Goal: Task Accomplishment & Management: Manage account settings

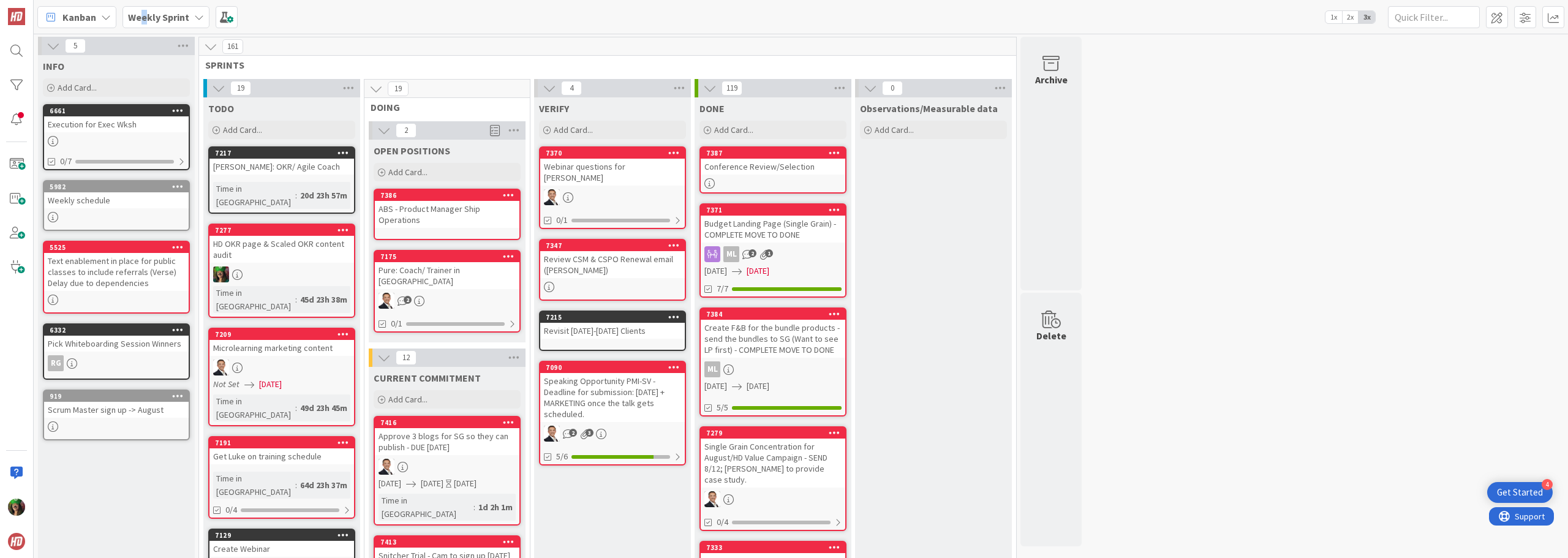
scroll to position [1163, 0]
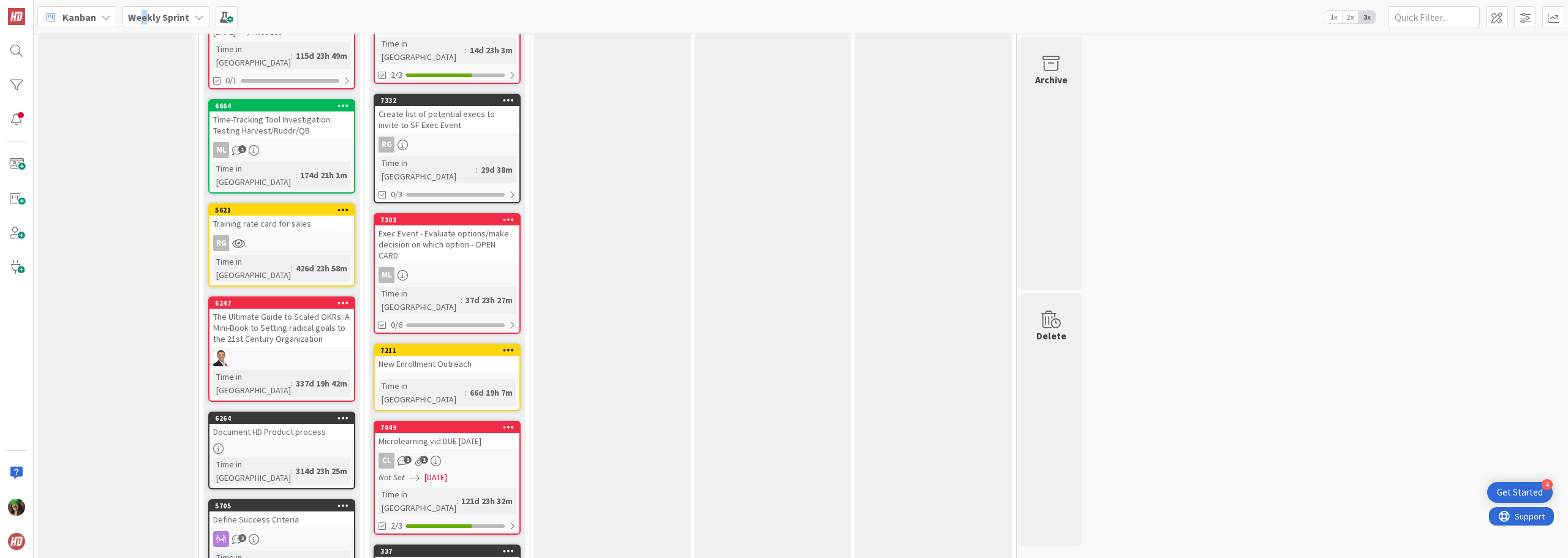
click at [145, 21] on b "Weekly Sprint" at bounding box center [158, 17] width 62 height 12
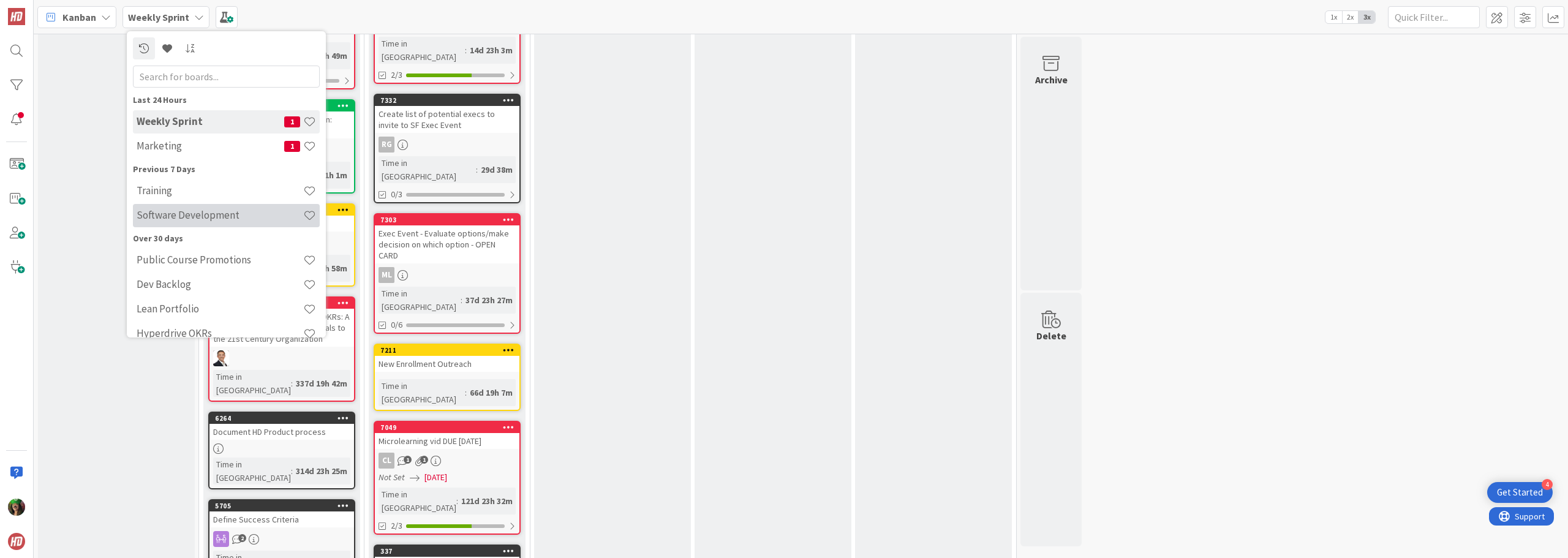
click at [172, 221] on h4 "Software Development" at bounding box center [220, 215] width 167 height 12
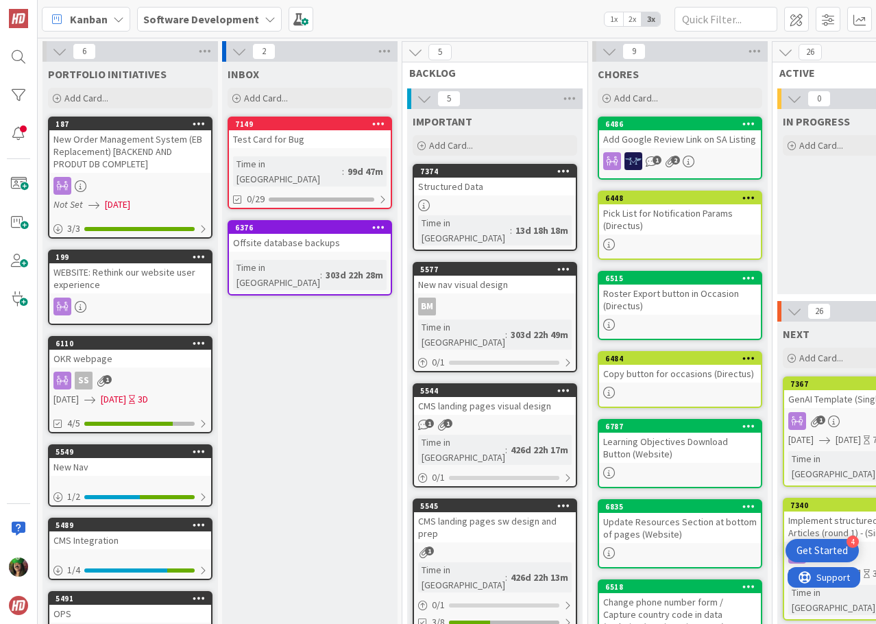
click at [304, 614] on div "6 PORTFOLIO INITIATIVES Add Card... 187 New Order Management System (EB Replace…" at bounding box center [457, 331] width 839 height 586
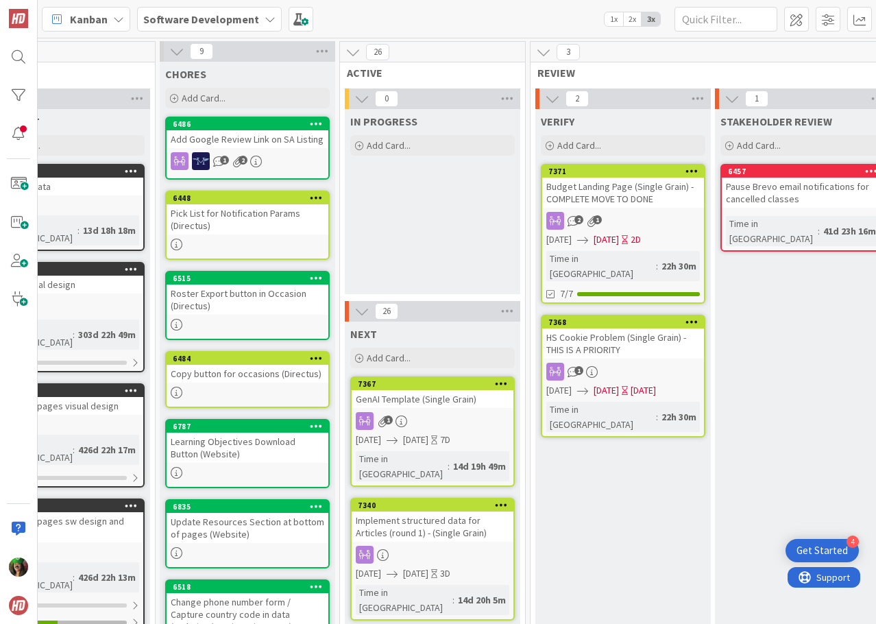
scroll to position [0, 438]
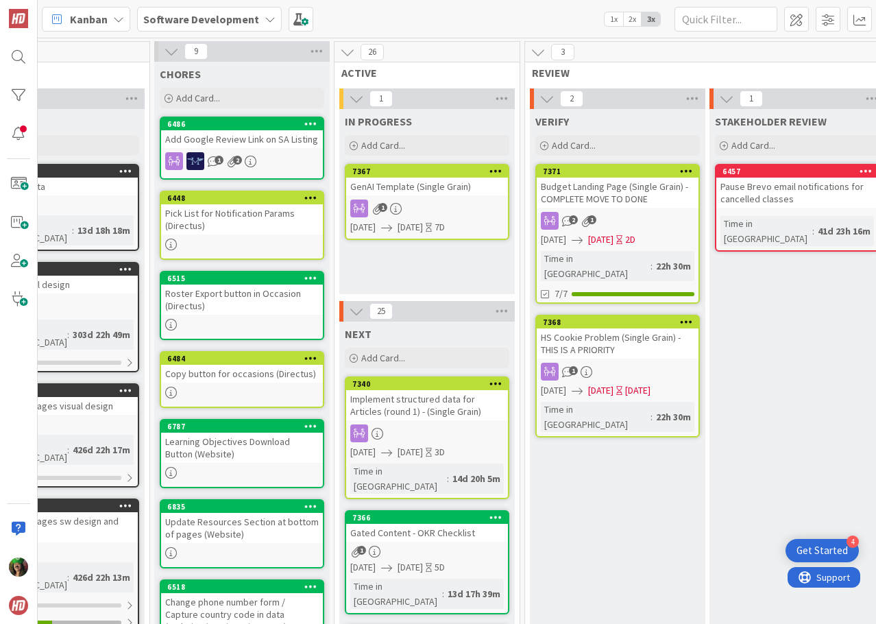
click at [411, 191] on div "GenAI Template (Single Grain)" at bounding box center [427, 187] width 162 height 18
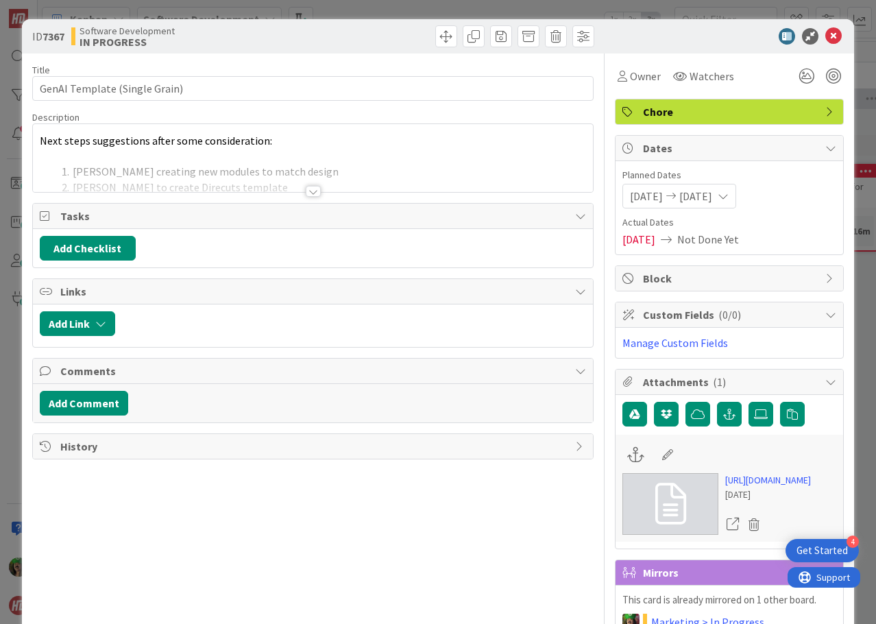
click at [309, 193] on div at bounding box center [313, 191] width 15 height 11
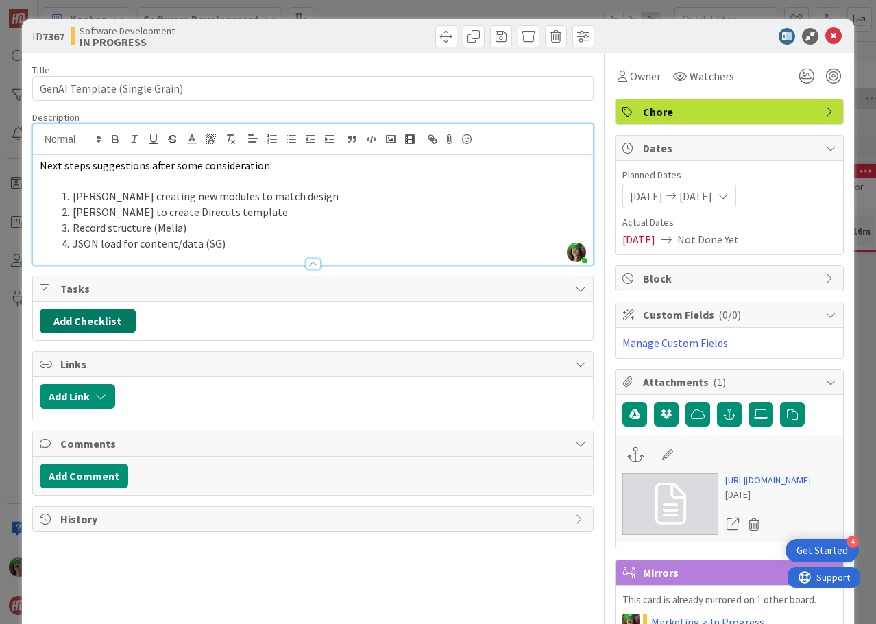
click at [128, 318] on button "Add Checklist" at bounding box center [88, 321] width 96 height 25
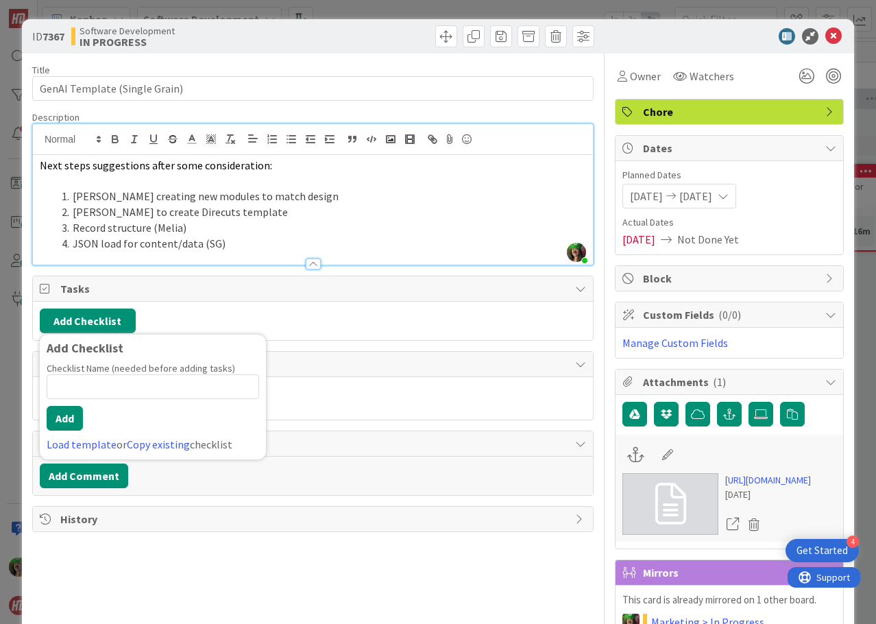
click at [308, 347] on div "Title 29 / 128 GenAI Template (Single Grain) Description [PERSON_NAME] joined 3…" at bounding box center [313, 425] width 562 height 745
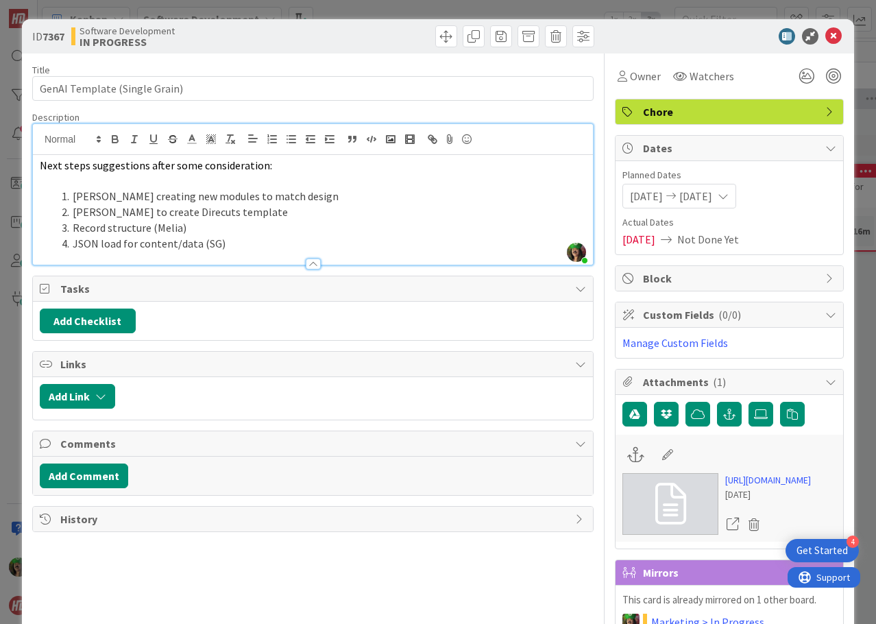
click at [161, 197] on li "[PERSON_NAME] creating new modules to match design" at bounding box center [321, 197] width 530 height 16
click at [86, 319] on button "Add Checklist" at bounding box center [88, 321] width 96 height 25
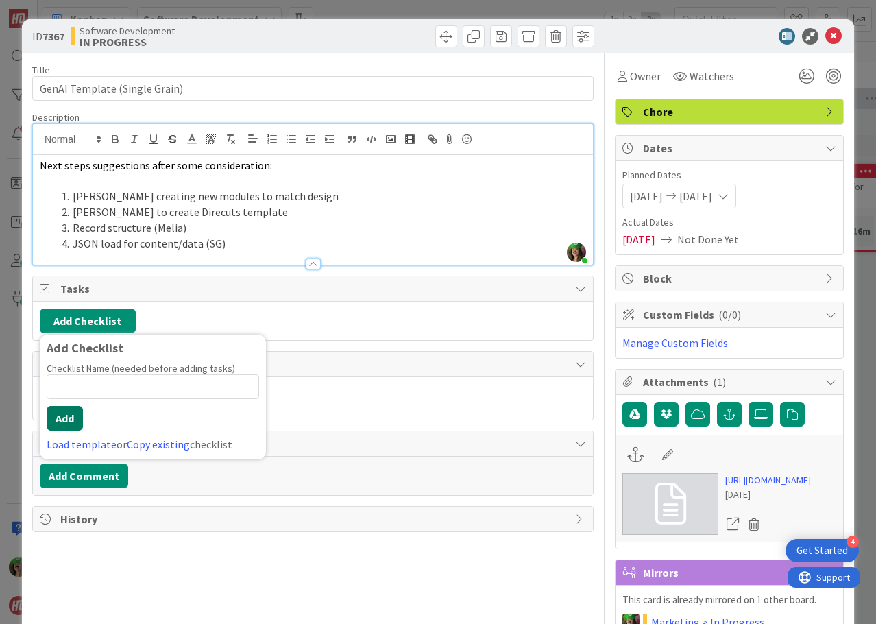
click at [76, 418] on button "Add" at bounding box center [65, 418] width 36 height 25
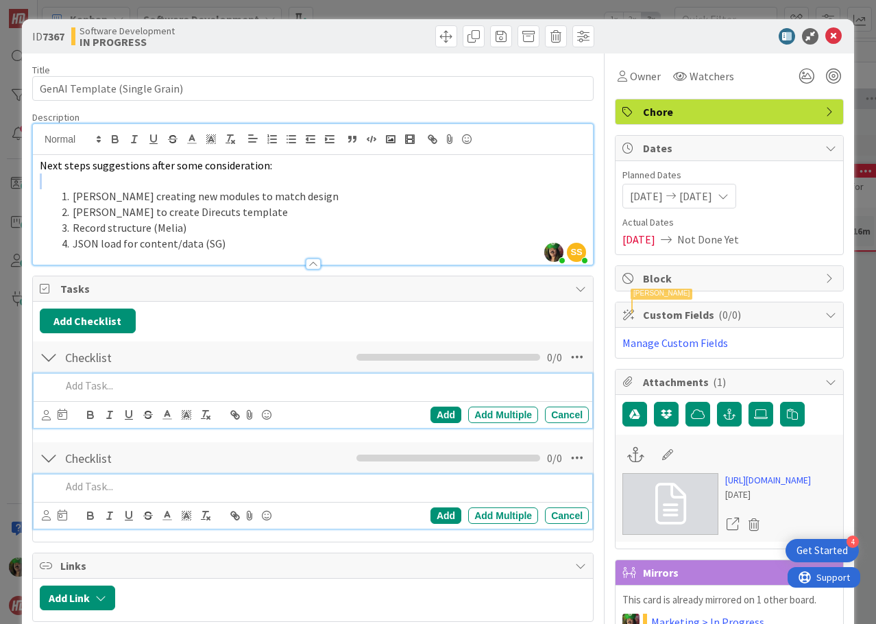
drag, startPoint x: 71, startPoint y: 195, endPoint x: 196, endPoint y: 187, distance: 125.8
click at [196, 187] on div "Next steps suggestions after some consideration: [PERSON_NAME] creating new mod…" at bounding box center [313, 210] width 560 height 110
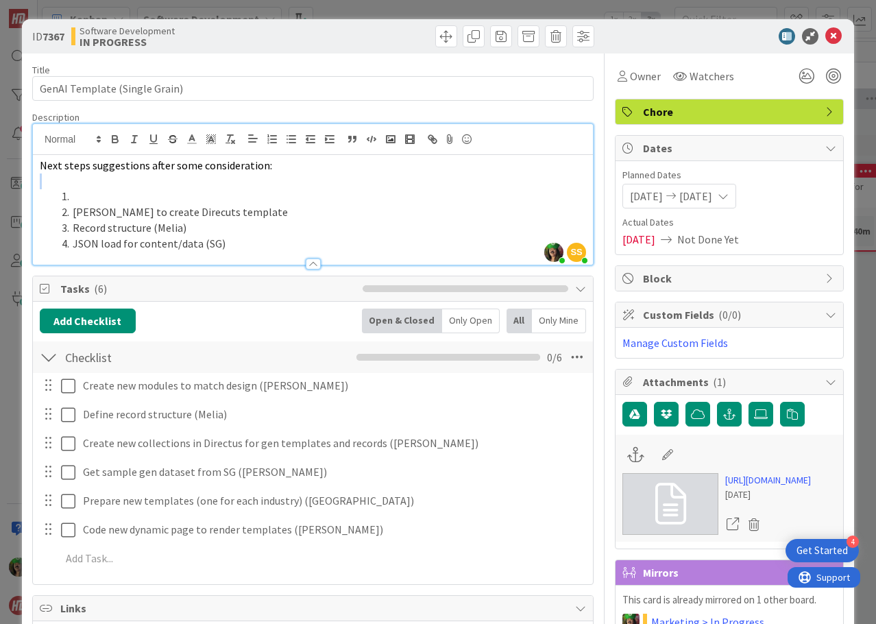
scroll to position [69, 0]
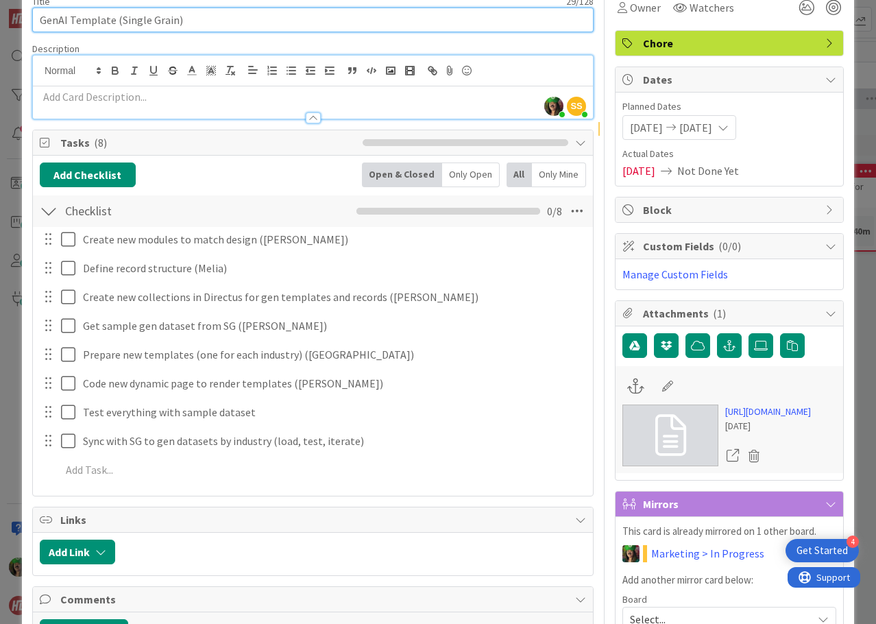
click at [69, 18] on input "GenAI Template (Single Grain)" at bounding box center [313, 20] width 562 height 25
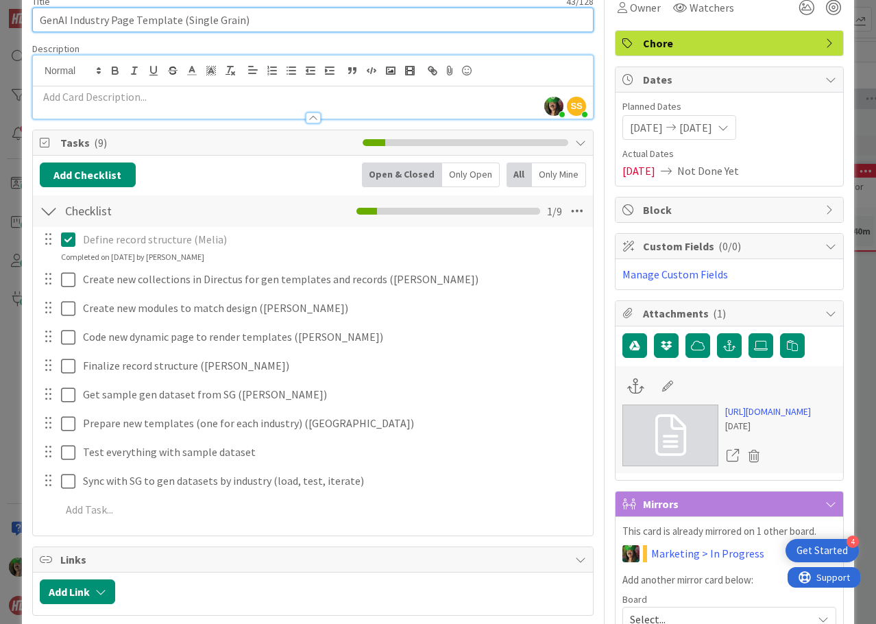
type input "GenAI Industry Page Template (Single Grain)"
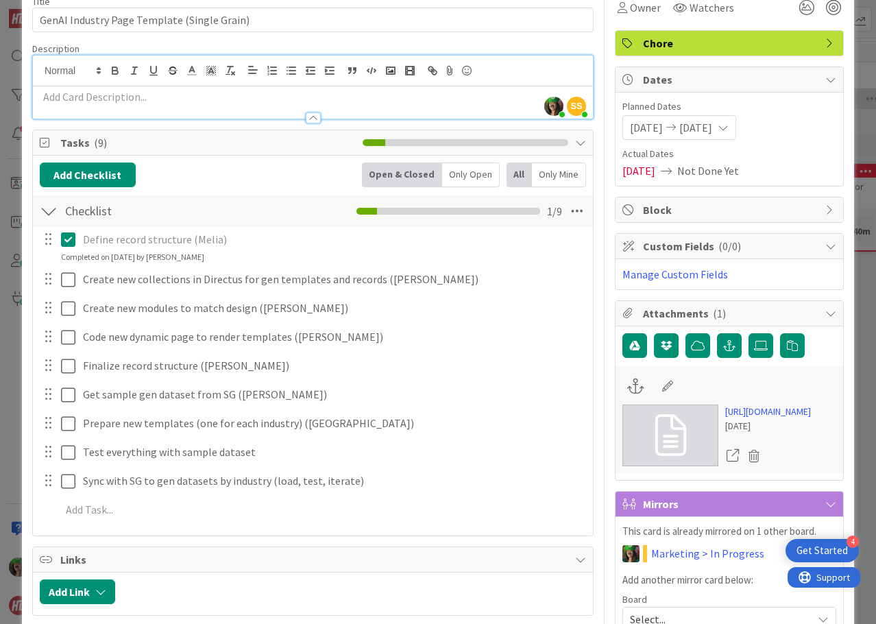
scroll to position [0, 0]
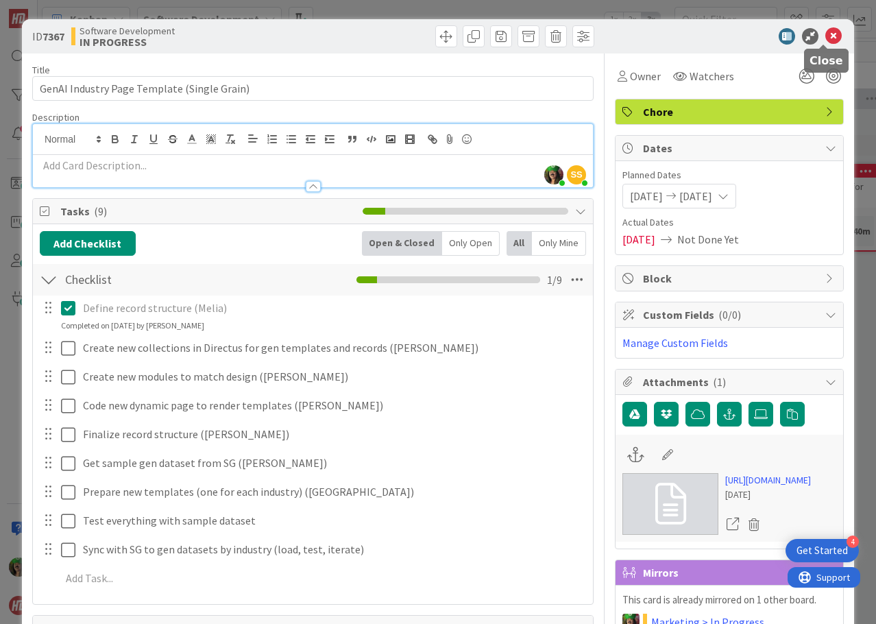
click at [826, 33] on icon at bounding box center [834, 36] width 16 height 16
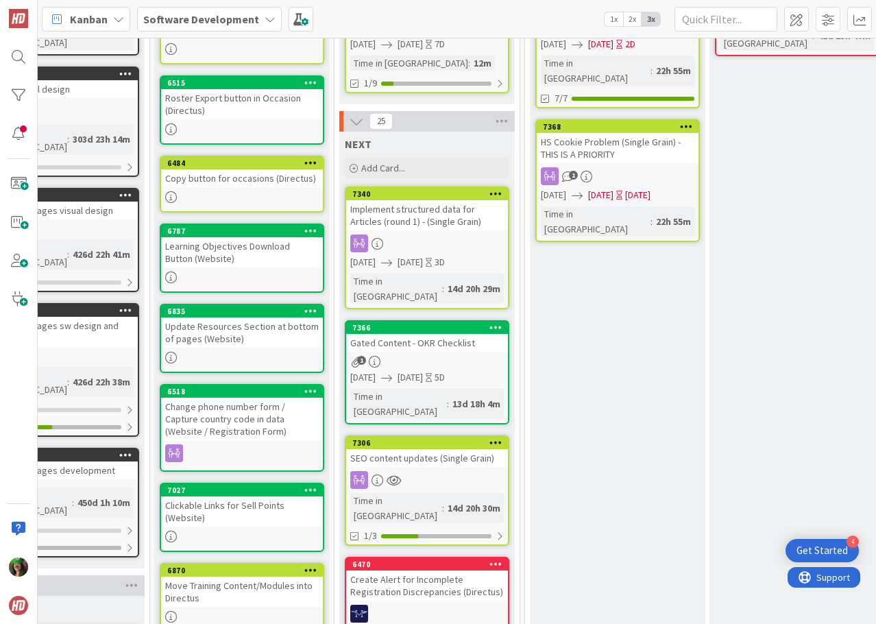
scroll to position [206, 438]
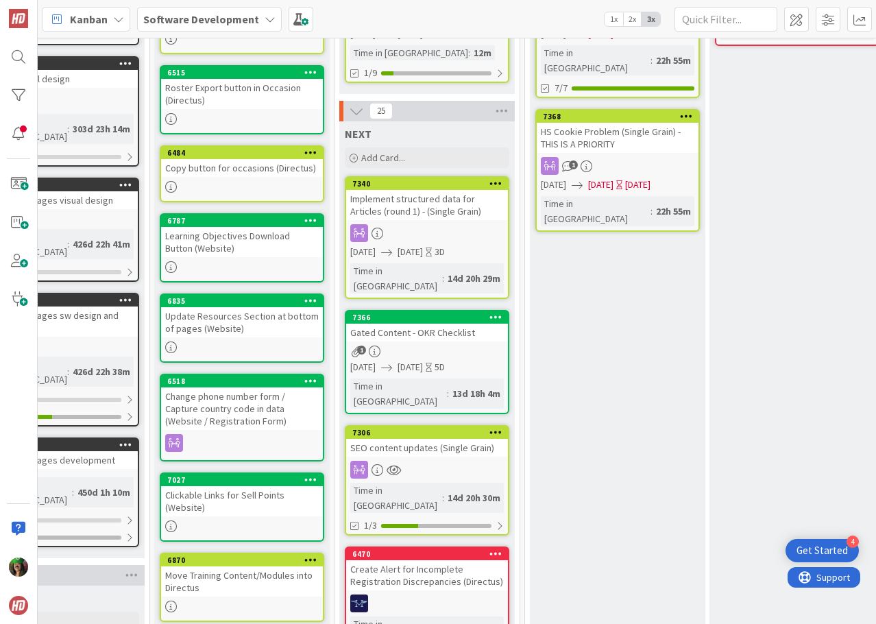
click at [434, 239] on div at bounding box center [427, 233] width 162 height 18
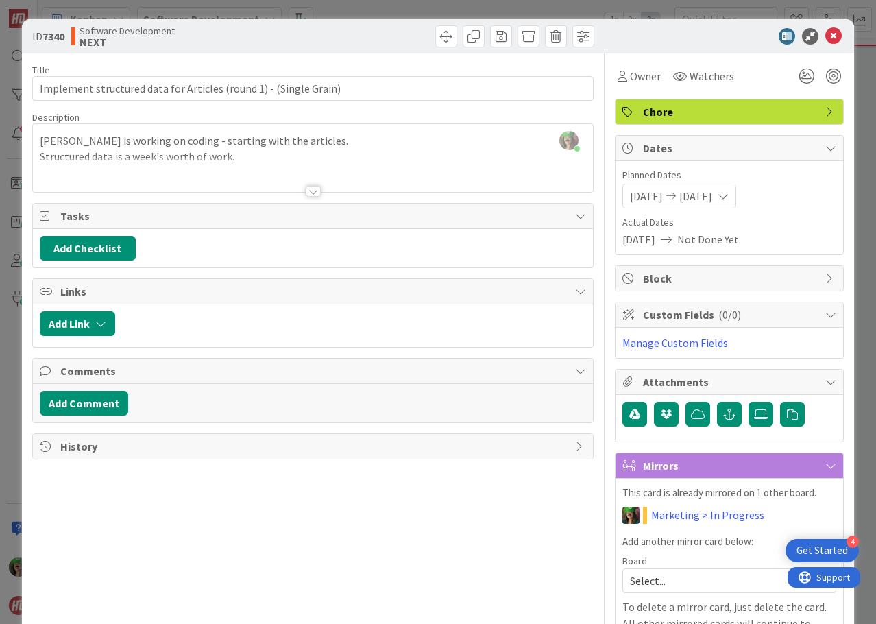
click at [662, 200] on span "[DATE]" at bounding box center [646, 196] width 33 height 16
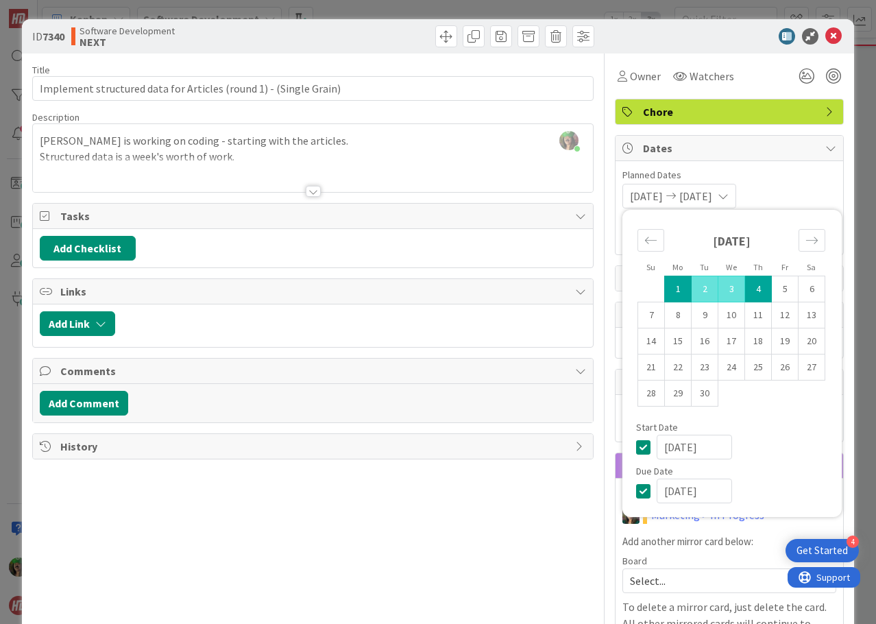
click at [636, 440] on icon at bounding box center [646, 447] width 21 height 16
click at [636, 487] on icon at bounding box center [646, 491] width 21 height 16
click at [750, 167] on div "Planned Dates Not Set Not Set Su Mo Tu We Th Fr Sa [DATE] 1 2 3 4 5 6 7 8 9 10 …" at bounding box center [730, 207] width 228 height 93
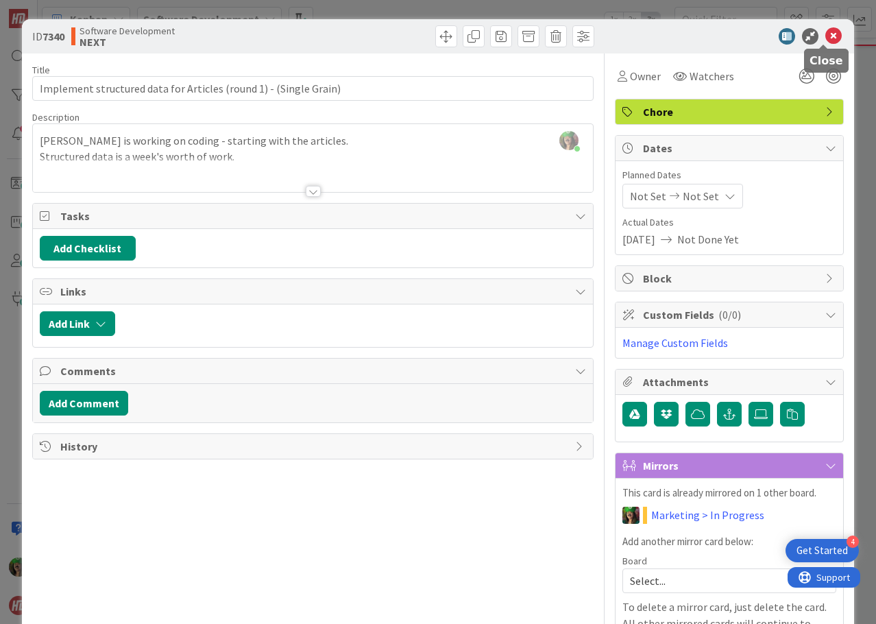
click at [826, 32] on icon at bounding box center [834, 36] width 16 height 16
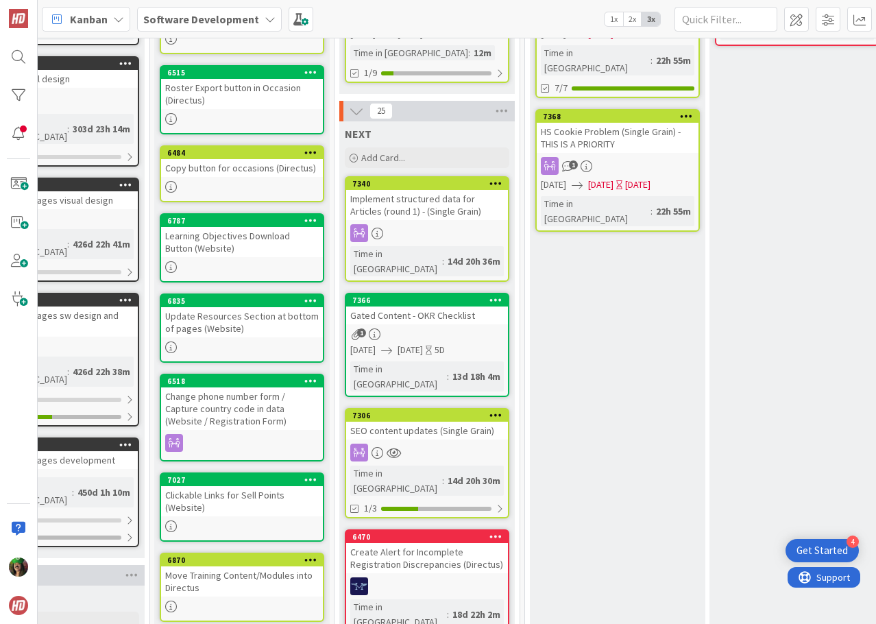
click at [444, 328] on div "1" at bounding box center [427, 334] width 162 height 12
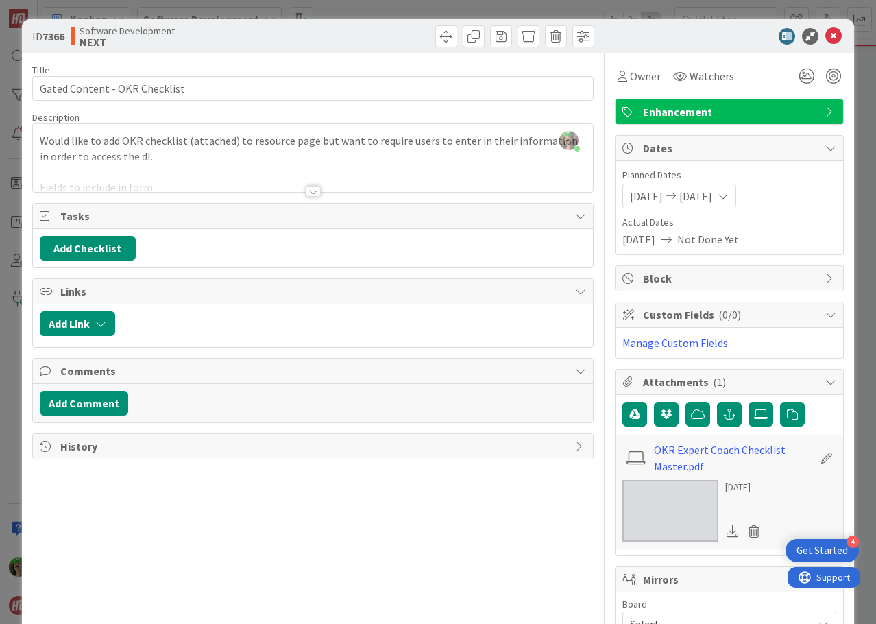
click at [688, 197] on span "[DATE]" at bounding box center [696, 196] width 33 height 16
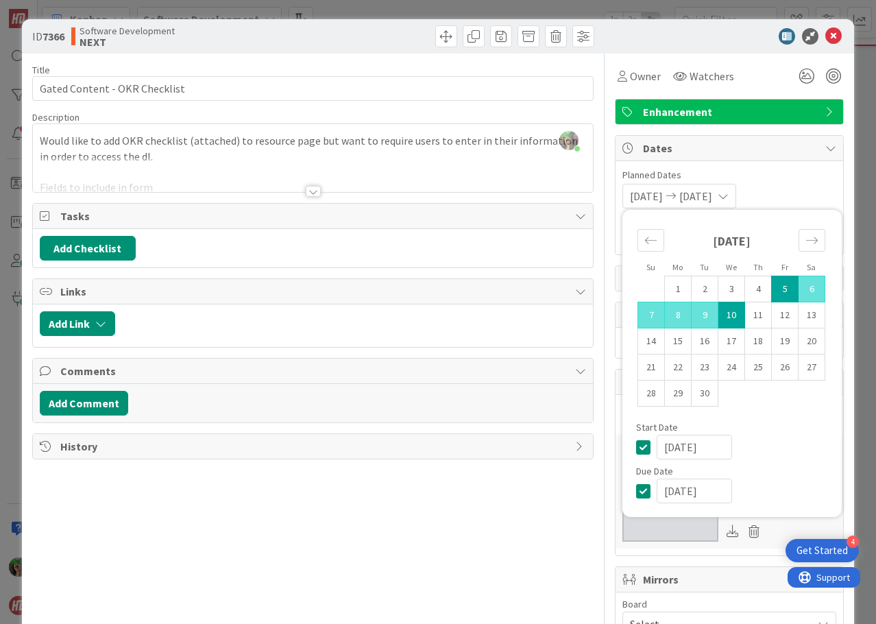
click at [636, 452] on icon at bounding box center [646, 447] width 21 height 16
click at [636, 494] on icon at bounding box center [646, 491] width 21 height 16
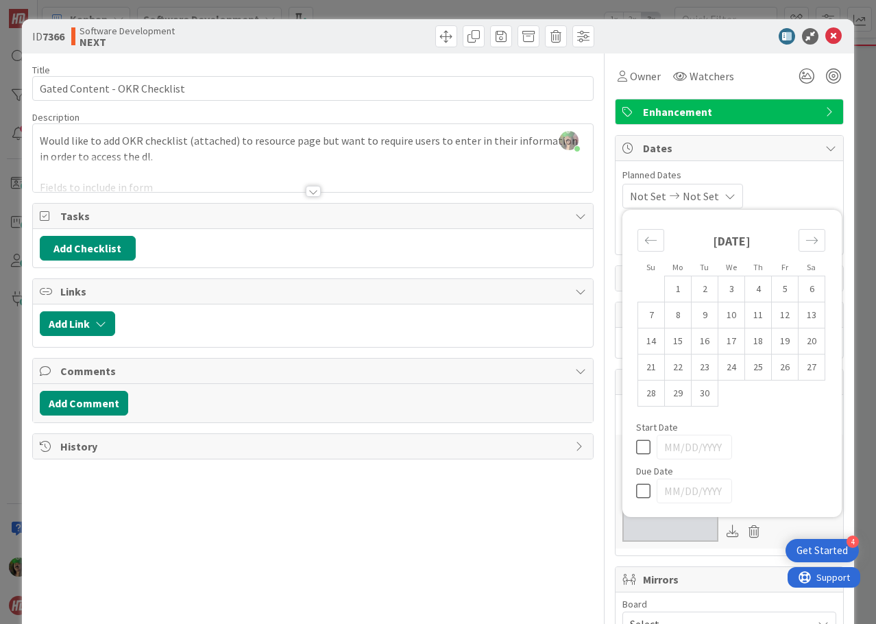
click at [728, 54] on div "Owner Watchers" at bounding box center [729, 70] width 229 height 35
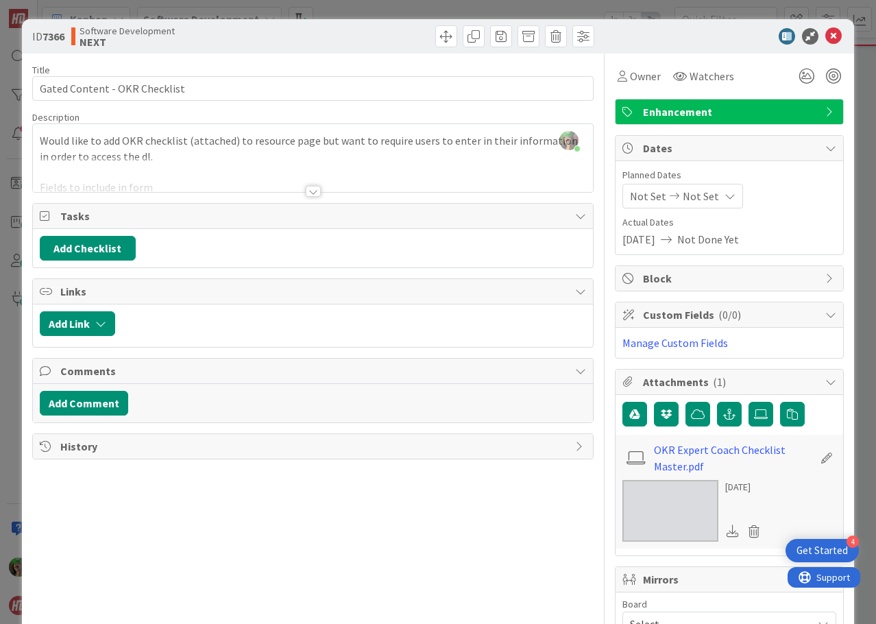
click at [832, 36] on div at bounding box center [722, 36] width 243 height 16
click at [829, 36] on icon at bounding box center [834, 36] width 16 height 16
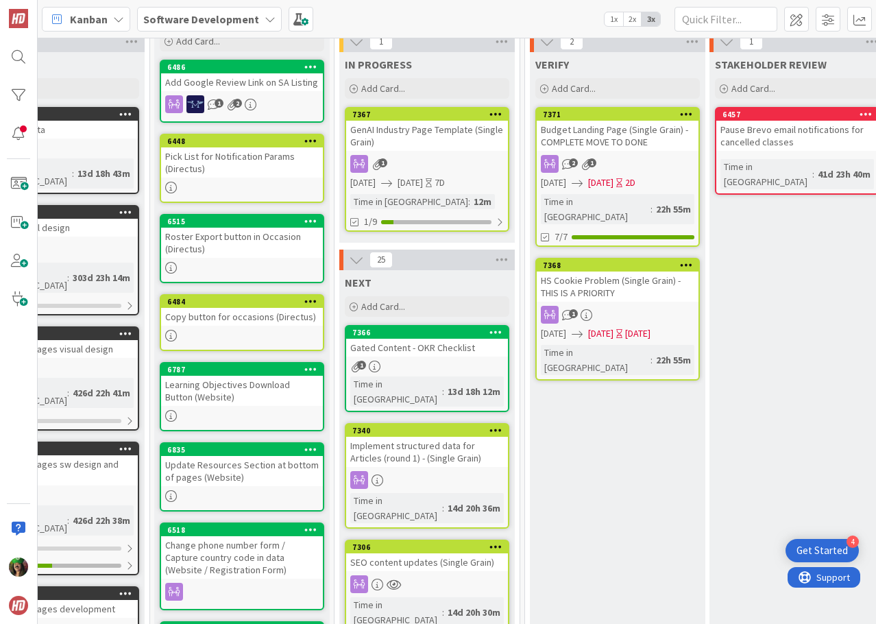
scroll to position [35, 438]
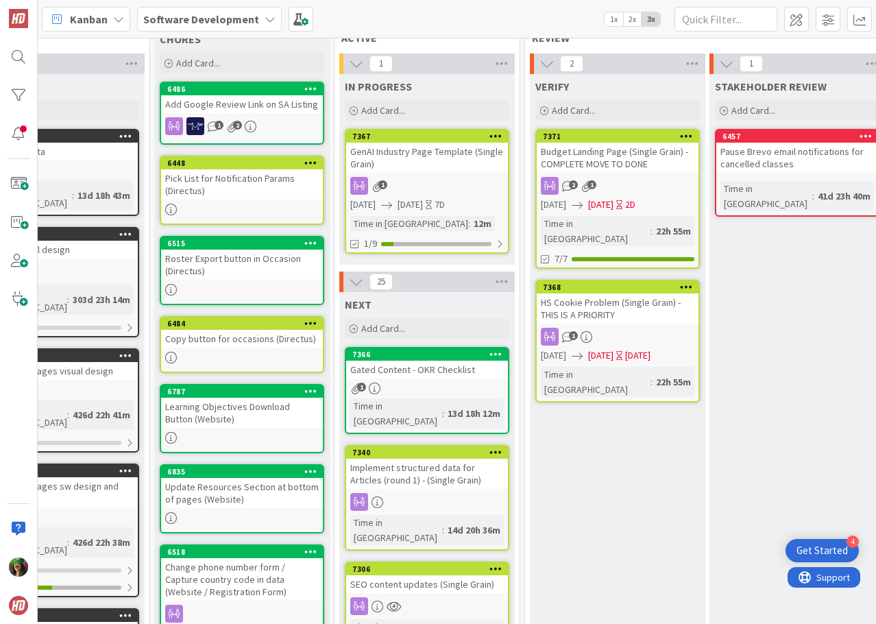
click at [483, 387] on div "1" at bounding box center [427, 389] width 162 height 12
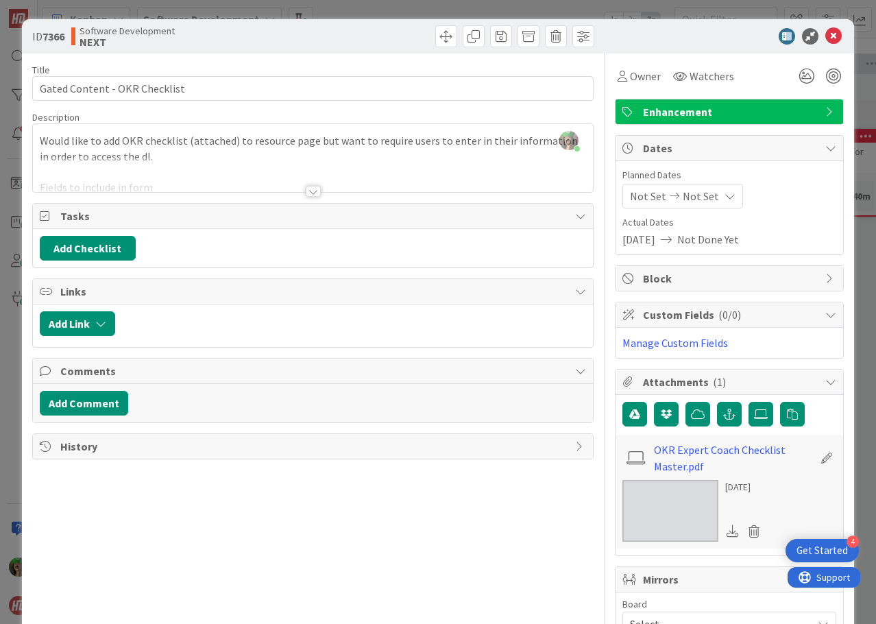
click at [309, 197] on div at bounding box center [313, 191] width 15 height 11
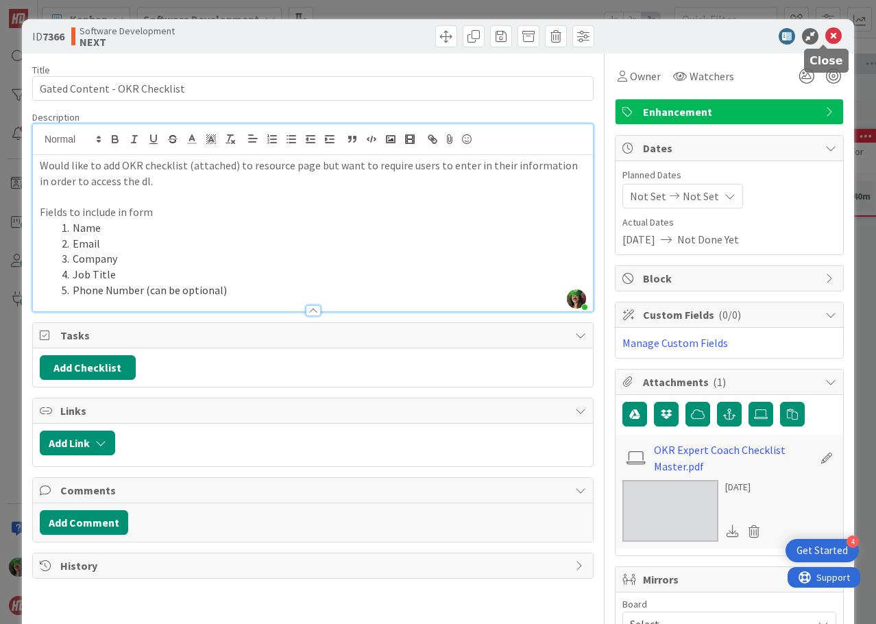
click at [828, 34] on icon at bounding box center [834, 36] width 16 height 16
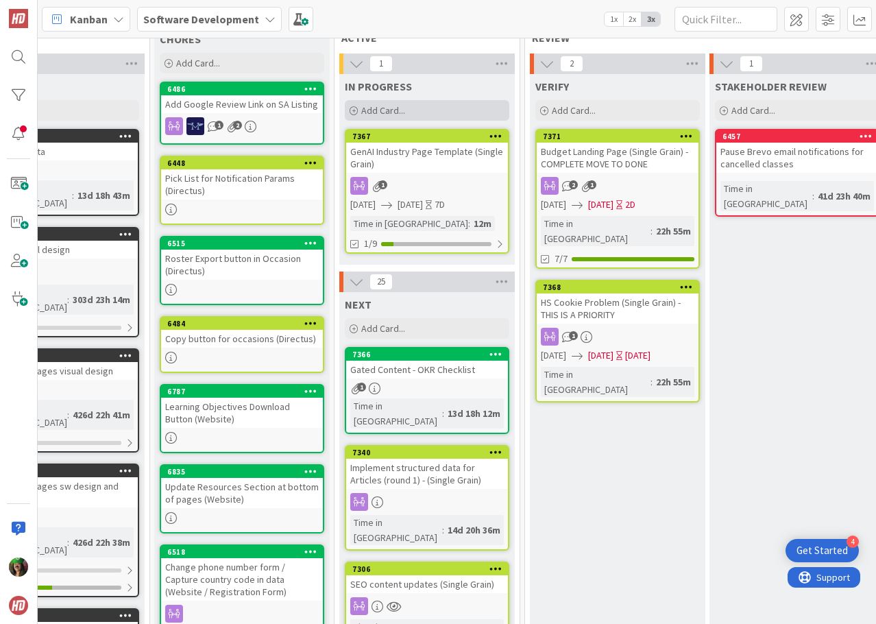
click at [433, 115] on div "Add Card..." at bounding box center [427, 110] width 165 height 21
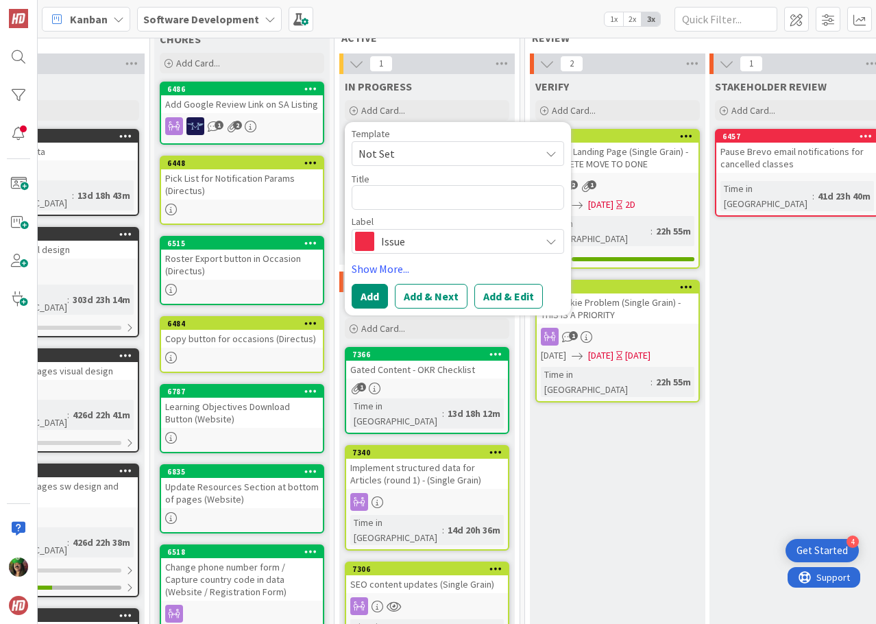
click at [428, 244] on span "Issue" at bounding box center [457, 241] width 152 height 19
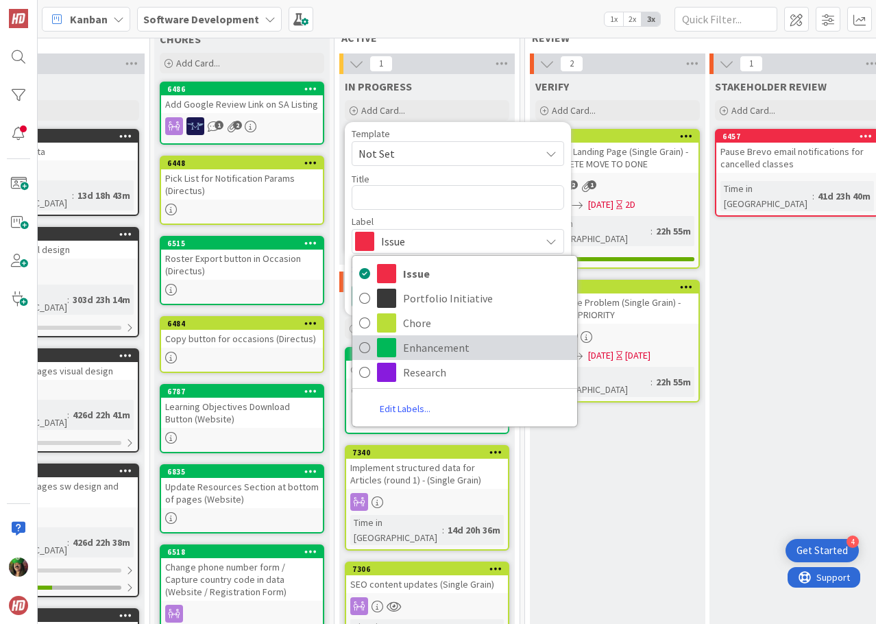
drag, startPoint x: 435, startPoint y: 351, endPoint x: 417, endPoint y: 254, distance: 98.3
click at [434, 351] on span "Enhancement" at bounding box center [486, 347] width 167 height 21
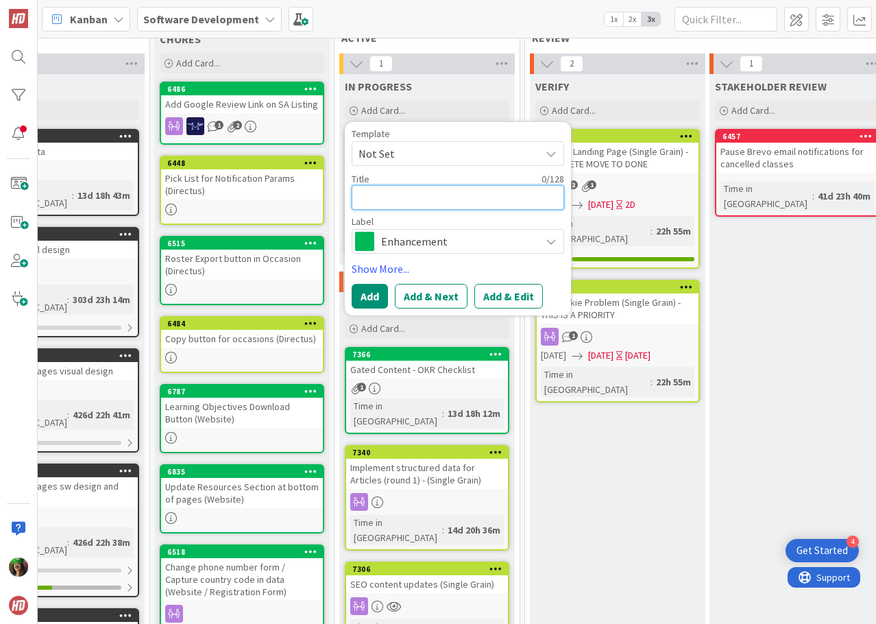
click at [408, 191] on textarea at bounding box center [458, 197] width 213 height 25
type textarea "x"
type textarea "p"
type textarea "x"
type textarea "Mo"
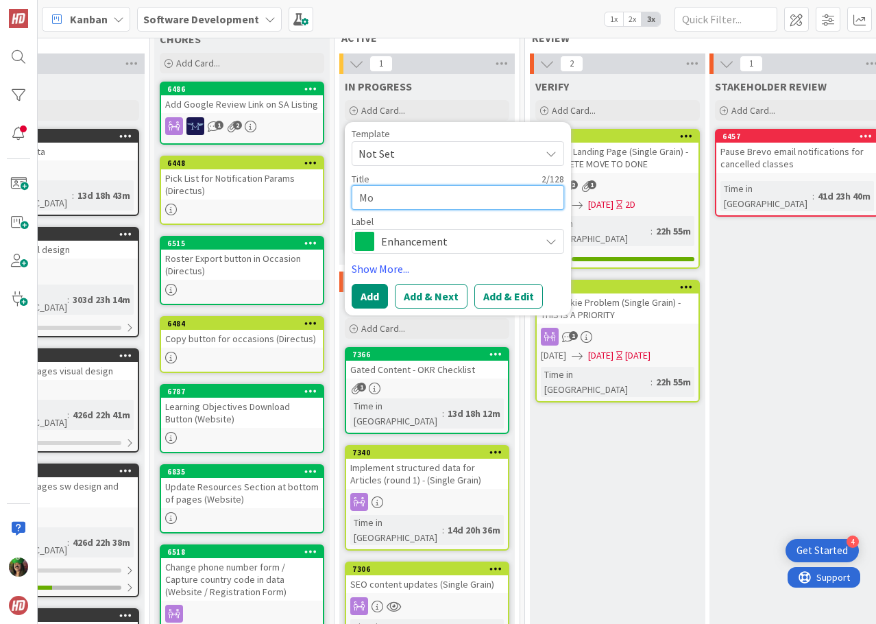
type textarea "x"
type textarea "More"
type textarea "x"
type textarea "More"
type textarea "x"
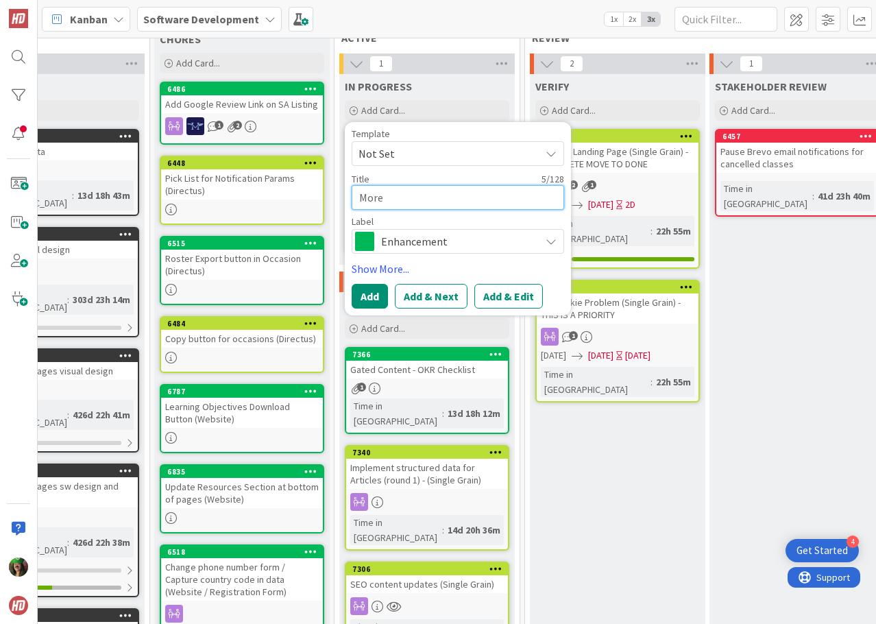
type textarea "More p"
type textarea "x"
type textarea "More pr"
type textarea "x"
type textarea "More pro"
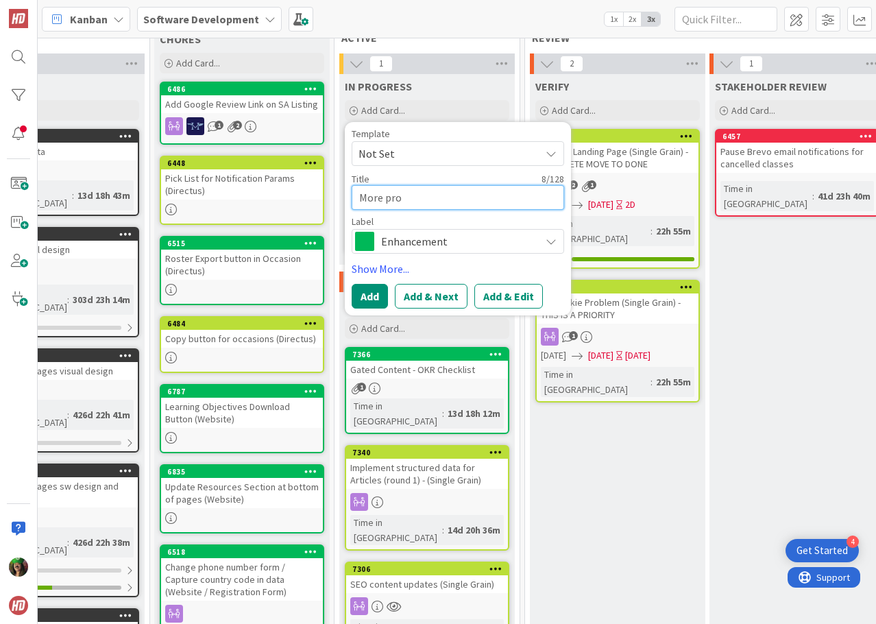
type textarea "x"
type textarea "More prom"
type textarea "x"
type textarea "More promi"
type textarea "x"
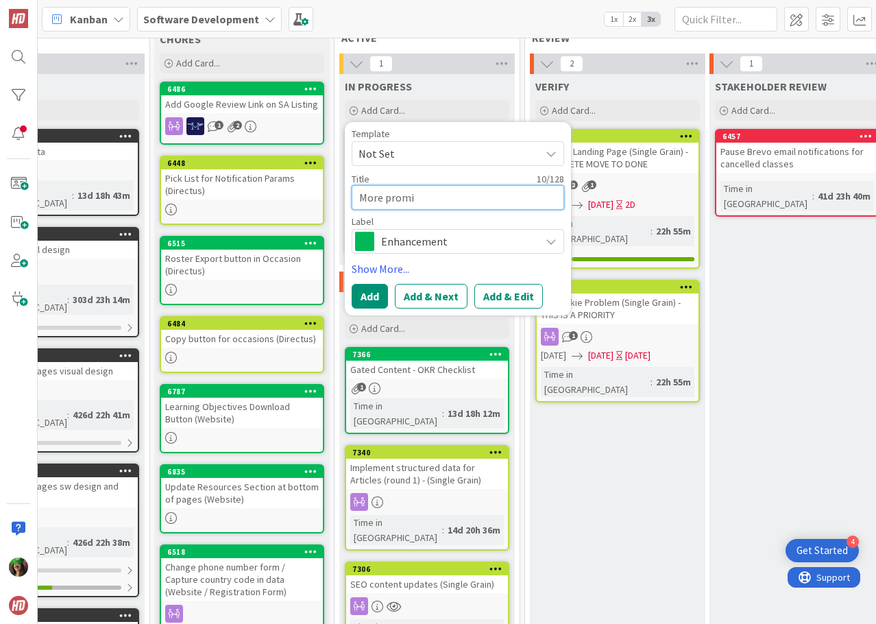
type textarea "More promin"
type textarea "x"
type textarea "More promine"
type textarea "x"
type textarea "More prominen"
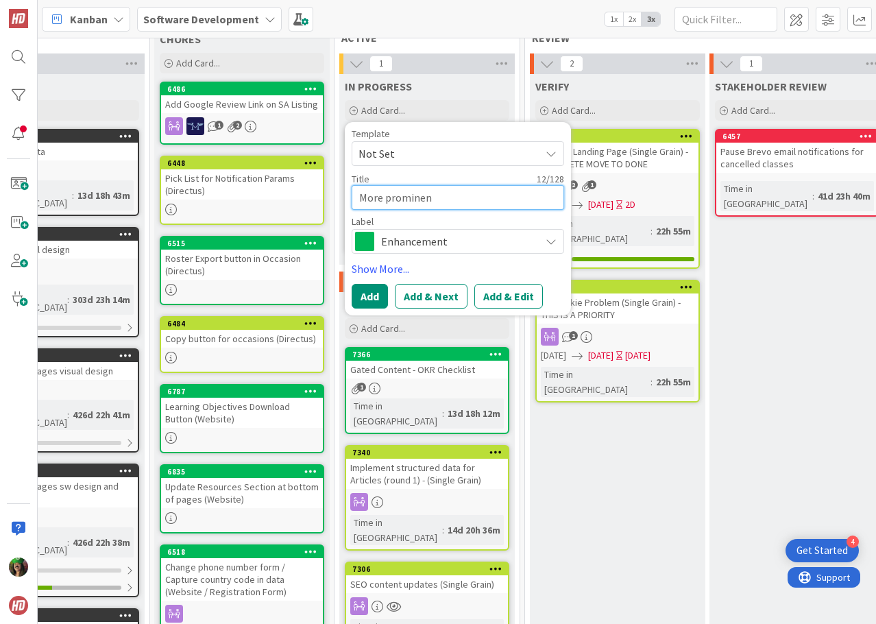
type textarea "x"
type textarea "More prominene"
type textarea "x"
type textarea "More prominenet"
type textarea "x"
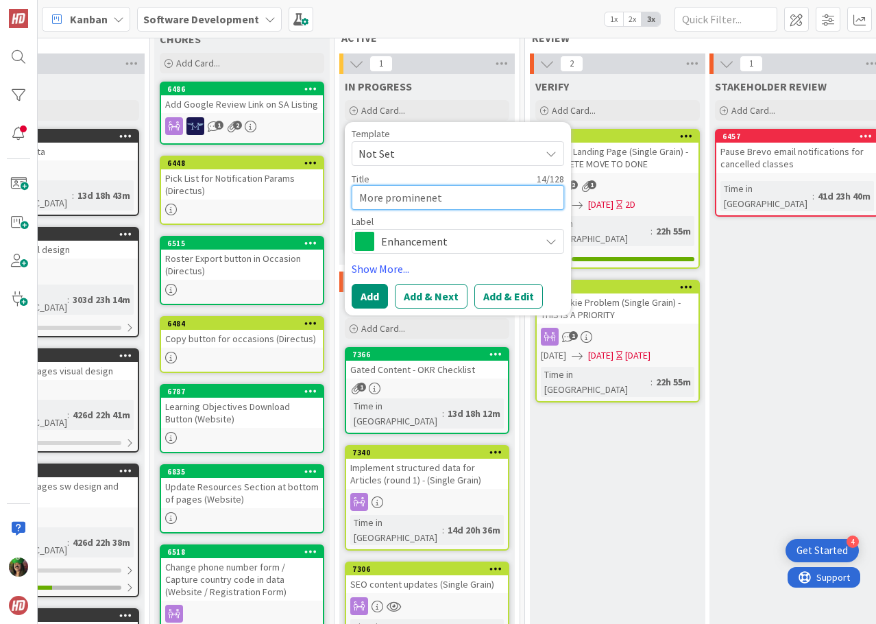
type textarea "More prominenet"
type textarea "x"
type textarea "More prominenet d"
type textarea "x"
type textarea "More prominenet do"
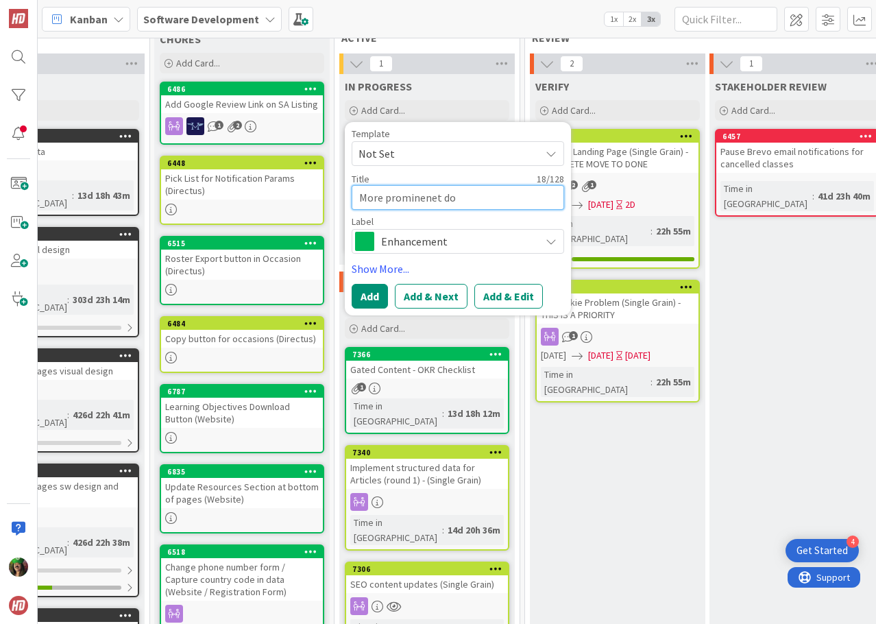
type textarea "x"
type textarea "More prominenet dow"
type textarea "x"
type textarea "More prominenet down"
type textarea "x"
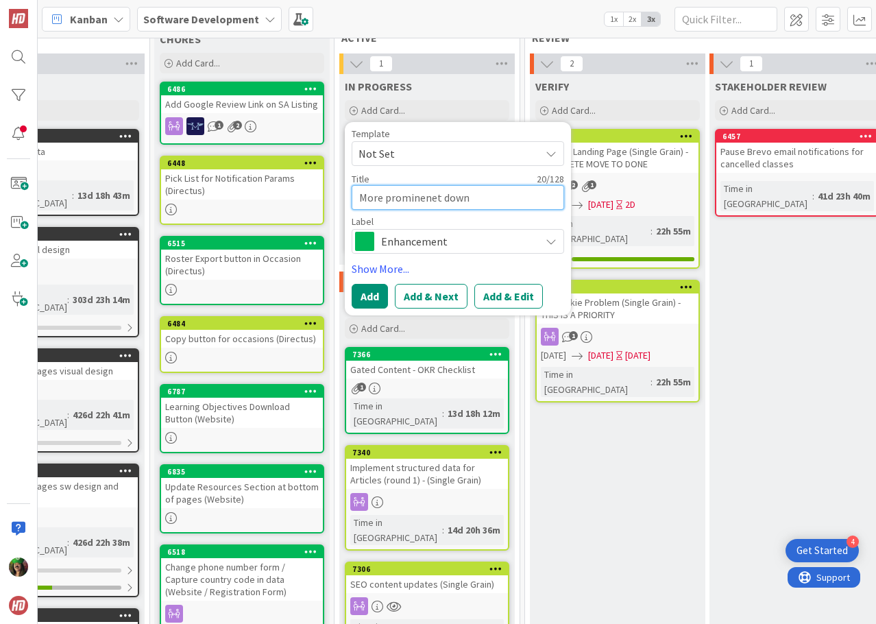
type textarea "More prominenet downl"
type textarea "x"
type textarea "More prominenet downlo"
type textarea "x"
type textarea "More prominenet downloa"
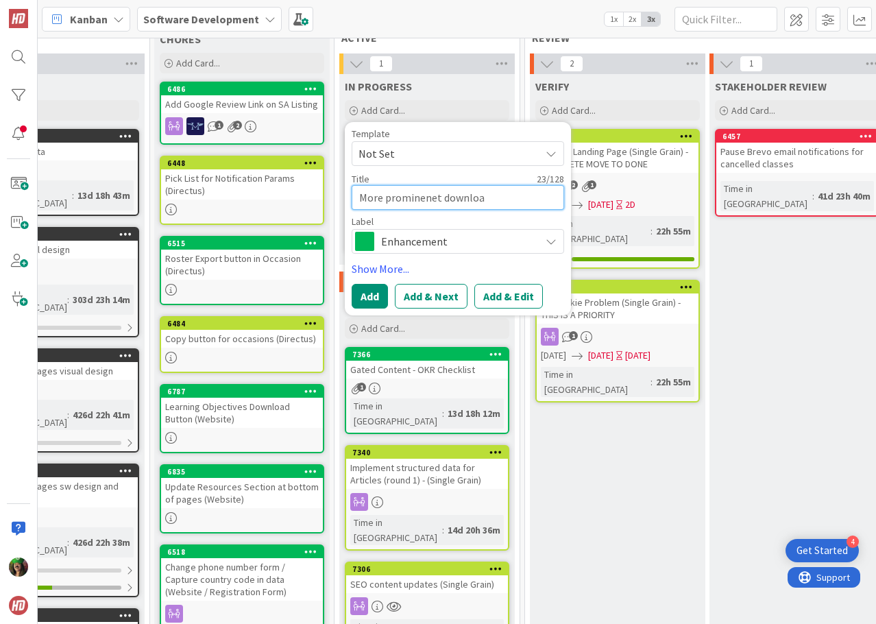
type textarea "x"
type textarea "More prominenet downloan"
type textarea "x"
type textarea "More prominenet downloand"
type textarea "x"
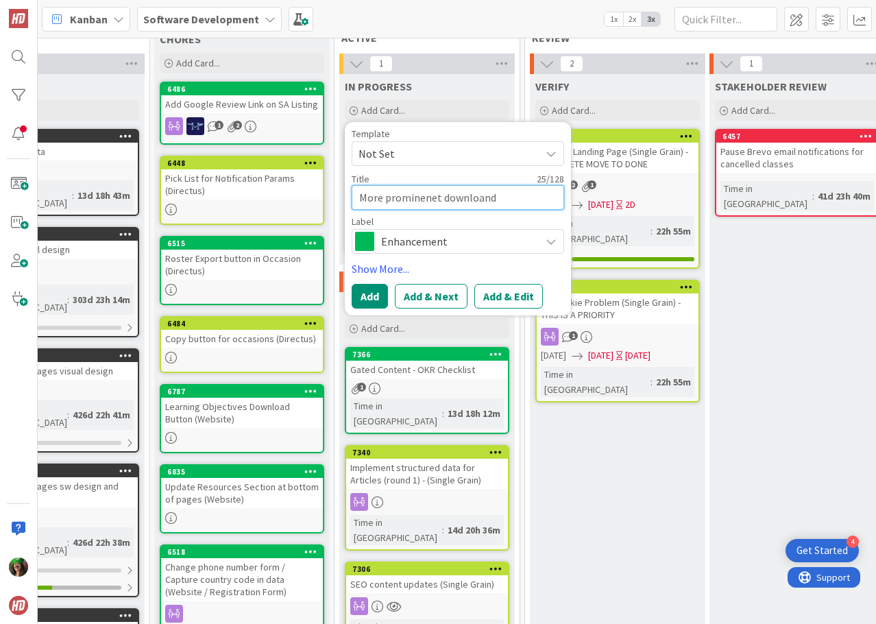
type textarea "More prominenet downloan"
type textarea "x"
type textarea "More prominenet downloa"
type textarea "x"
type textarea "More prominenet download"
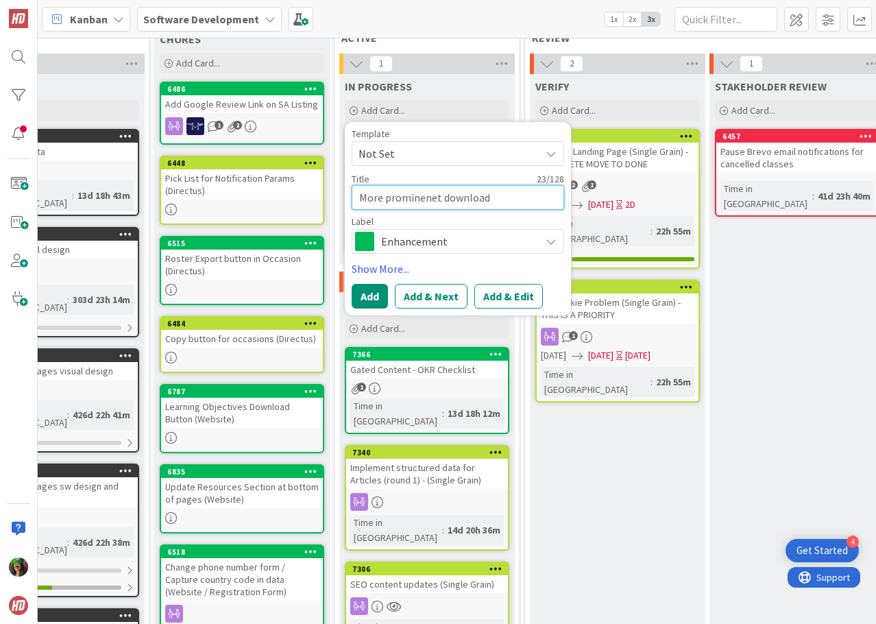
type textarea "x"
type textarea "More prominenet download"
type textarea "x"
type textarea "More prominenet download bu"
type textarea "x"
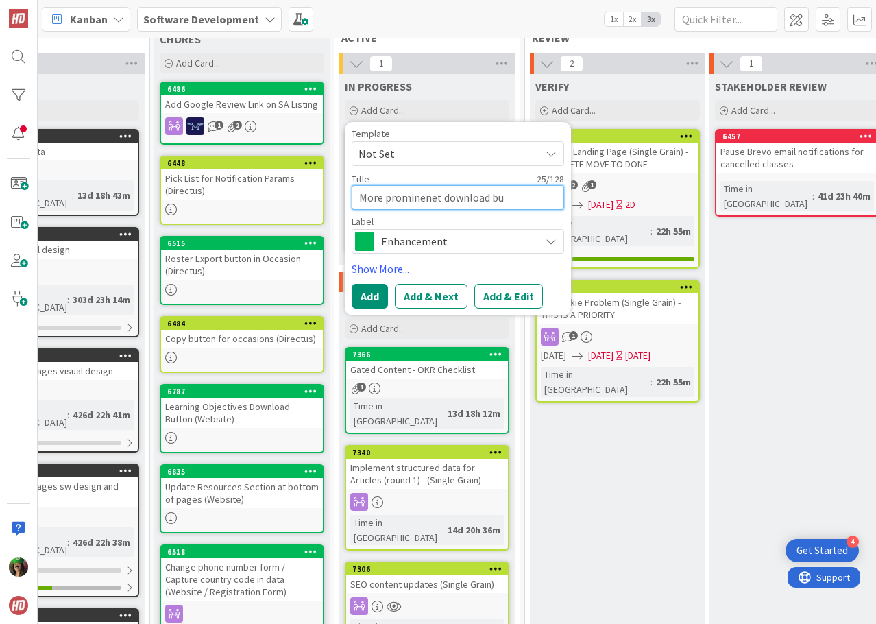
type textarea "More prominenet download but"
type textarea "x"
type textarea "More prominenet download butto"
type textarea "x"
type textarea "More prominenet download button"
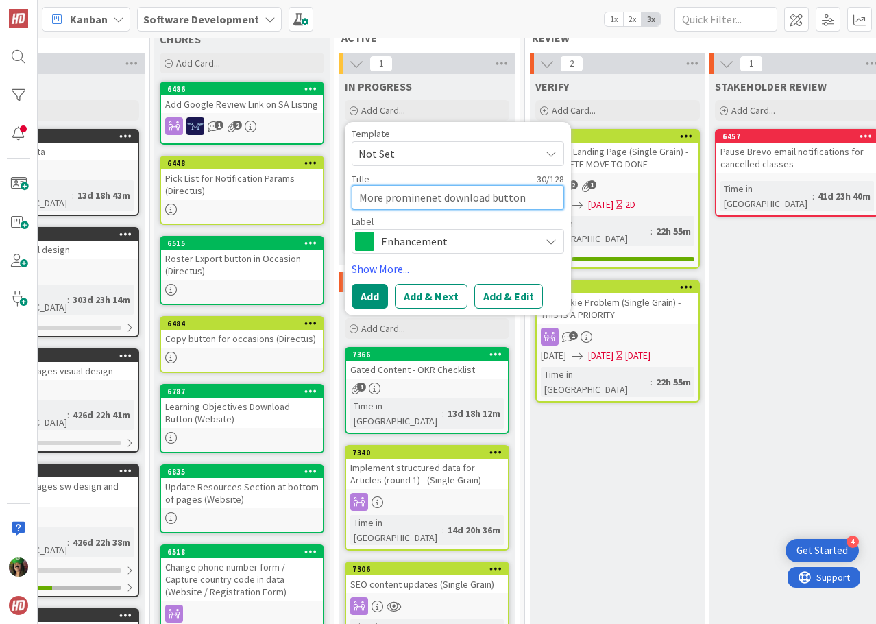
type textarea "x"
type textarea "More prominenet download button f"
type textarea "x"
type textarea "More prominenet download button fo"
type textarea "x"
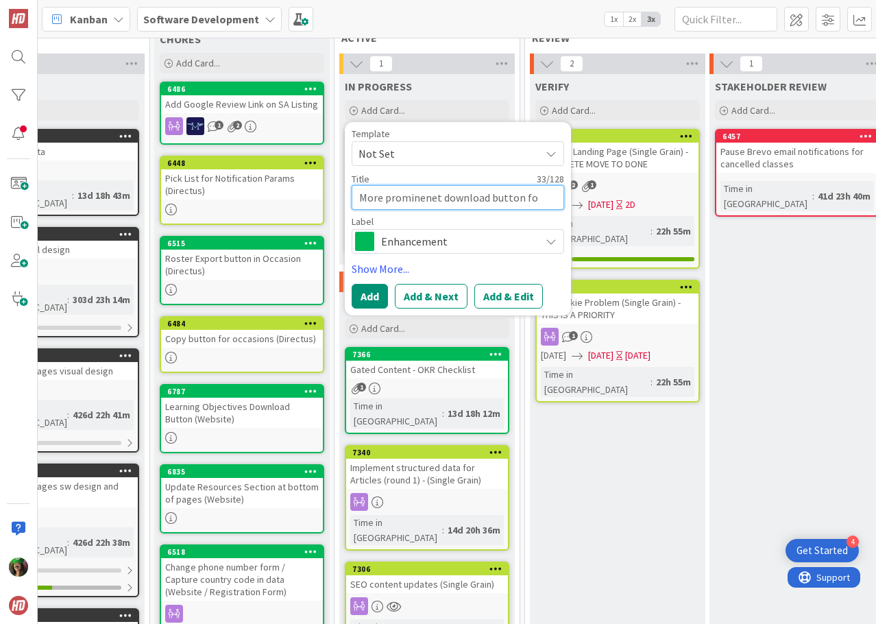
type textarea "More prominenet download button for"
type textarea "x"
type textarea "More prominenet download button fo"
type textarea "x"
type textarea "More prominenet download button f"
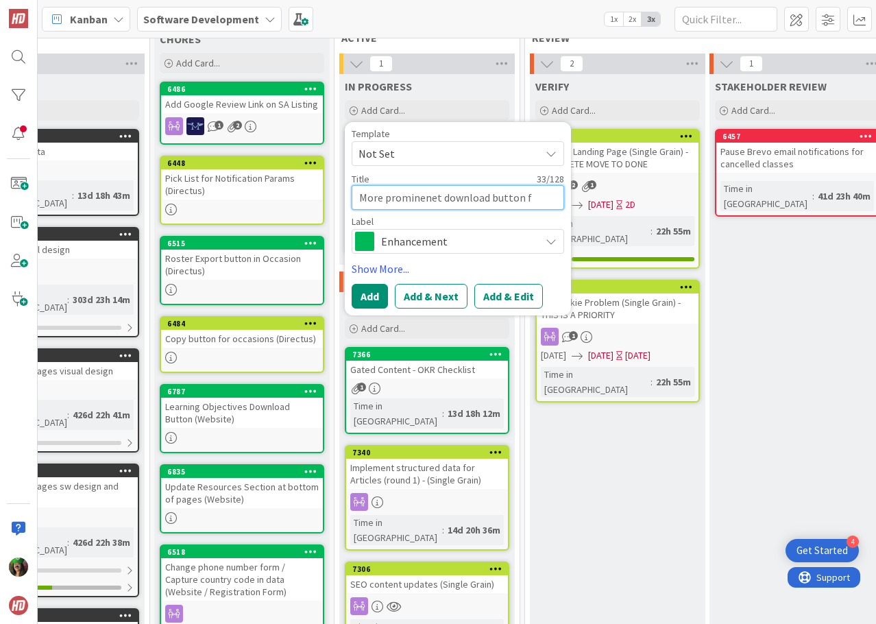
type textarea "x"
type textarea "More prominenet download button"
type textarea "x"
type textarea "More prominenet download button fo"
type textarea "x"
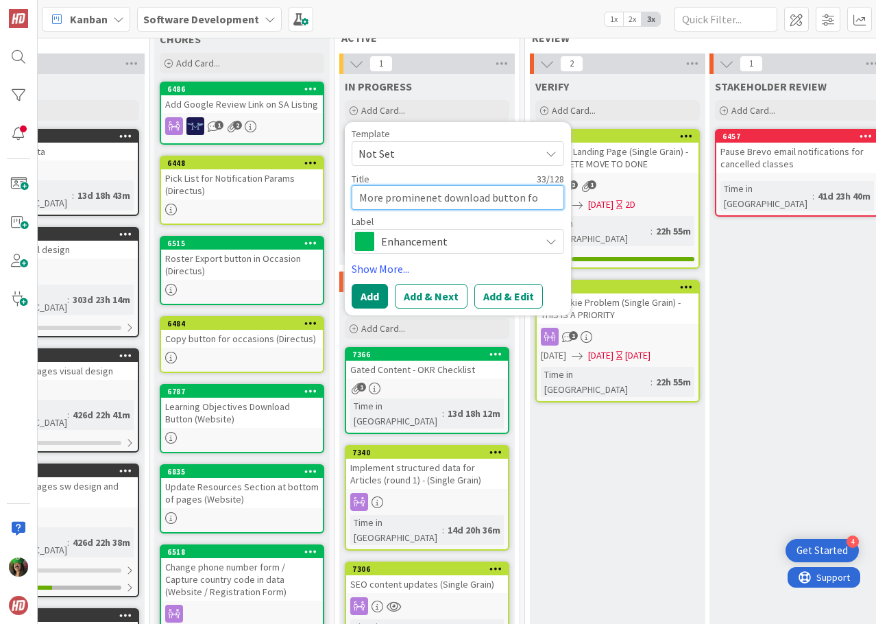
type textarea "More prominenet download button for"
type textarea "x"
type textarea "More prominenet download button for"
type textarea "x"
type textarea "More prominenet download button for a"
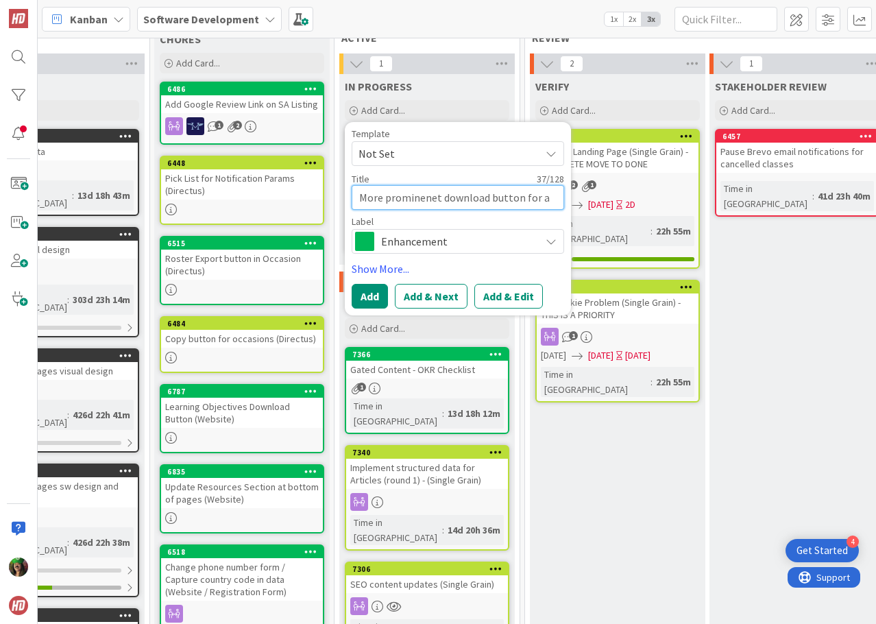
type textarea "x"
type textarea "More prominenet download button for as"
type textarea "x"
type textarea "More prominenet download button for a"
type textarea "x"
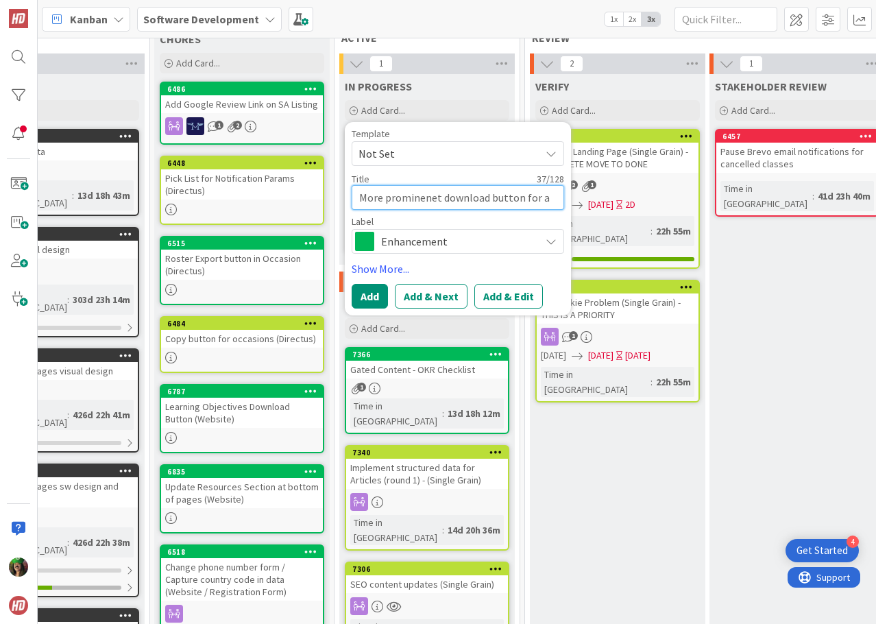
type textarea "More prominenet download button for"
type textarea "x"
type textarea "More prominenet download button for c"
type textarea "x"
type textarea "More prominenet download button for cas"
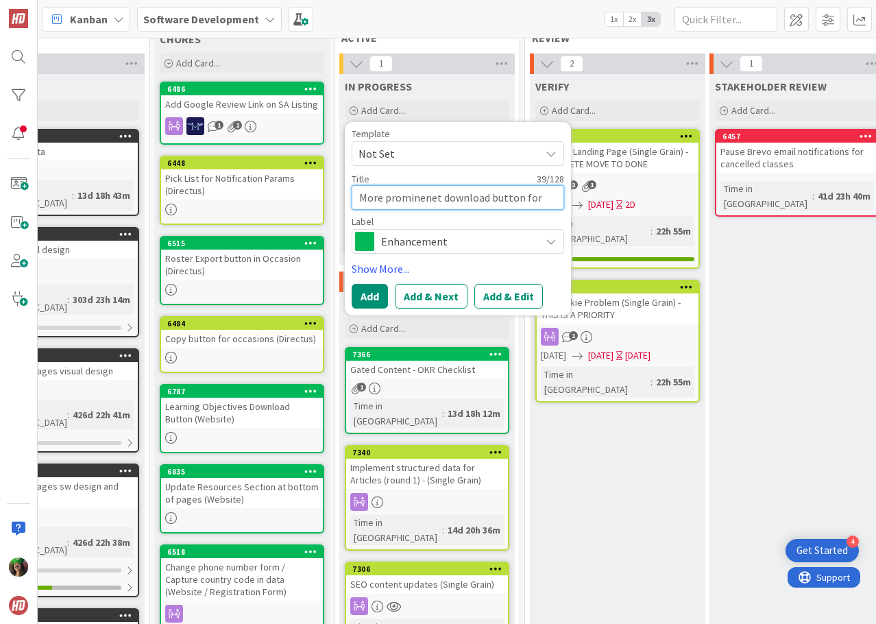
type textarea "x"
type textarea "More prominenet download button for case"
type textarea "x"
type textarea "More prominenet download button for case"
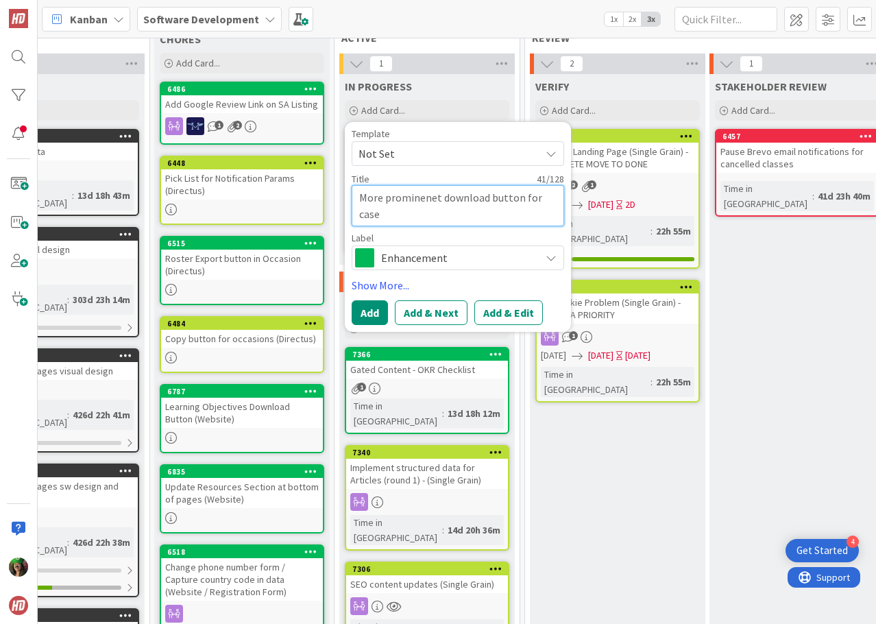
type textarea "x"
type textarea "More prominenet download button for case st"
type textarea "x"
type textarea "More prominenet download button for case stu"
type textarea "x"
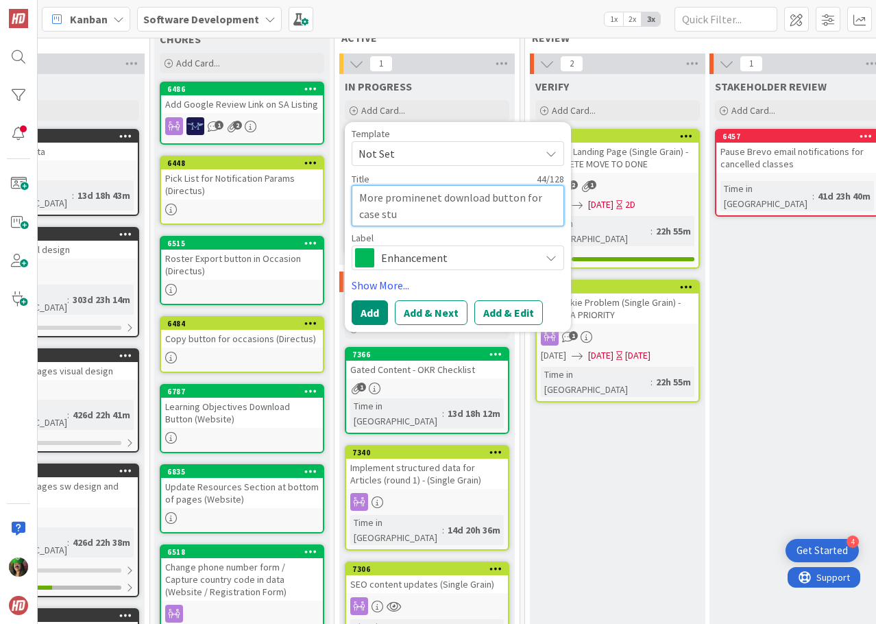
type textarea "More prominenet download button for case stur"
type textarea "x"
type textarea "More prominenet download button for case stu"
type textarea "x"
type textarea "More prominenet download button for case stud"
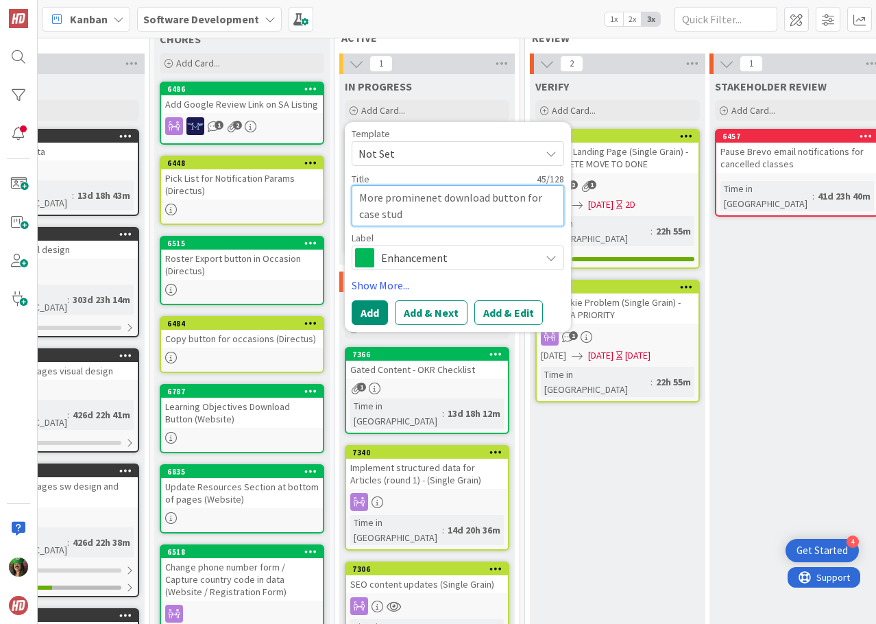
type textarea "x"
type textarea "More prominenet download button for case studi"
type textarea "x"
type textarea "More prominenet download button for case studies"
type textarea "x"
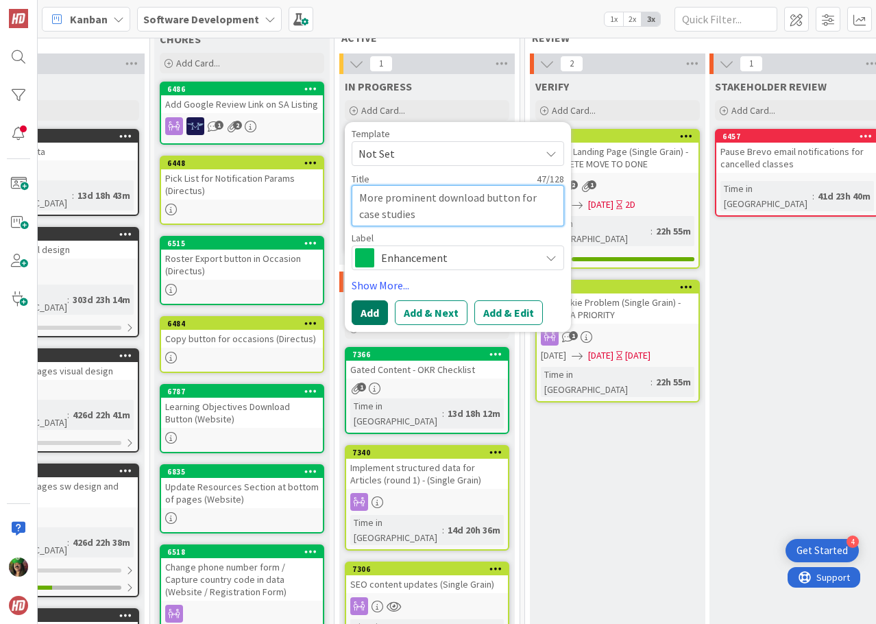
type textarea "More prominent download button for case studies"
click at [379, 309] on button "Add" at bounding box center [370, 312] width 36 height 25
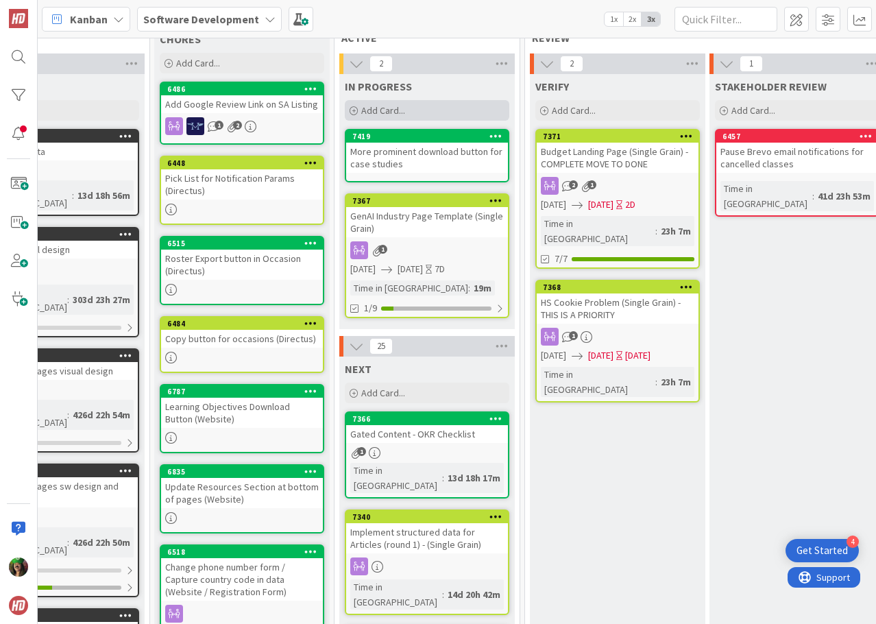
click at [442, 110] on div "Add Card..." at bounding box center [427, 110] width 165 height 21
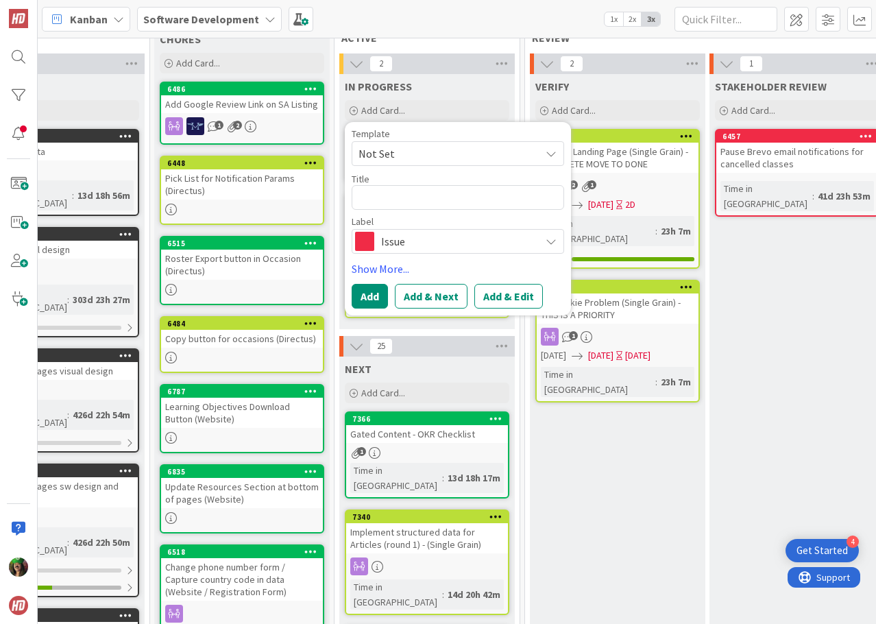
click at [408, 247] on span "Issue" at bounding box center [457, 241] width 152 height 19
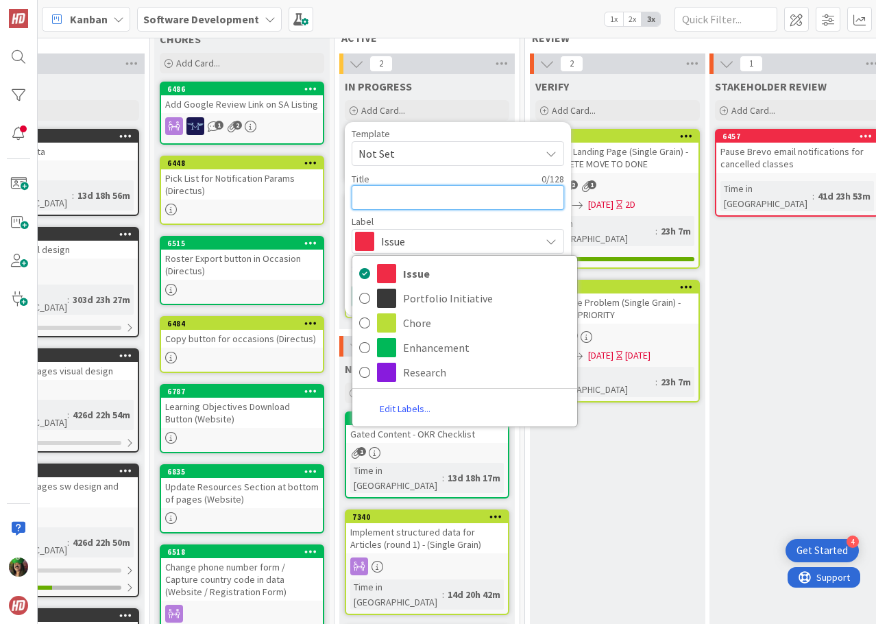
click at [398, 196] on textarea at bounding box center [458, 197] width 213 height 25
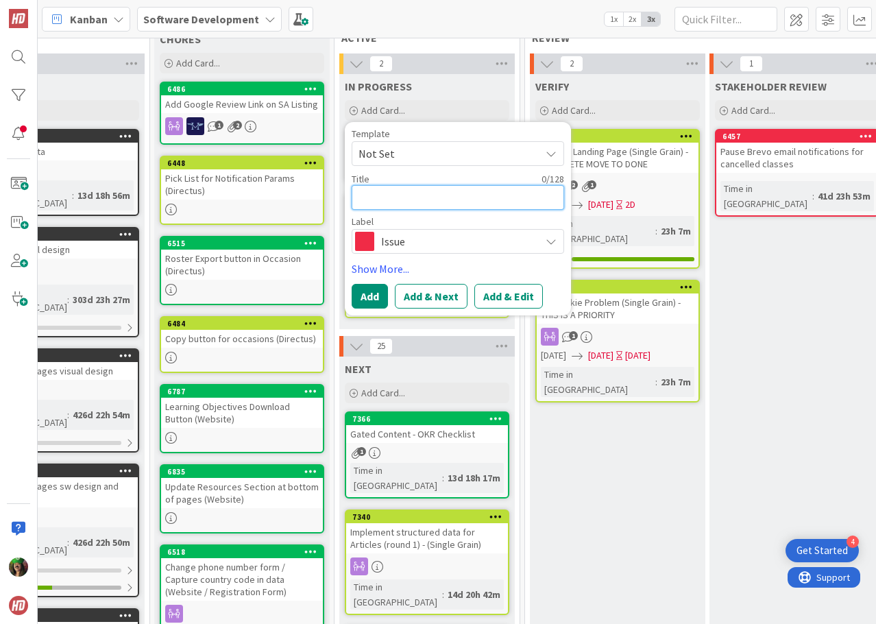
type textarea "L"
type textarea "x"
type textarea "La"
type textarea "x"
type textarea "Lan"
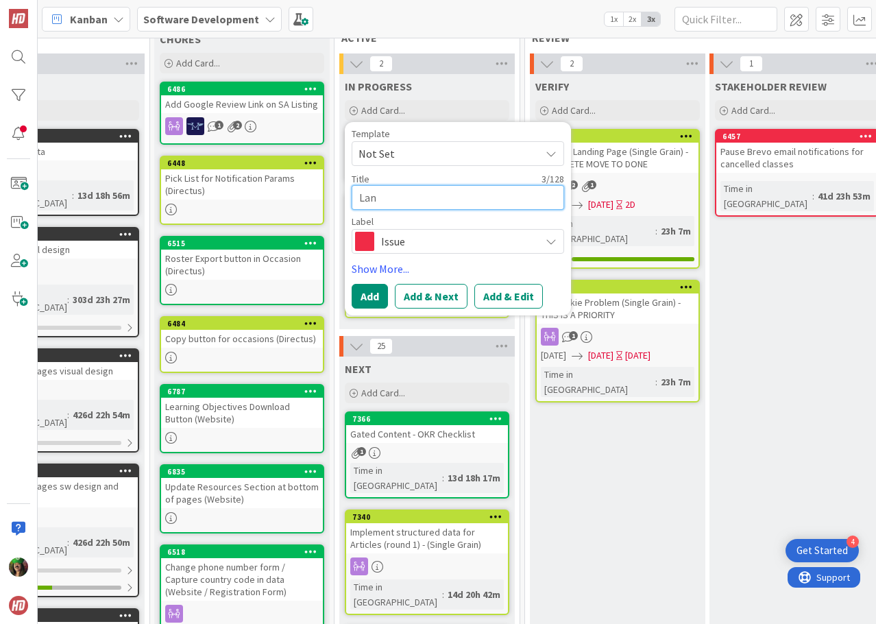
type textarea "x"
type textarea "Land"
type textarea "x"
type textarea "[PERSON_NAME]"
type textarea "x"
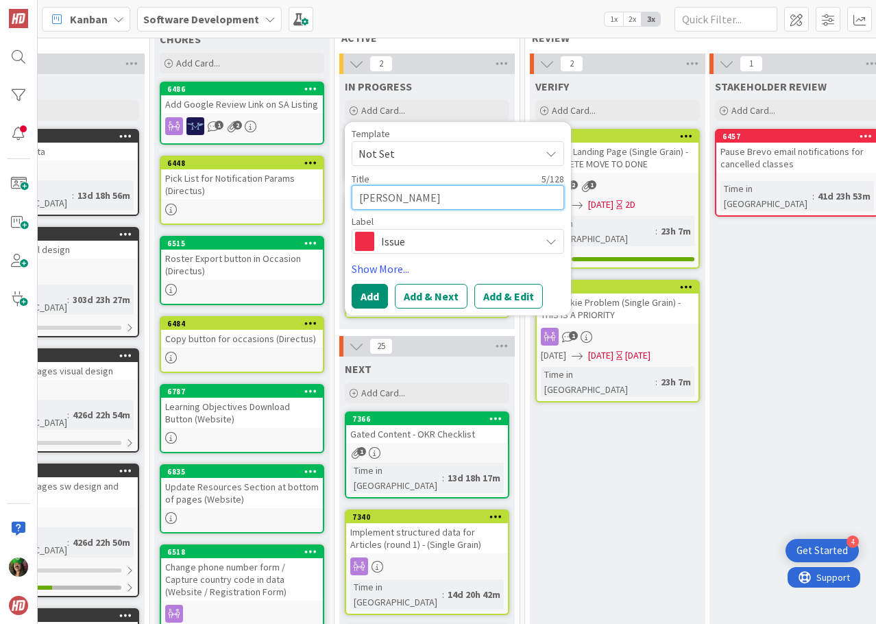
type textarea "[PERSON_NAME]"
type textarea "x"
type textarea "Landing"
type textarea "x"
type textarea "Landing P"
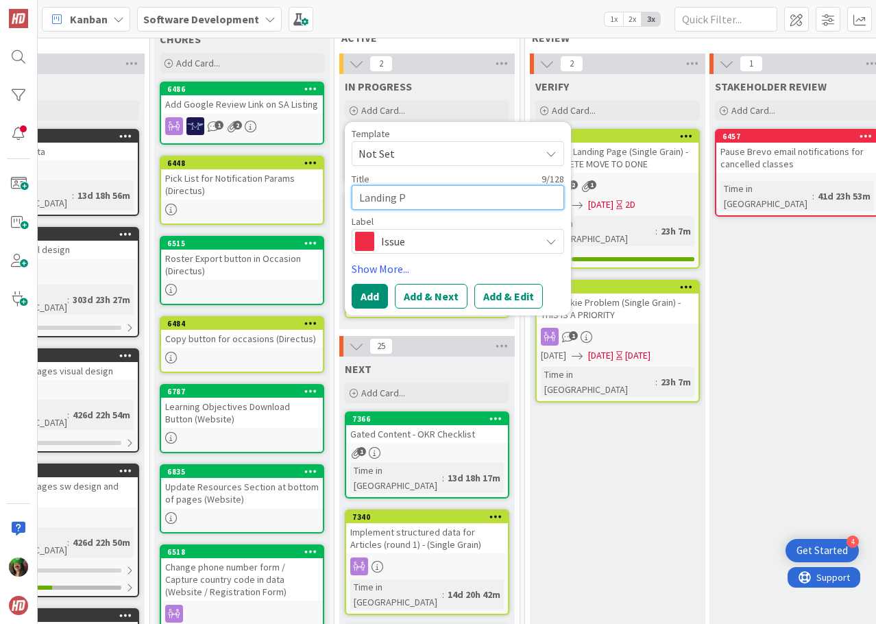
type textarea "x"
type textarea "Landing Pa"
type textarea "x"
type textarea "Landing Pag"
type textarea "x"
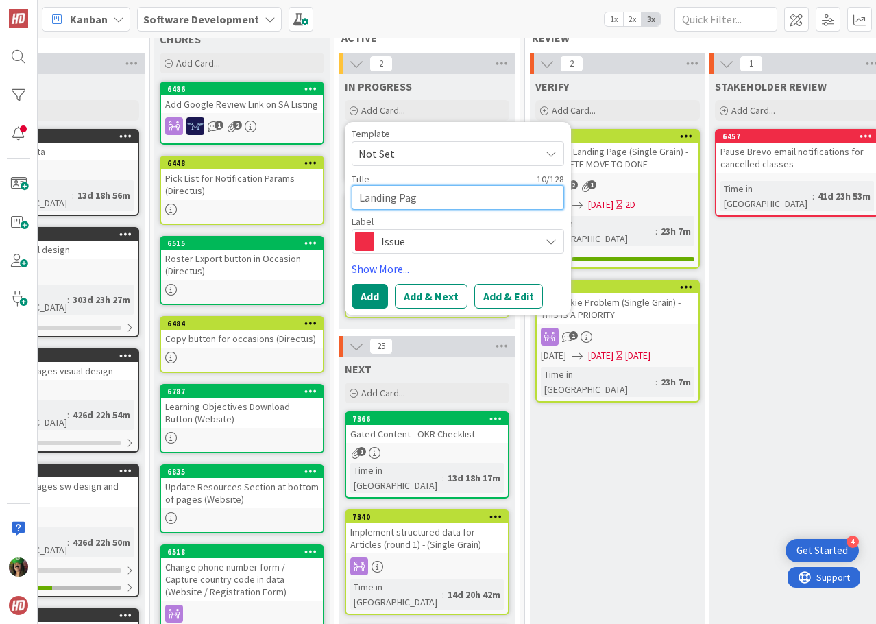
type textarea "Landing Page"
type textarea "x"
type textarea "Landing Page"
type textarea "x"
type textarea "Landing Page s"
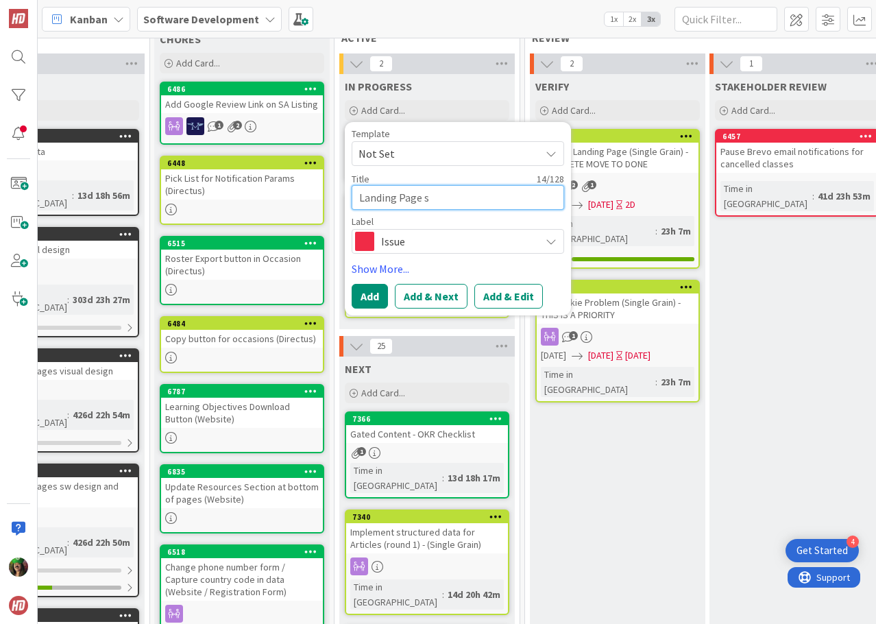
type textarea "x"
type textarea "Landing Page si"
type textarea "x"
type textarea "Landing Page sizi"
type textarea "x"
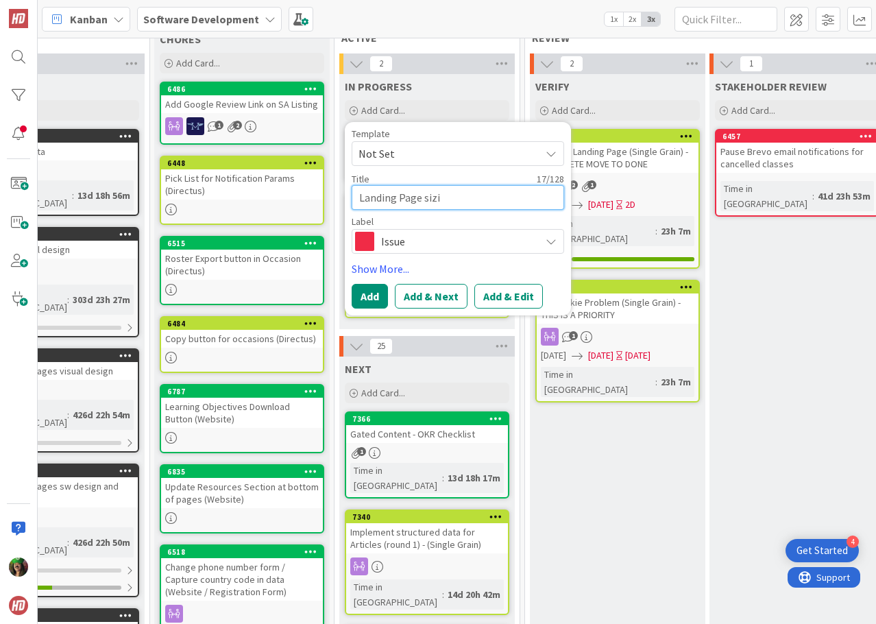
type textarea "Landing Page sizin"
type textarea "x"
type textarea "Landing Page sizing"
type textarea "x"
type textarea "Landing Page sizing"
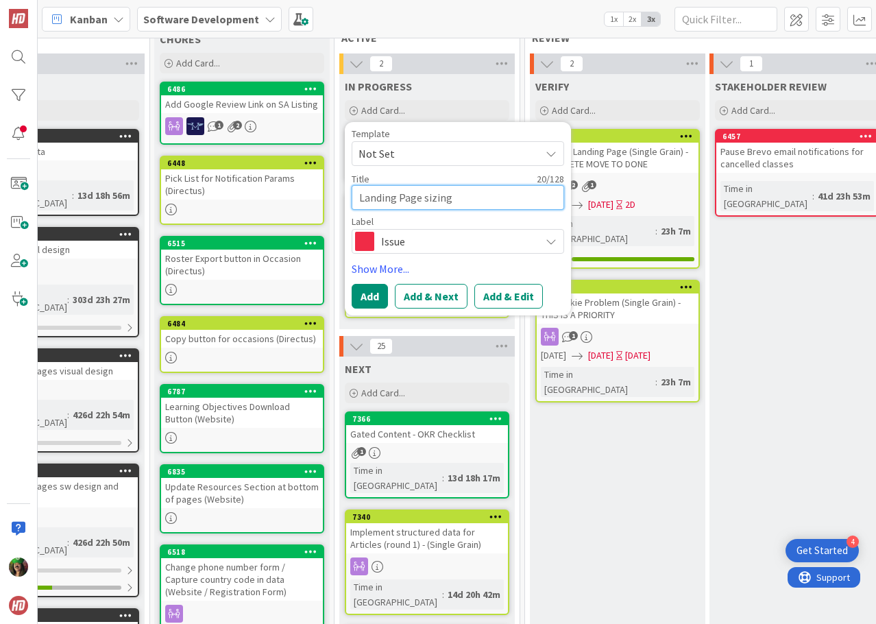
type textarea "x"
type textarea "Landing Page sizing b"
type textarea "x"
type textarea "Landing Page sizing bu"
type textarea "x"
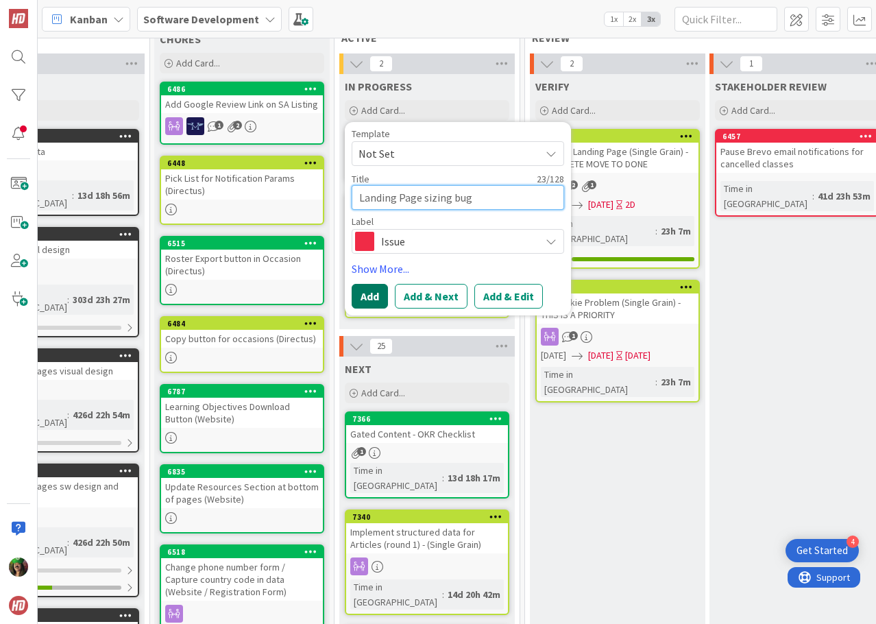
type textarea "Landing Page sizing bug"
click at [376, 298] on button "Add" at bounding box center [370, 296] width 36 height 25
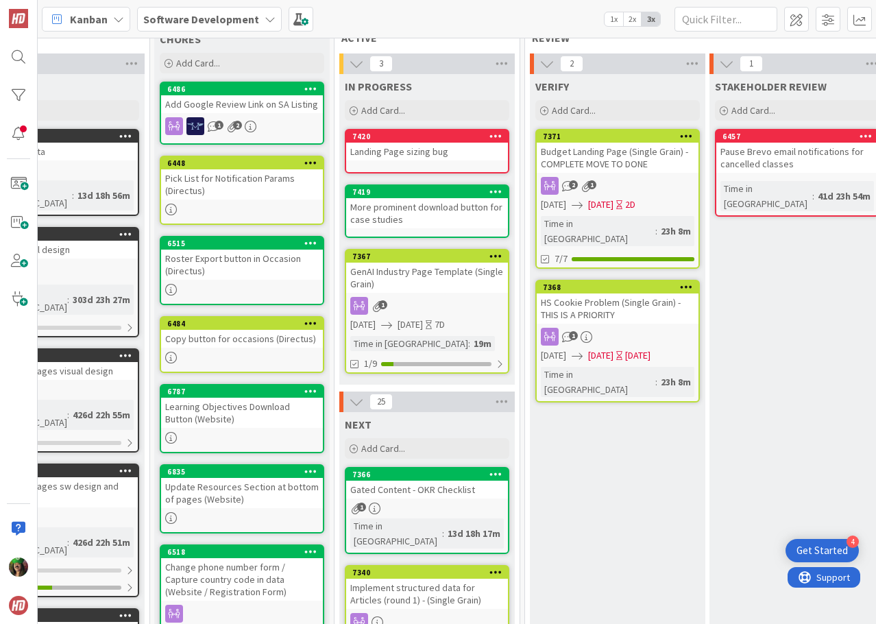
click at [448, 150] on div "Landing Page sizing bug" at bounding box center [427, 152] width 162 height 18
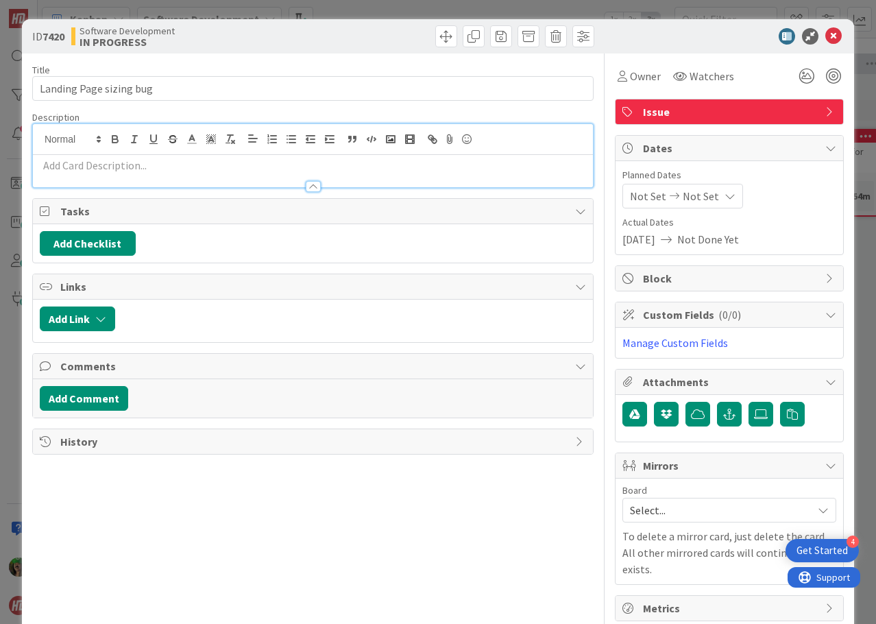
click at [239, 143] on div at bounding box center [313, 155] width 560 height 63
click at [234, 167] on p at bounding box center [313, 166] width 547 height 16
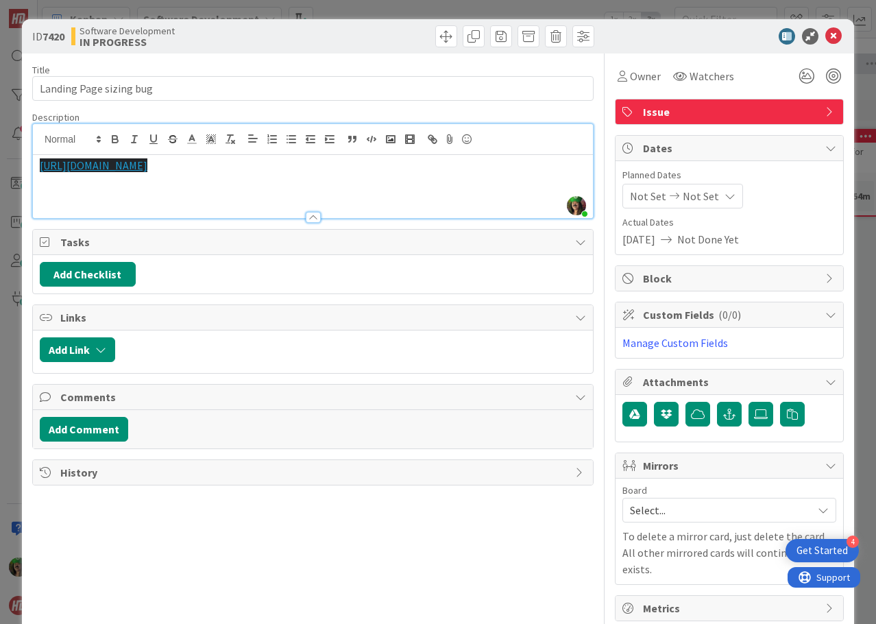
click at [283, 162] on p "[URL][DOMAIN_NAME]" at bounding box center [313, 166] width 547 height 16
click at [826, 36] on icon at bounding box center [834, 36] width 16 height 16
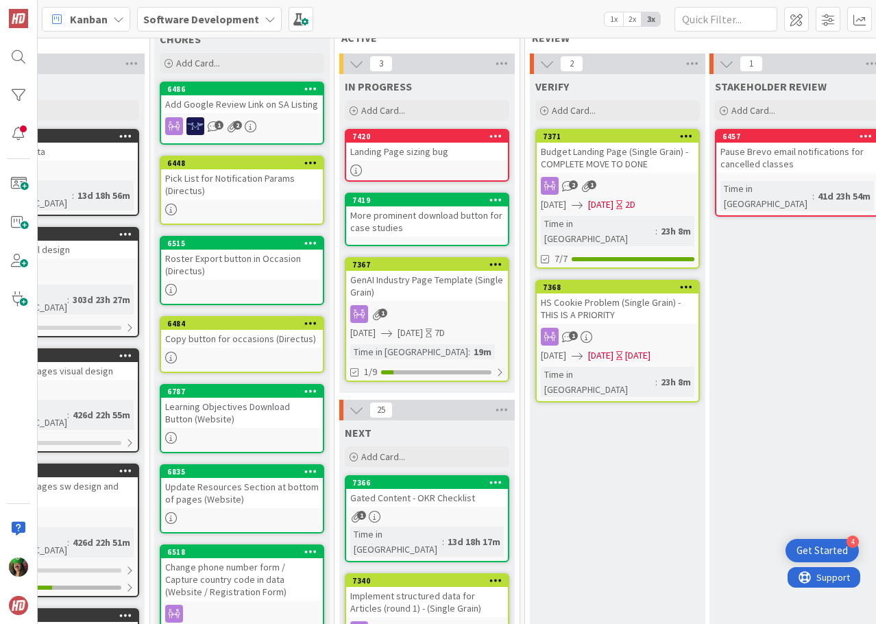
click at [483, 145] on div "Landing Page sizing bug" at bounding box center [427, 152] width 162 height 18
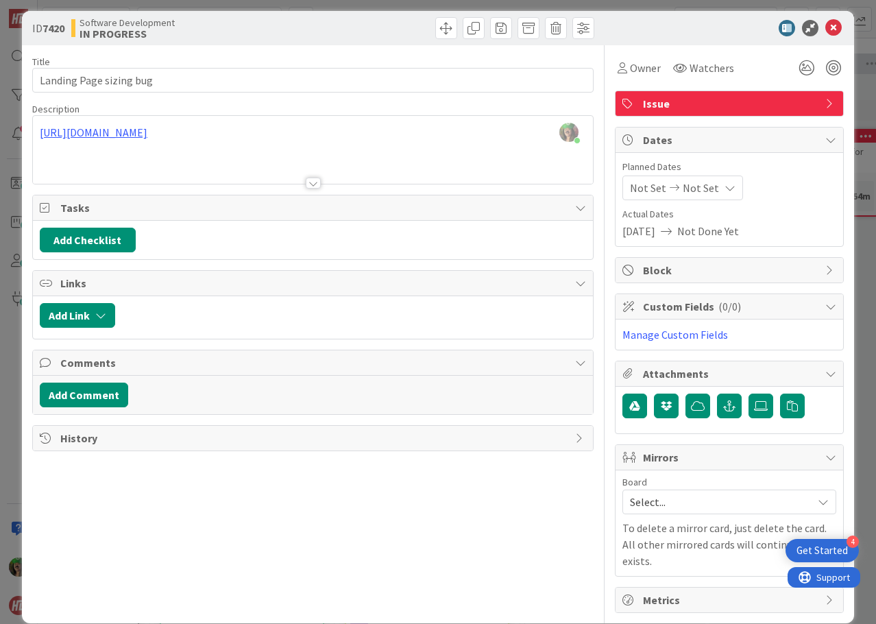
scroll to position [10, 0]
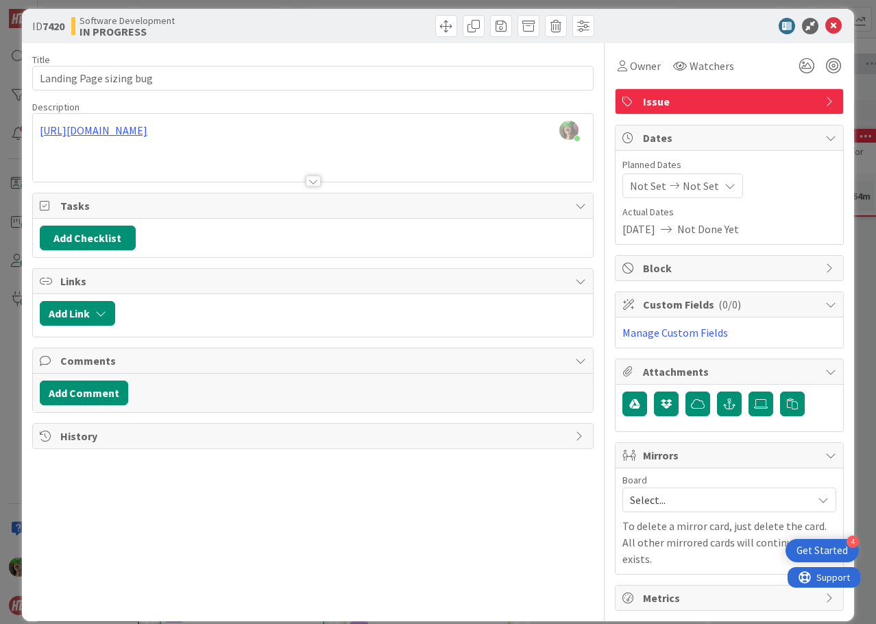
click at [681, 501] on span "Select..." at bounding box center [718, 499] width 176 height 19
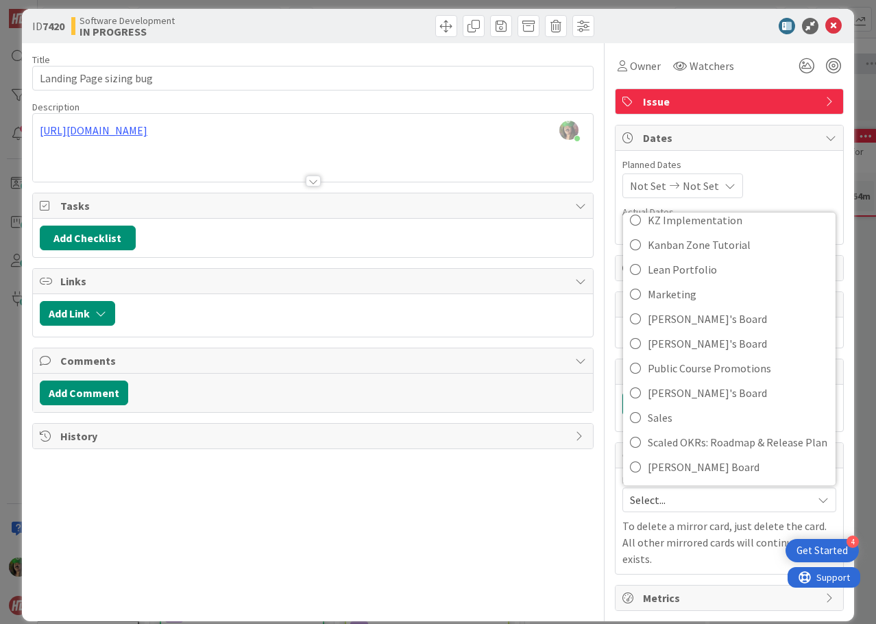
scroll to position [206, 0]
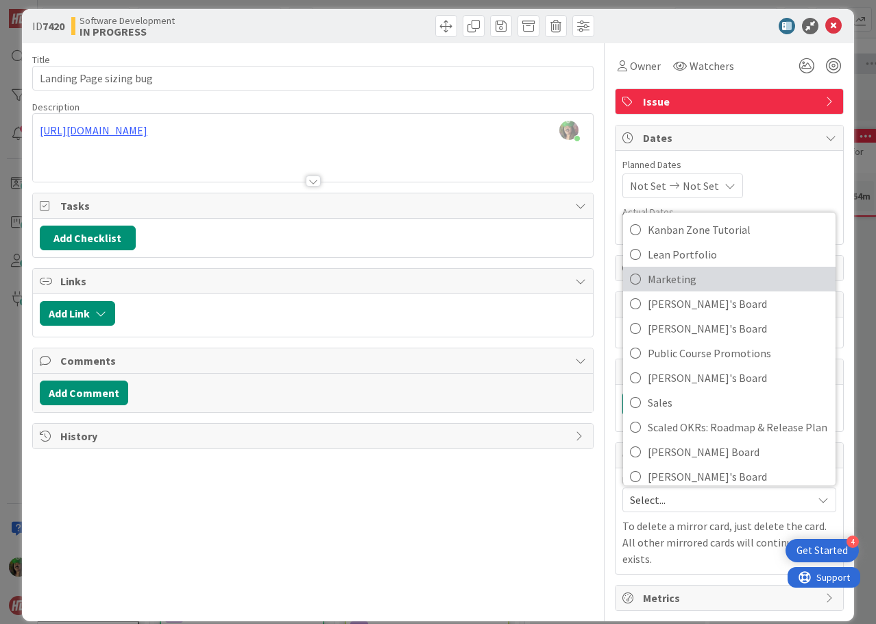
click at [688, 276] on span "Marketing" at bounding box center [738, 279] width 181 height 21
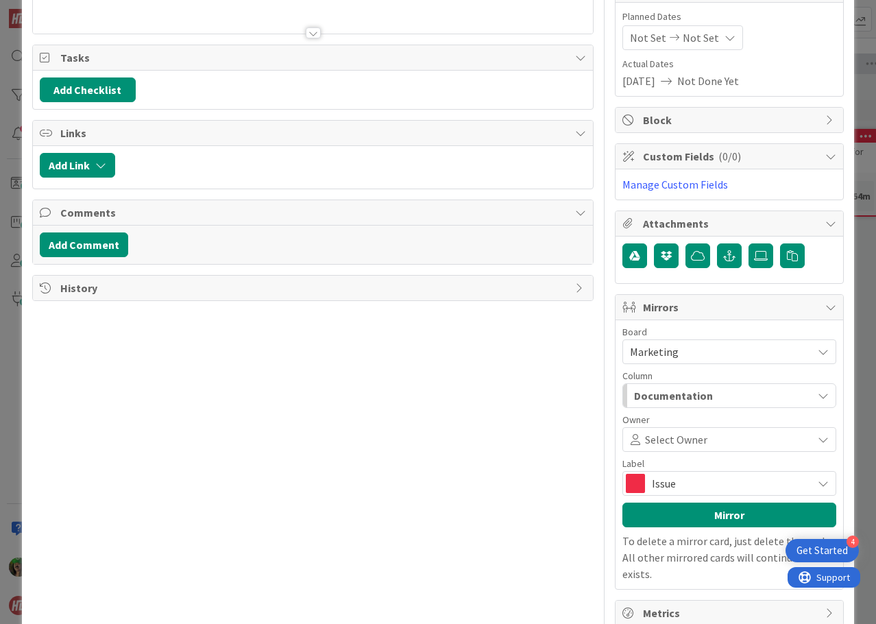
scroll to position [173, 0]
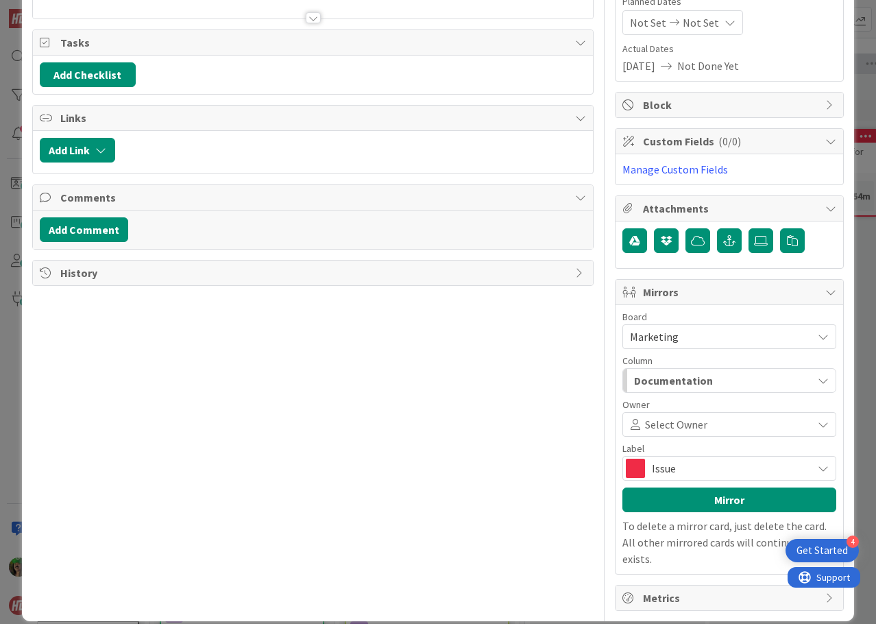
click at [666, 424] on span "Select Owner" at bounding box center [676, 424] width 62 height 16
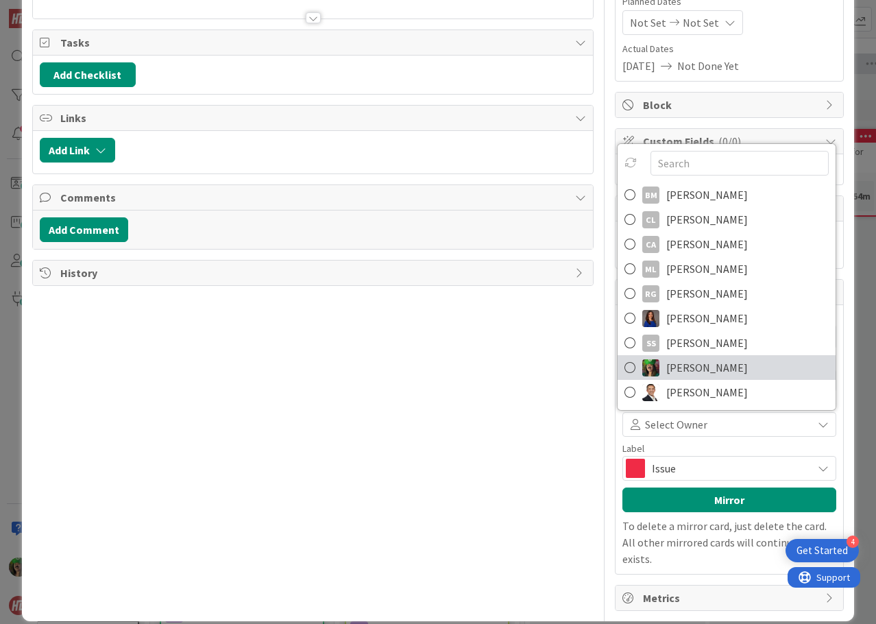
click at [684, 374] on span "[PERSON_NAME]" at bounding box center [708, 367] width 82 height 21
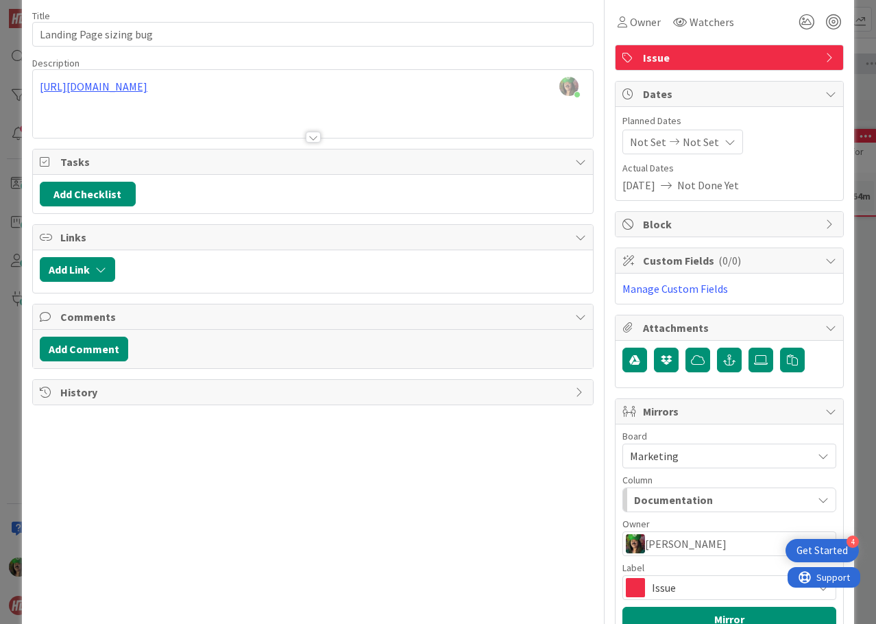
scroll to position [0, 0]
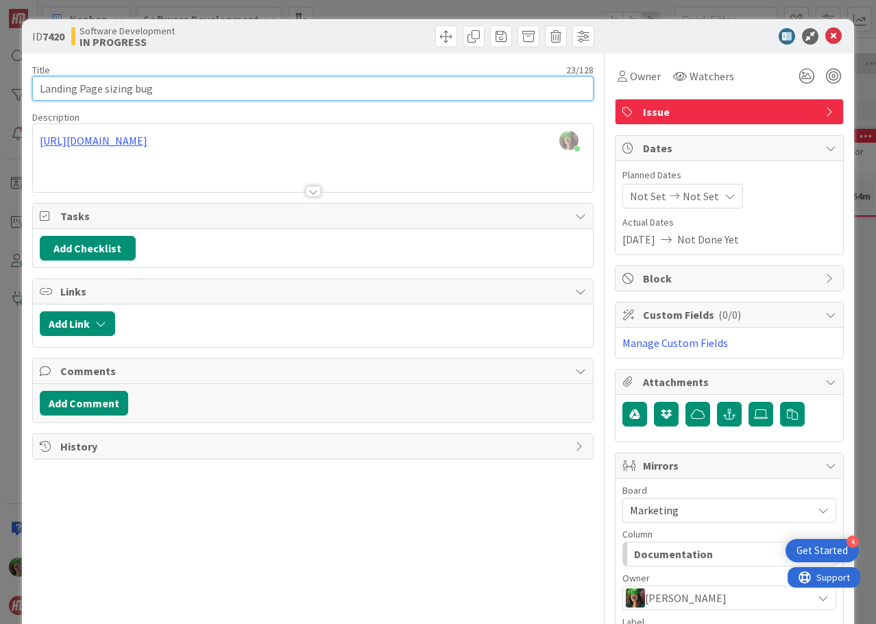
click at [226, 91] on input "Landing Page sizing bug" at bounding box center [313, 88] width 562 height 25
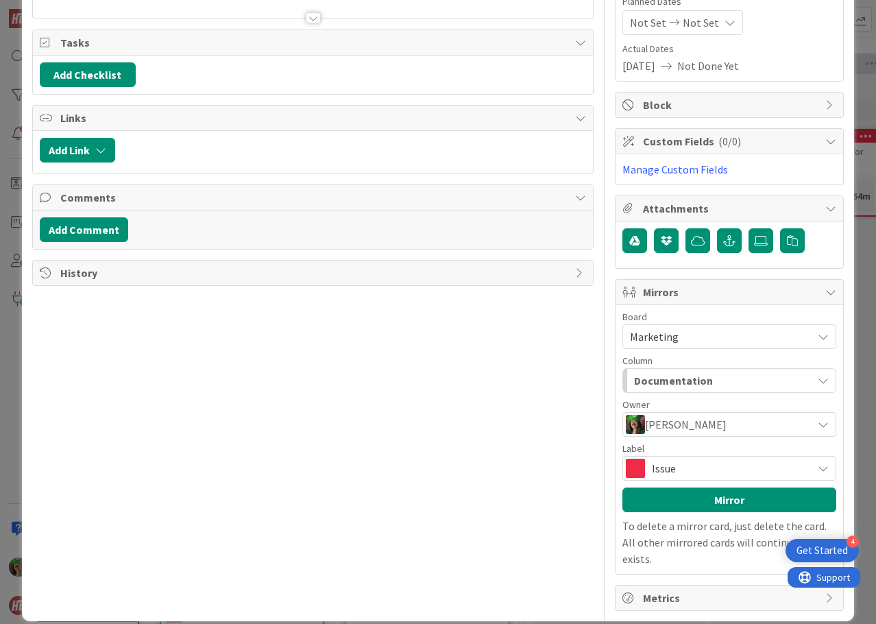
type input "Landing Page sizing bug ([PERSON_NAME])"
click at [673, 379] on span "Documentation" at bounding box center [673, 381] width 79 height 18
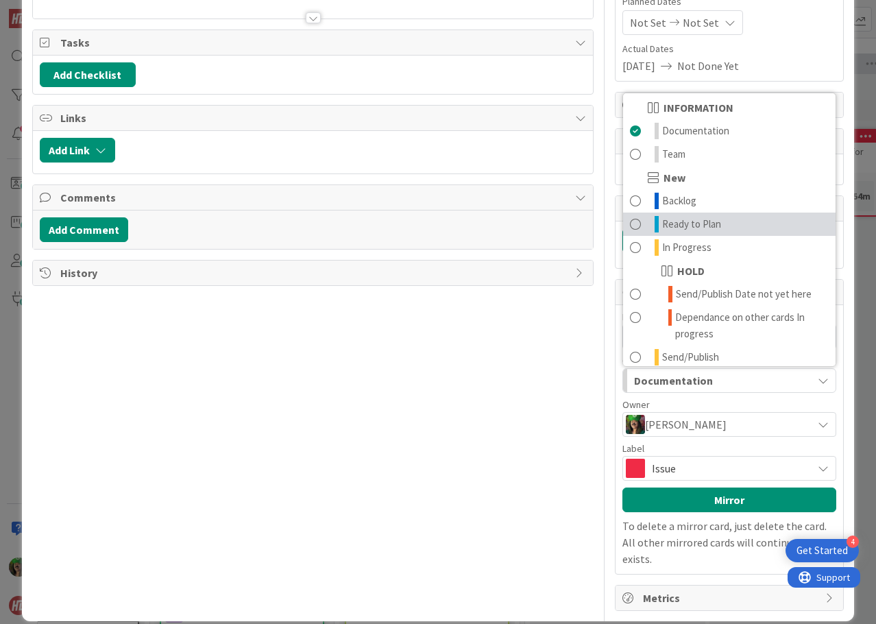
scroll to position [0, 0]
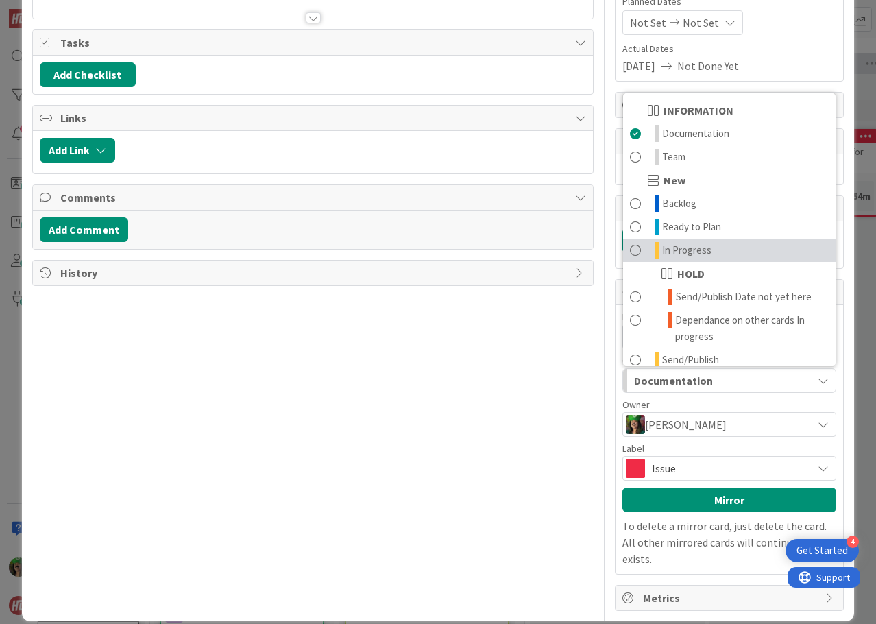
click at [729, 247] on link "In Progress" at bounding box center [729, 250] width 213 height 23
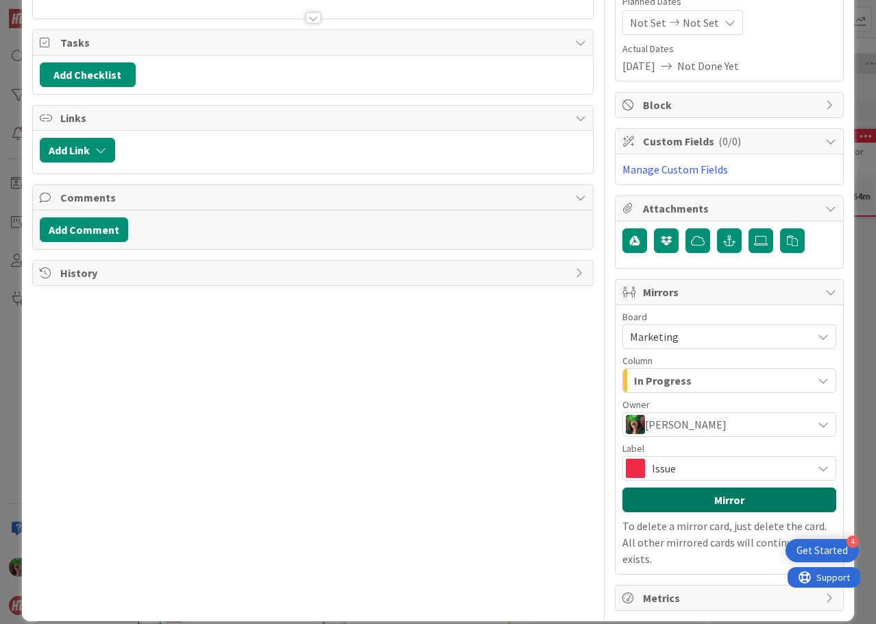
click at [680, 509] on button "Mirror" at bounding box center [730, 500] width 214 height 25
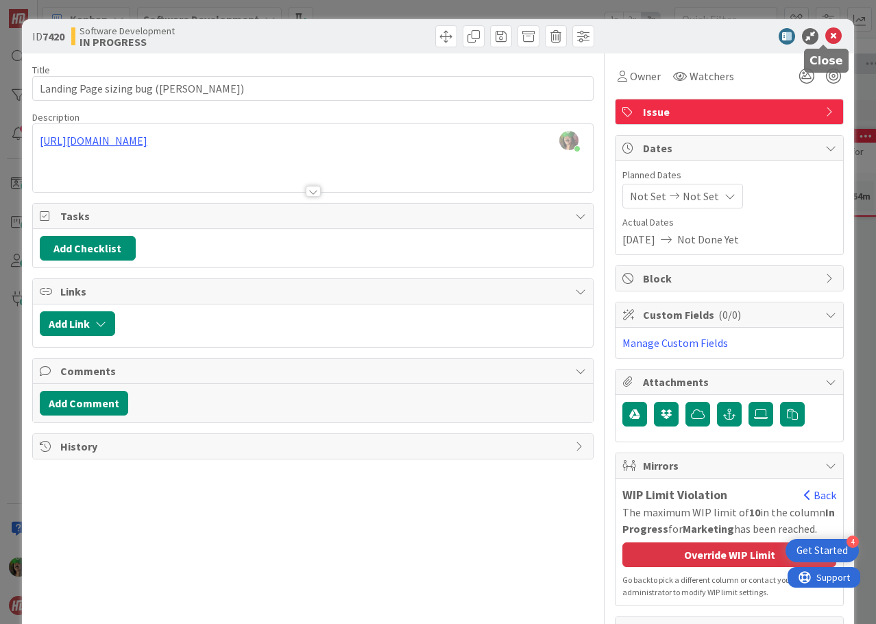
click at [826, 32] on icon at bounding box center [834, 36] width 16 height 16
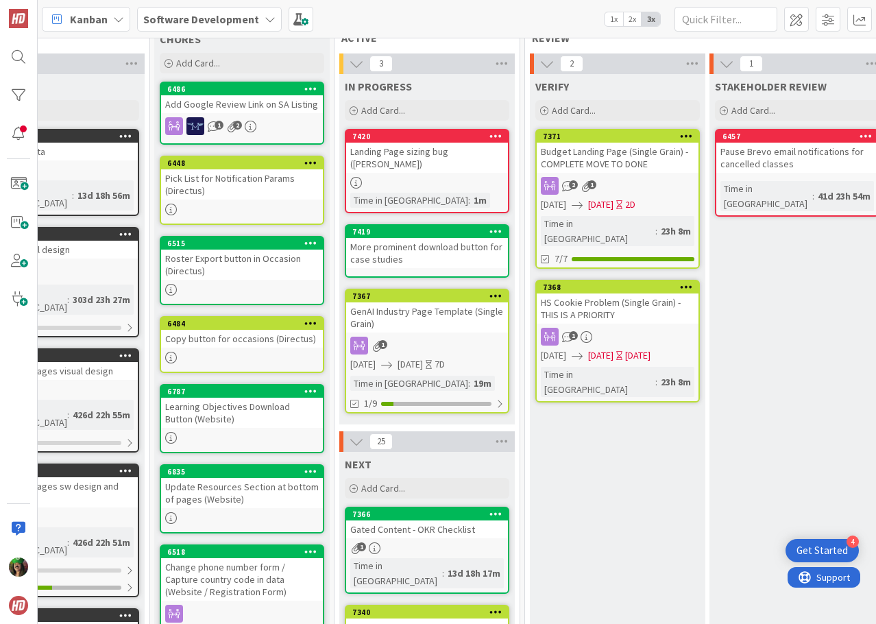
click at [455, 163] on link "7420 Landing Page sizing bug ([PERSON_NAME]) Time in [GEOGRAPHIC_DATA] : 1m" at bounding box center [427, 171] width 165 height 84
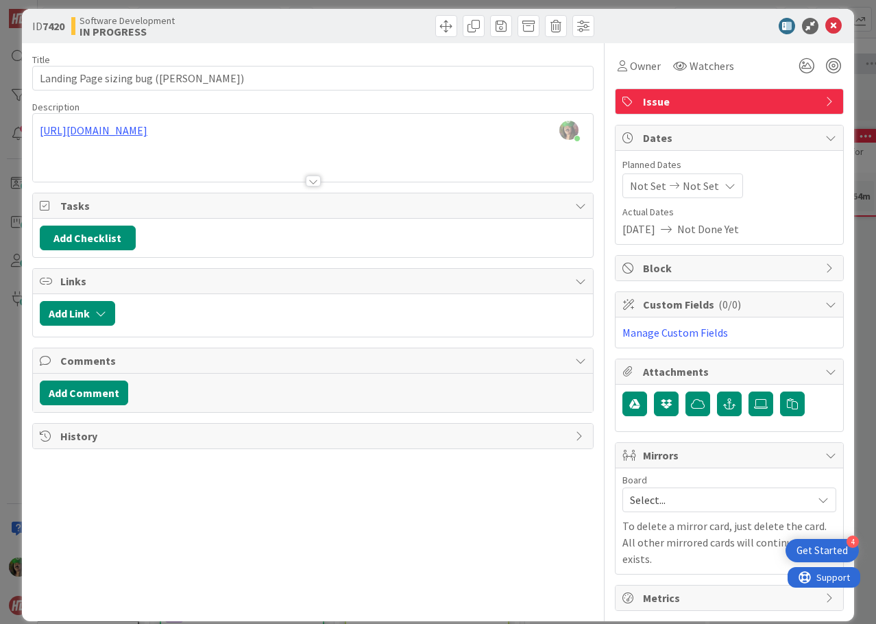
click at [687, 501] on span "Select..." at bounding box center [718, 499] width 176 height 19
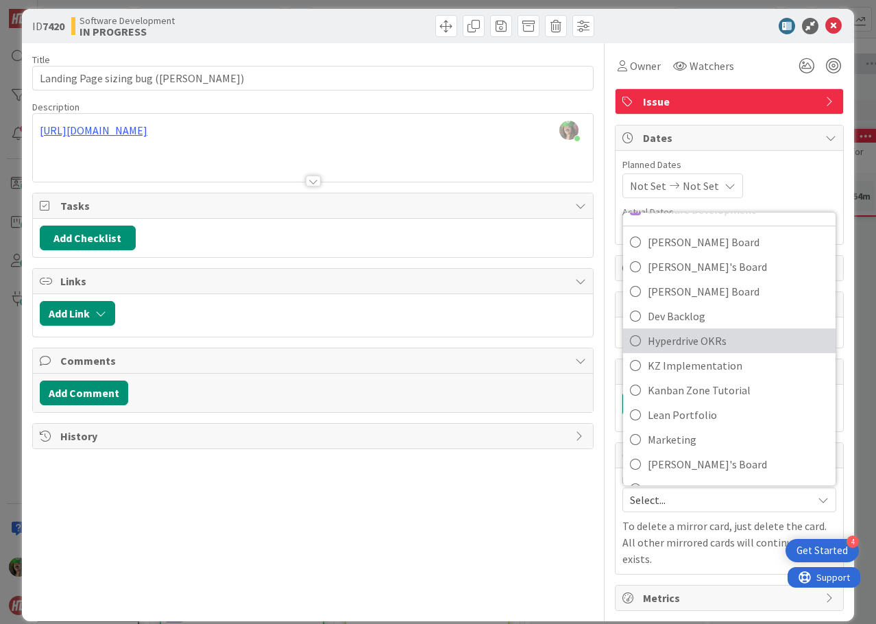
scroll to position [137, 0]
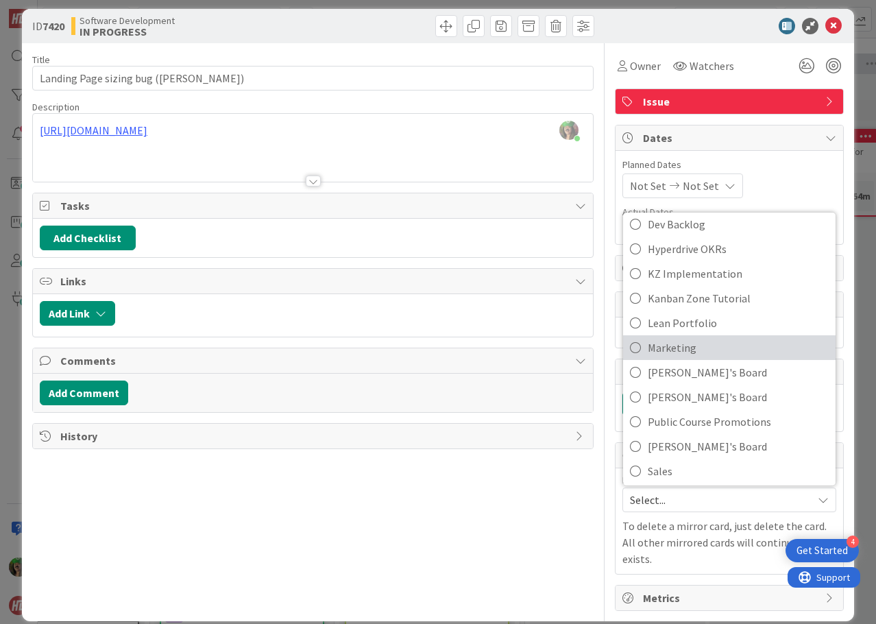
click at [702, 345] on span "Marketing" at bounding box center [738, 347] width 181 height 21
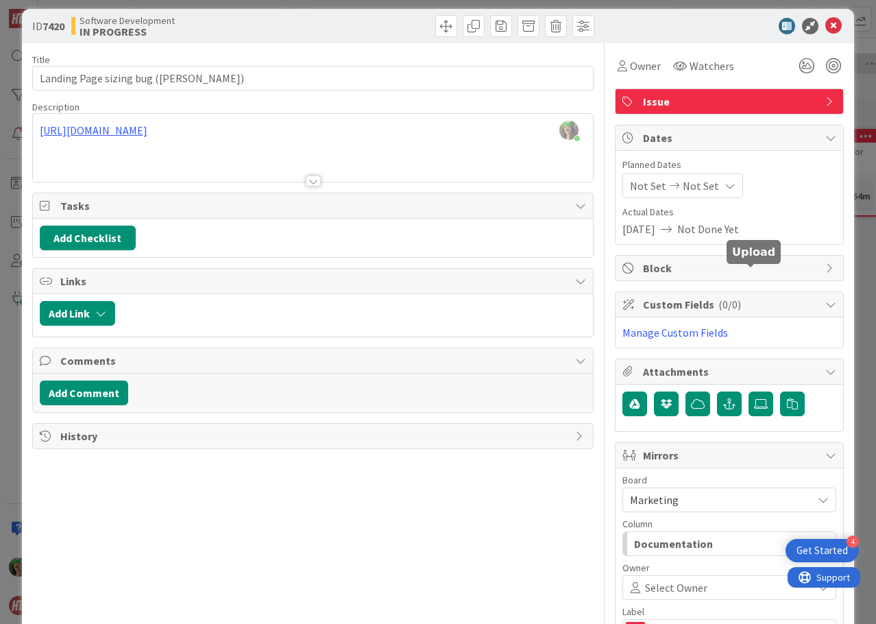
scroll to position [173, 0]
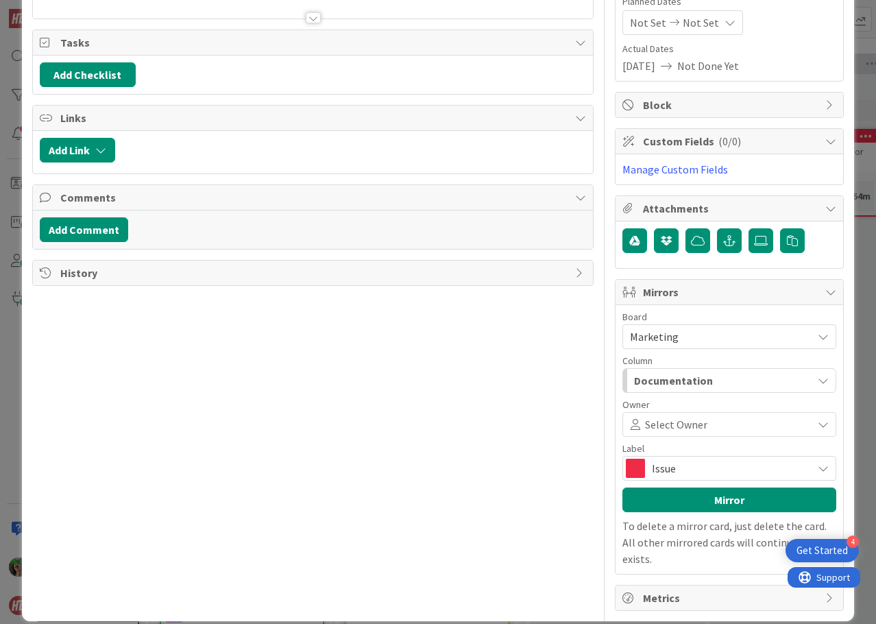
click at [662, 389] on div "Documentation" at bounding box center [722, 381] width 182 height 22
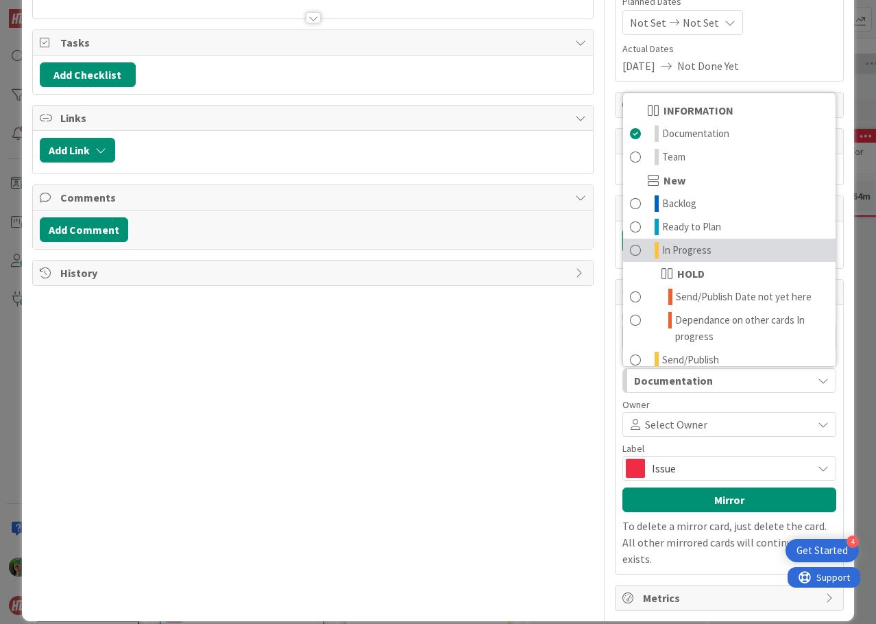
click at [726, 244] on link "In Progress" at bounding box center [729, 250] width 213 height 23
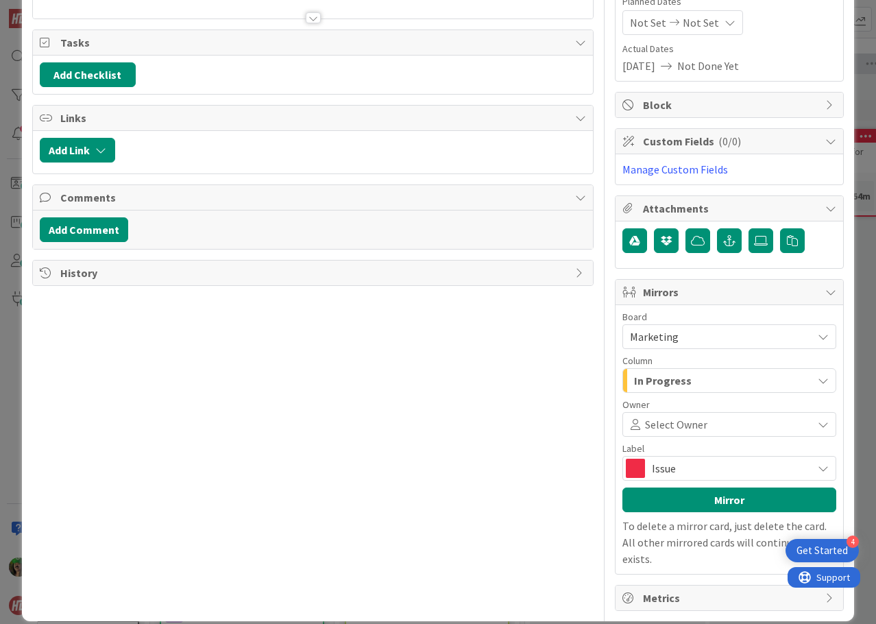
click at [660, 423] on span "Select Owner" at bounding box center [676, 424] width 62 height 16
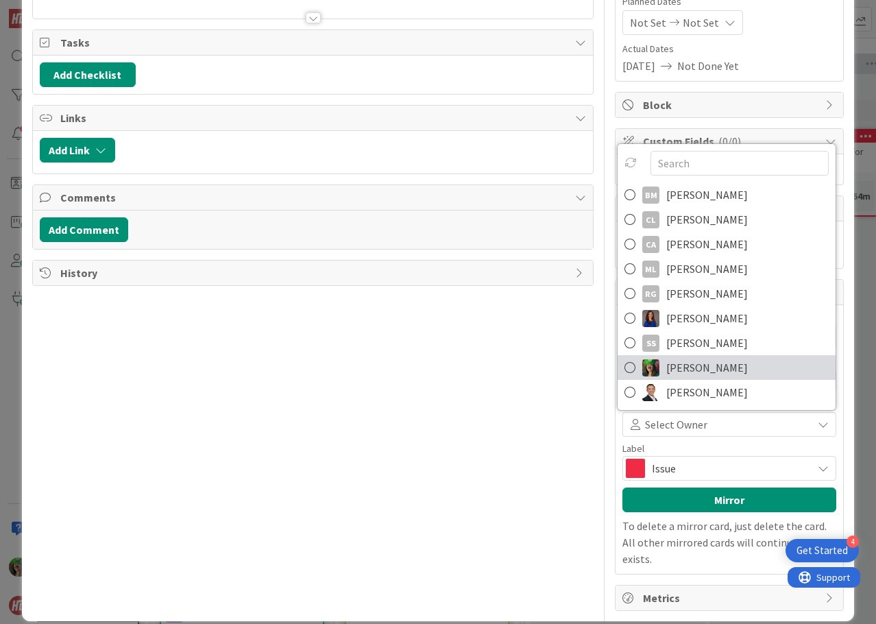
click at [675, 366] on span "[PERSON_NAME]" at bounding box center [708, 367] width 82 height 21
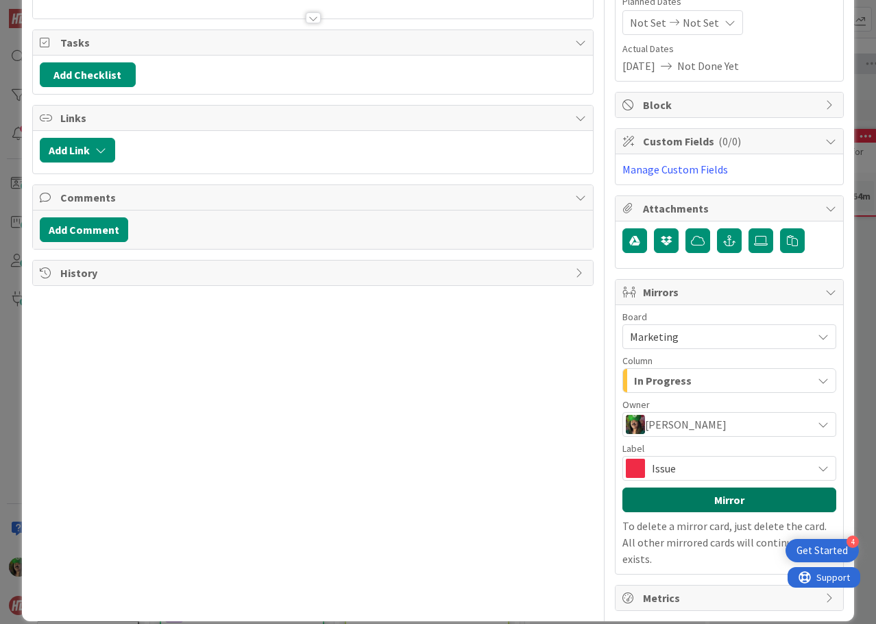
click at [680, 505] on button "Mirror" at bounding box center [730, 500] width 214 height 25
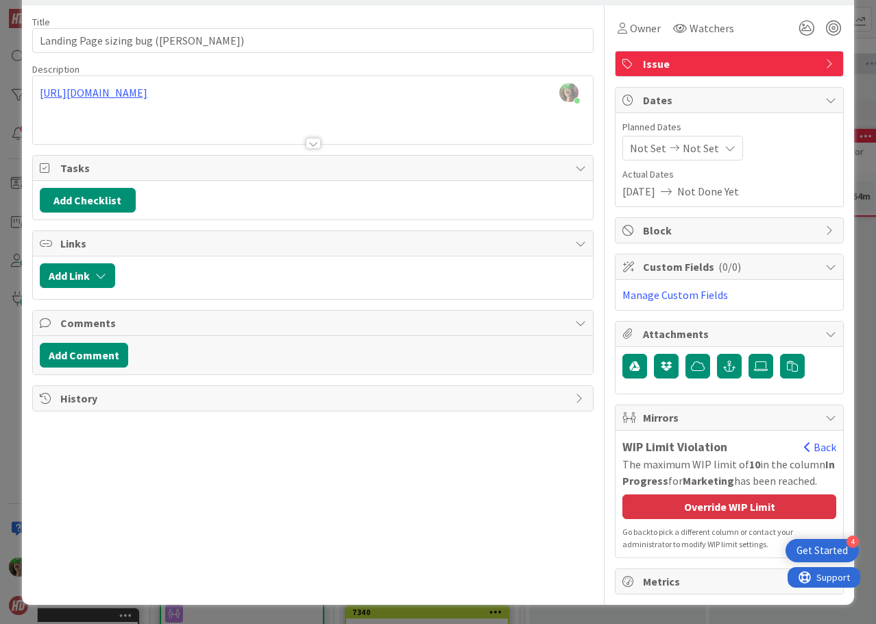
click at [680, 505] on div "Override WIP Limit" at bounding box center [730, 506] width 214 height 25
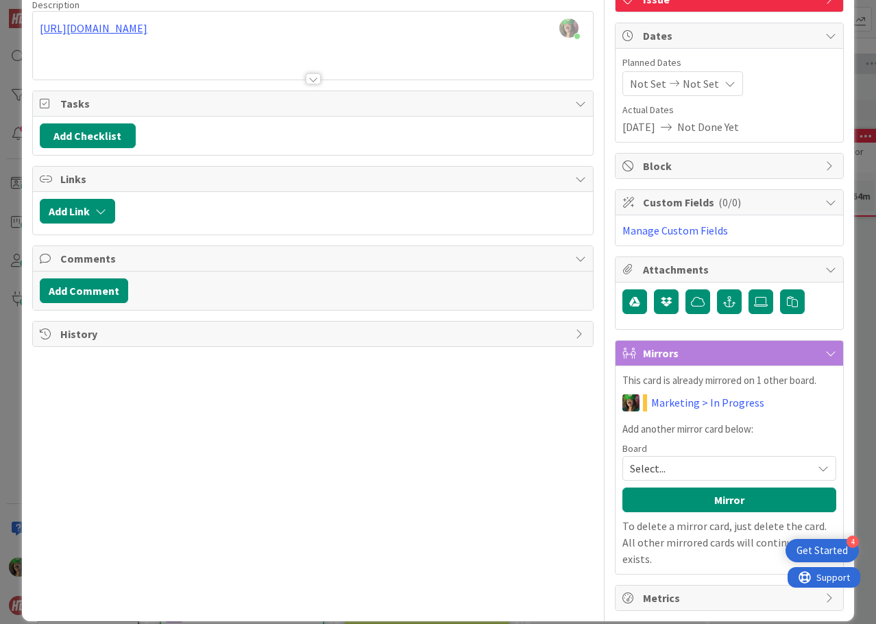
scroll to position [0, 0]
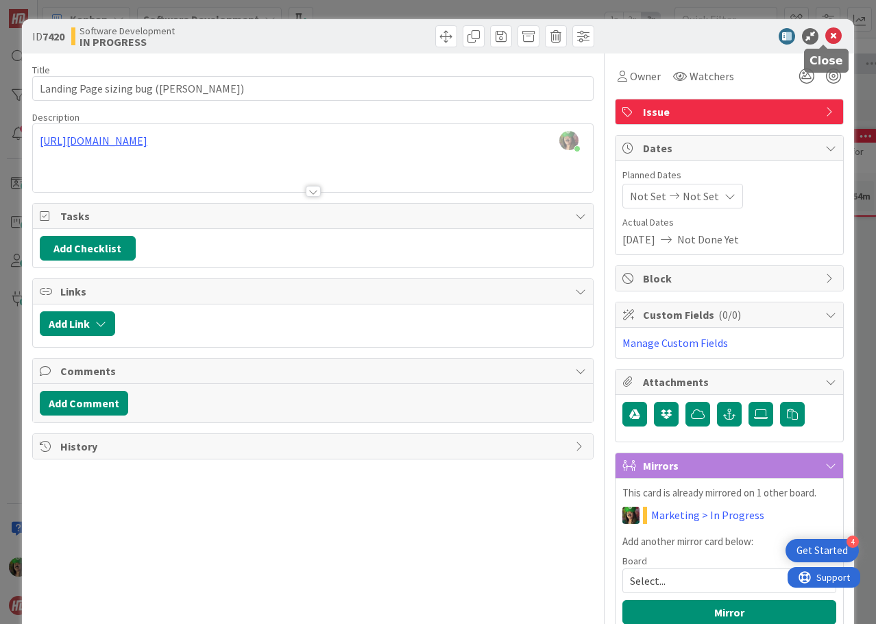
click at [826, 35] on icon at bounding box center [834, 36] width 16 height 16
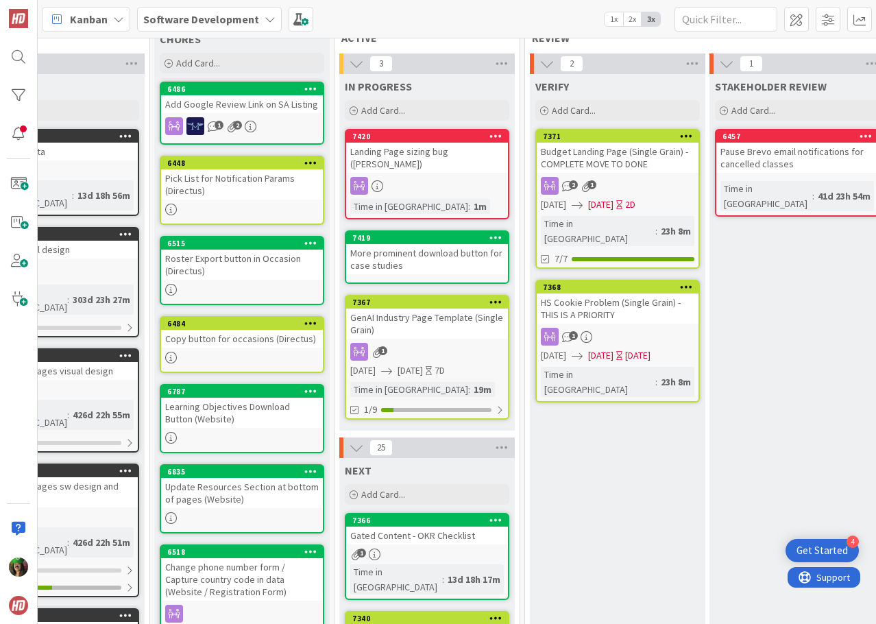
click at [465, 244] on div "More prominent download button for case studies" at bounding box center [427, 259] width 162 height 30
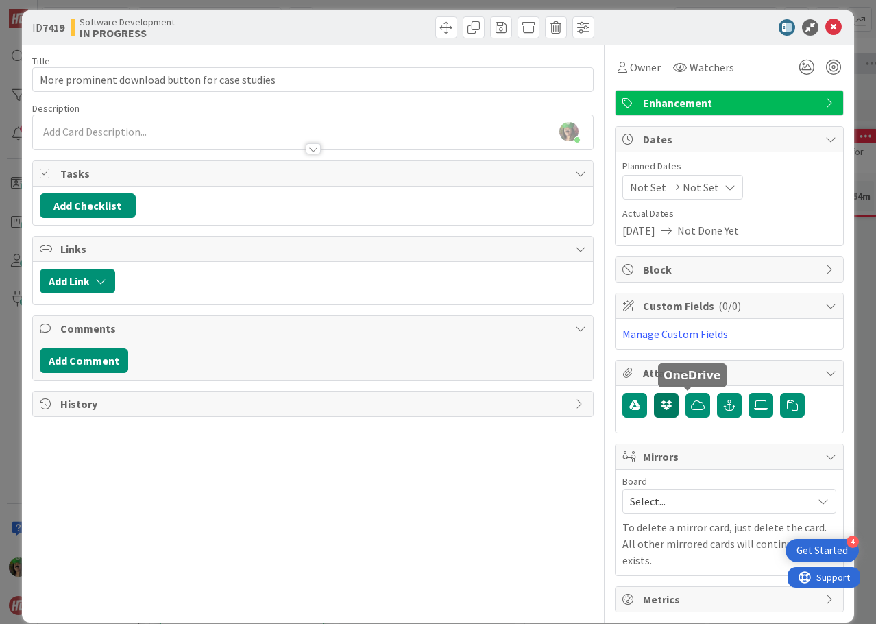
scroll to position [10, 0]
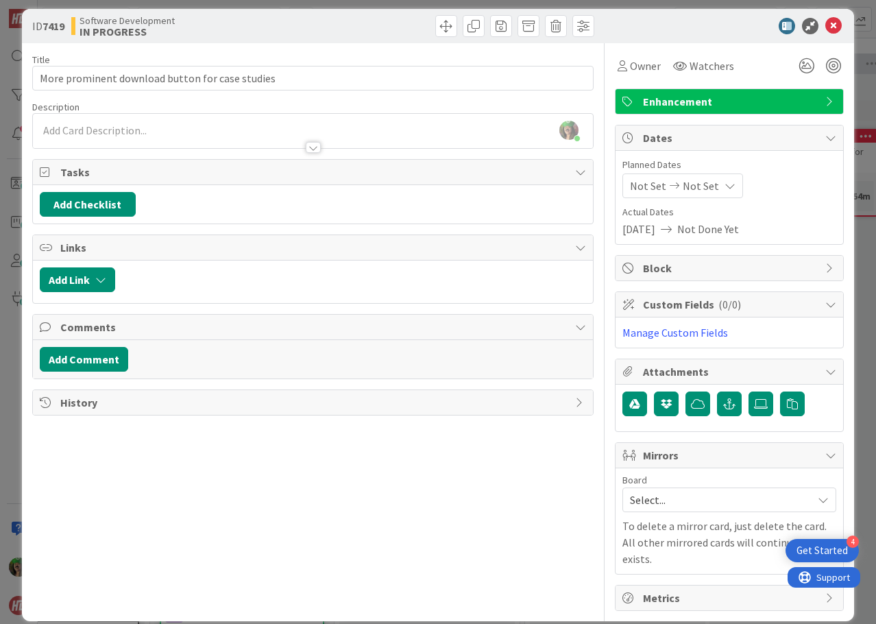
click at [661, 507] on span "Select..." at bounding box center [718, 499] width 176 height 19
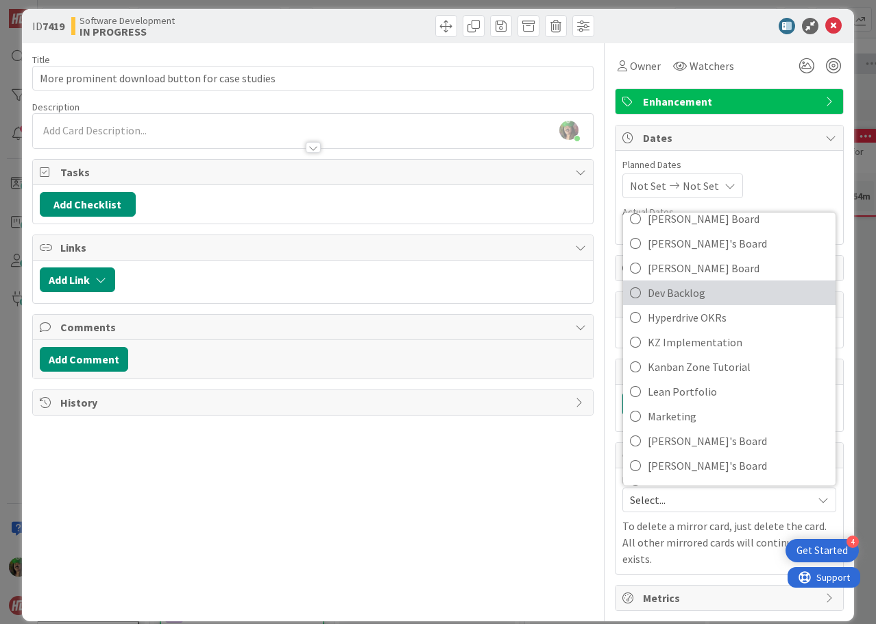
scroll to position [137, 0]
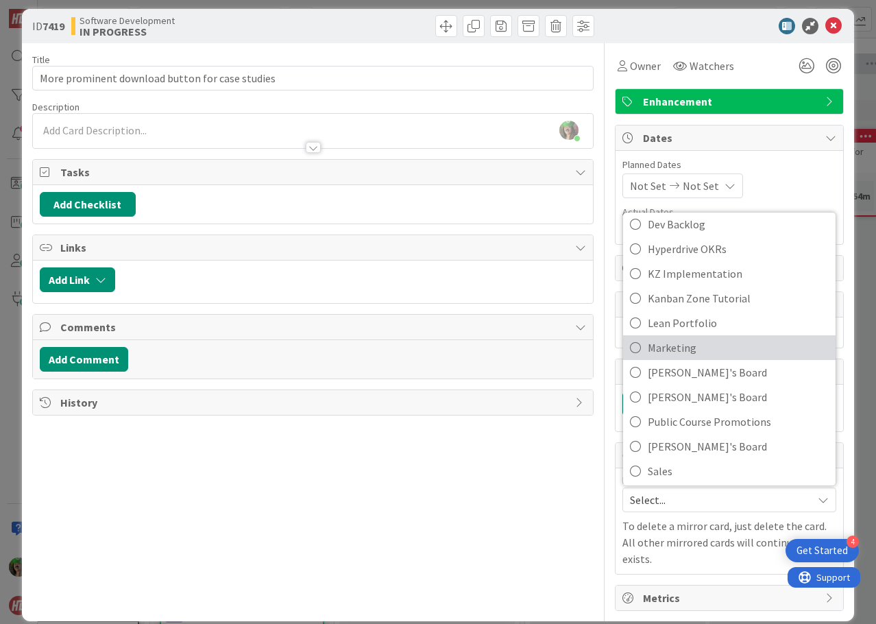
click at [667, 350] on span "Marketing" at bounding box center [738, 347] width 181 height 21
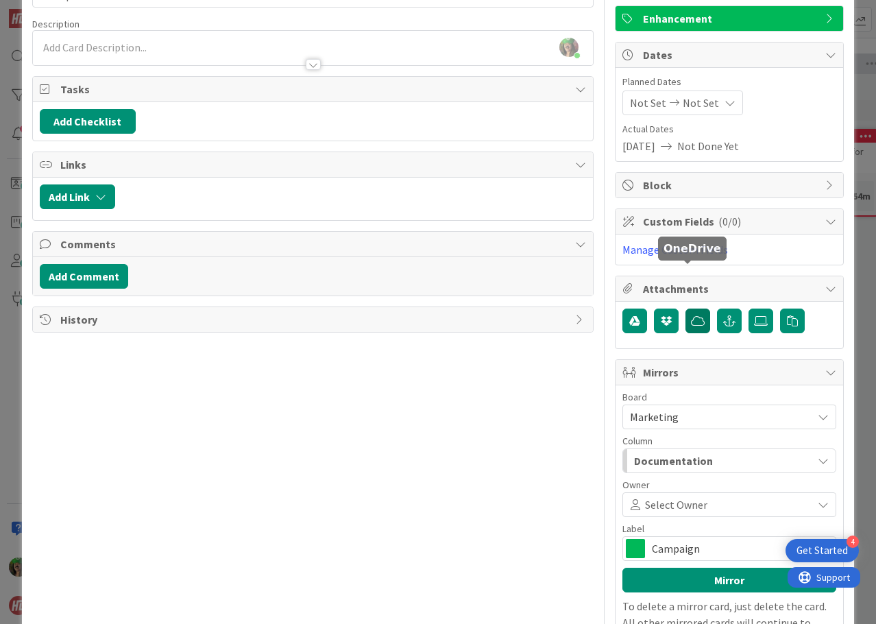
scroll to position [147, 0]
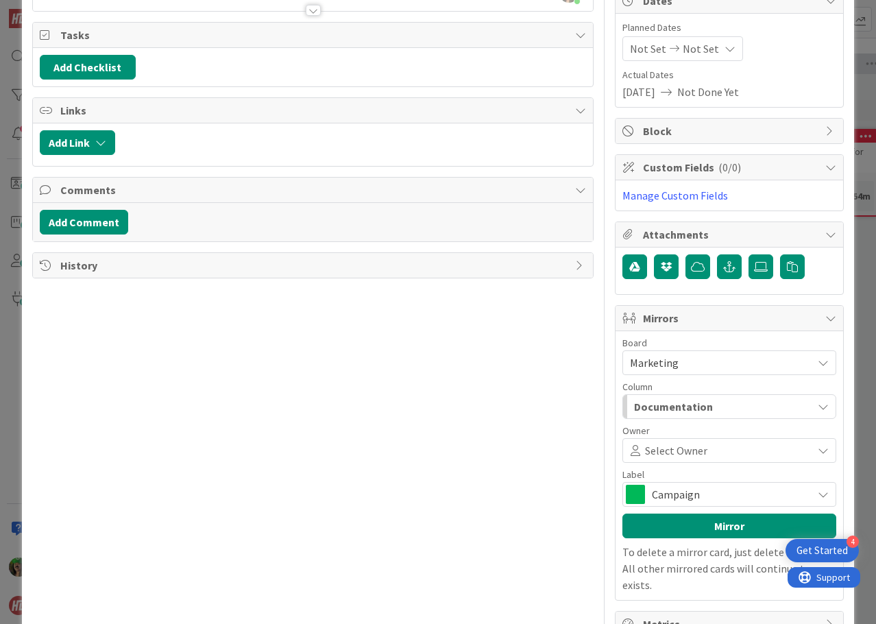
click at [669, 400] on span "Documentation" at bounding box center [673, 407] width 79 height 18
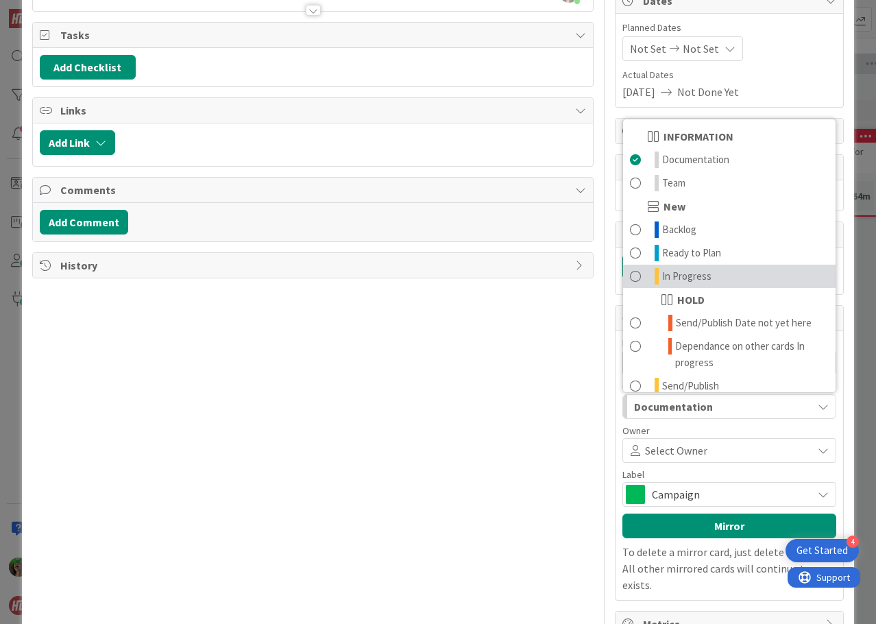
click at [715, 275] on link "In Progress" at bounding box center [729, 276] width 213 height 23
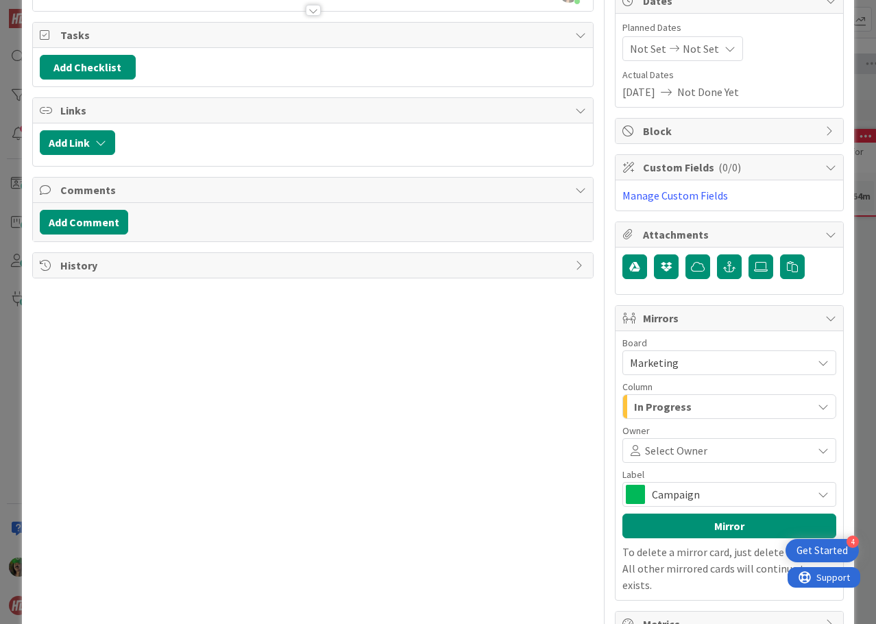
click at [708, 448] on span at bounding box center [758, 450] width 101 height 11
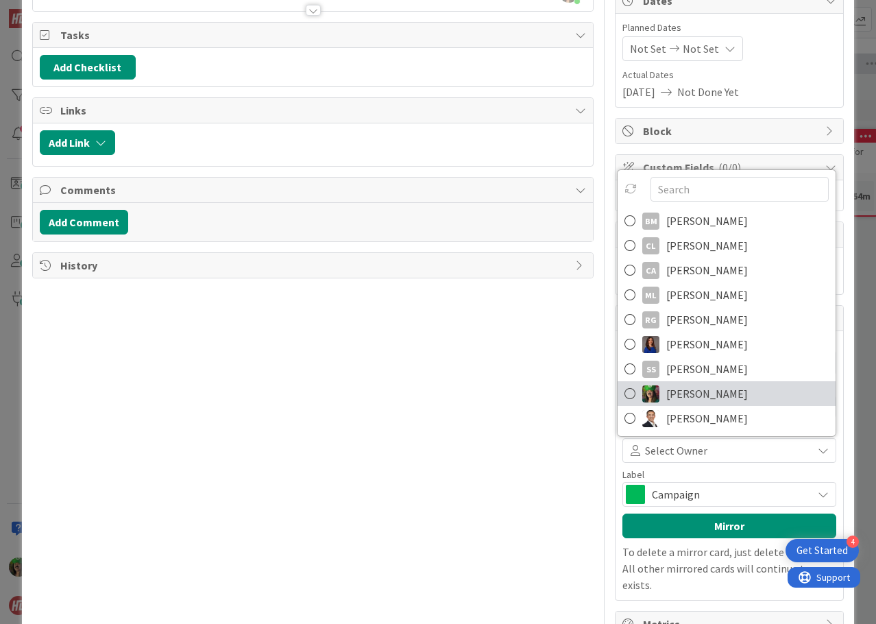
click at [698, 397] on span "[PERSON_NAME]" at bounding box center [708, 393] width 82 height 21
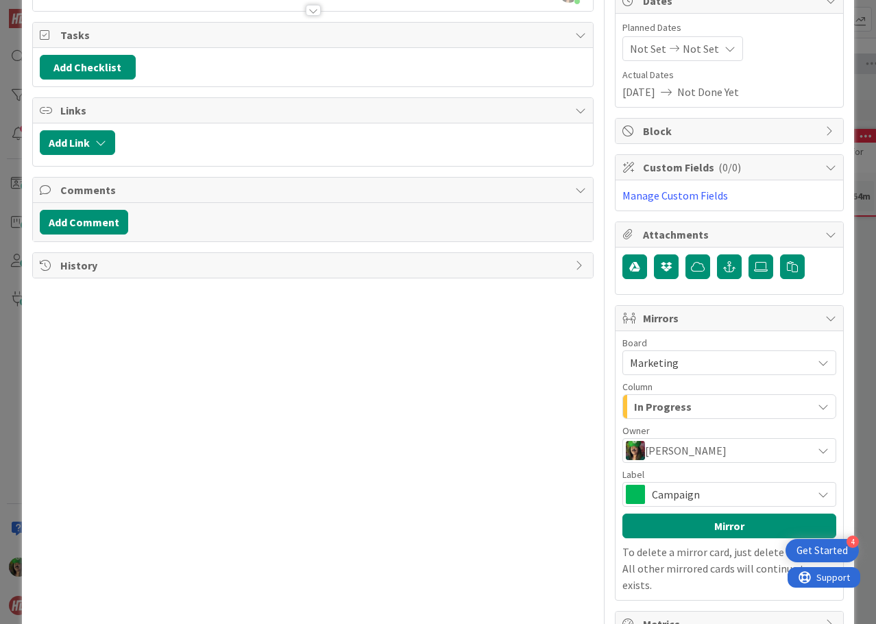
click at [663, 486] on span "Campaign" at bounding box center [729, 494] width 154 height 19
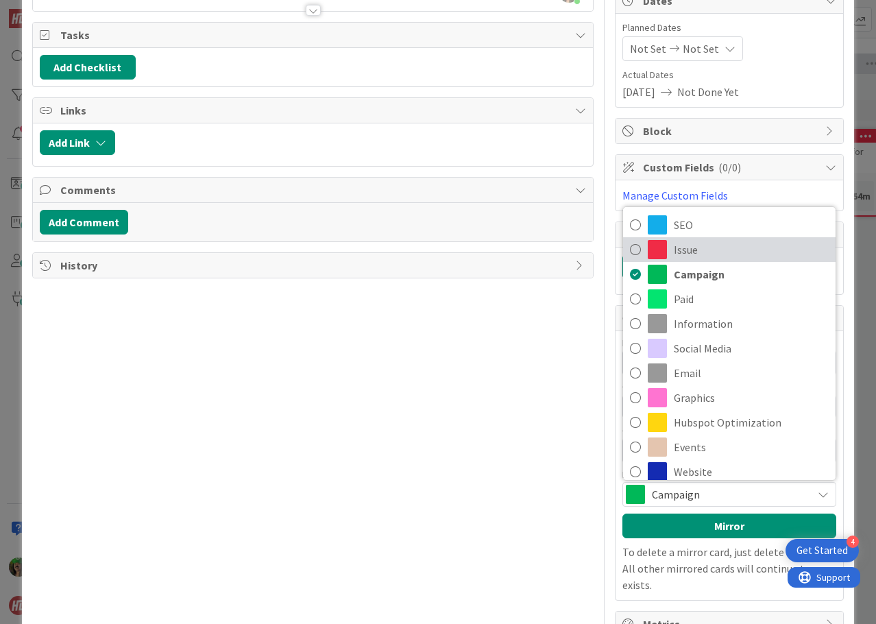
click at [691, 250] on span "Issue" at bounding box center [751, 249] width 155 height 21
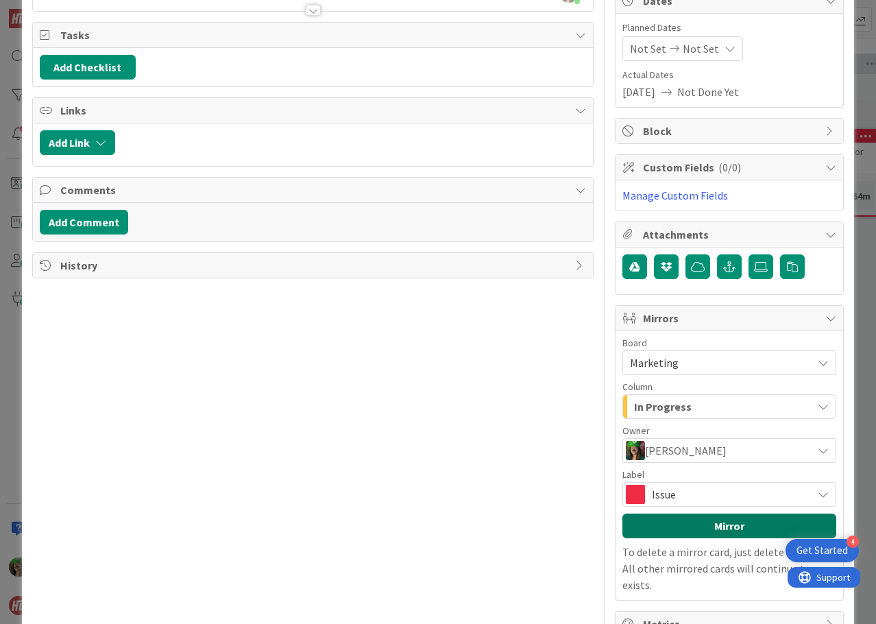
click at [719, 518] on button "Mirror" at bounding box center [730, 526] width 214 height 25
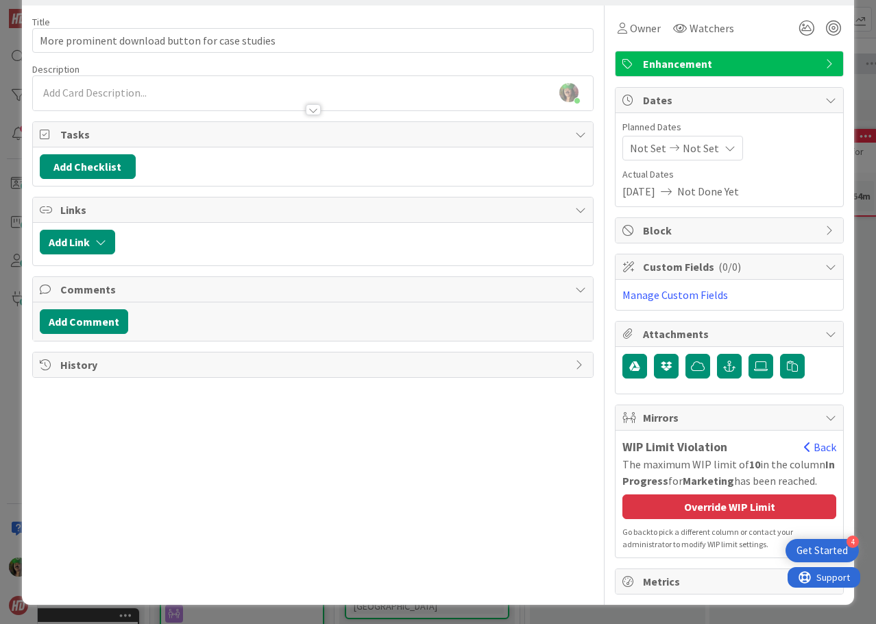
scroll to position [48, 0]
click at [720, 512] on div "Override WIP Limit" at bounding box center [730, 506] width 214 height 25
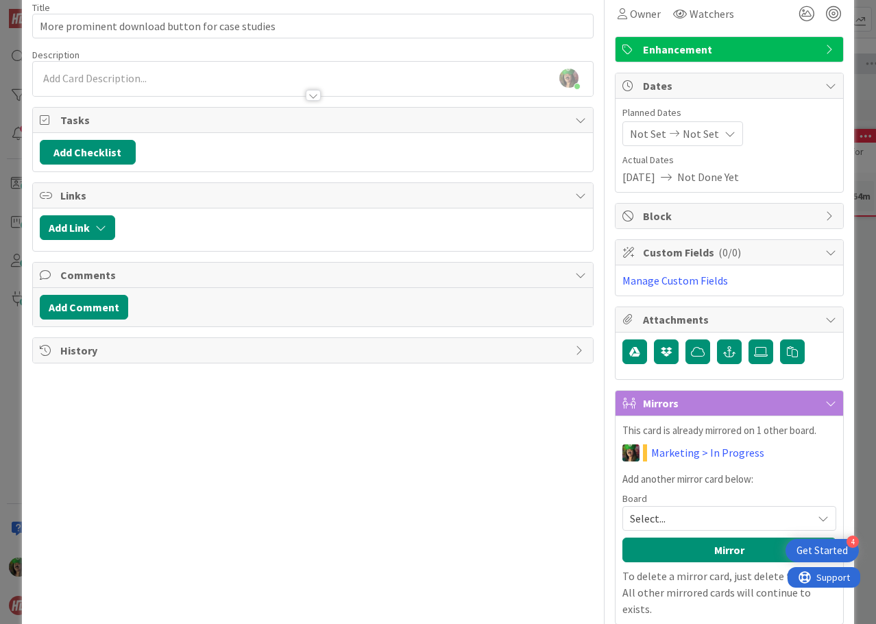
scroll to position [0, 0]
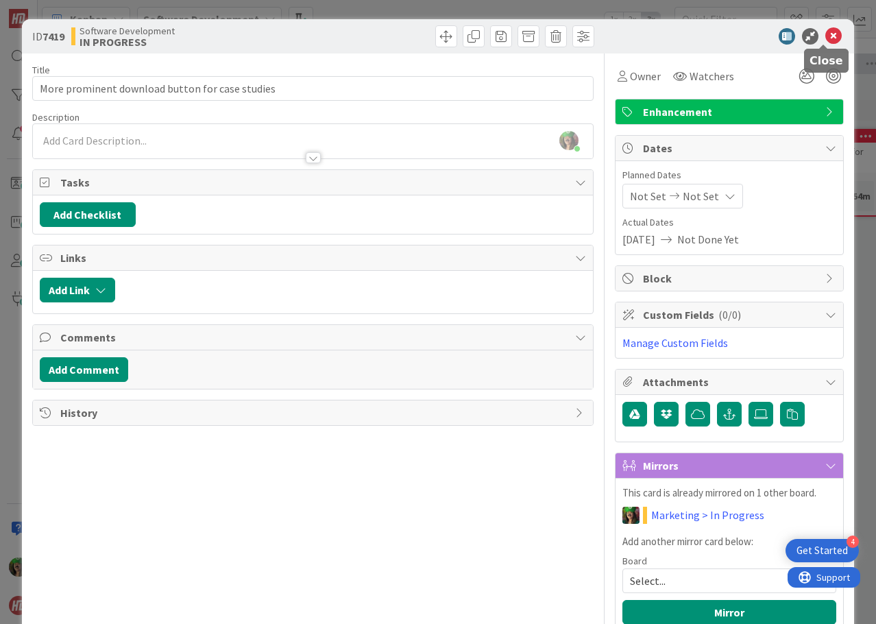
click at [830, 38] on icon at bounding box center [834, 36] width 16 height 16
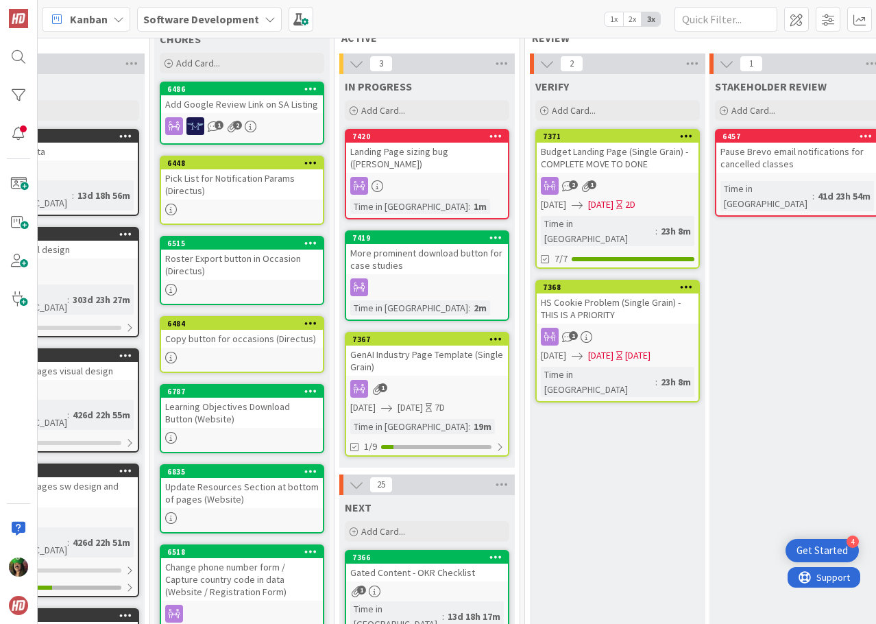
click at [208, 24] on b "Software Development" at bounding box center [201, 19] width 116 height 14
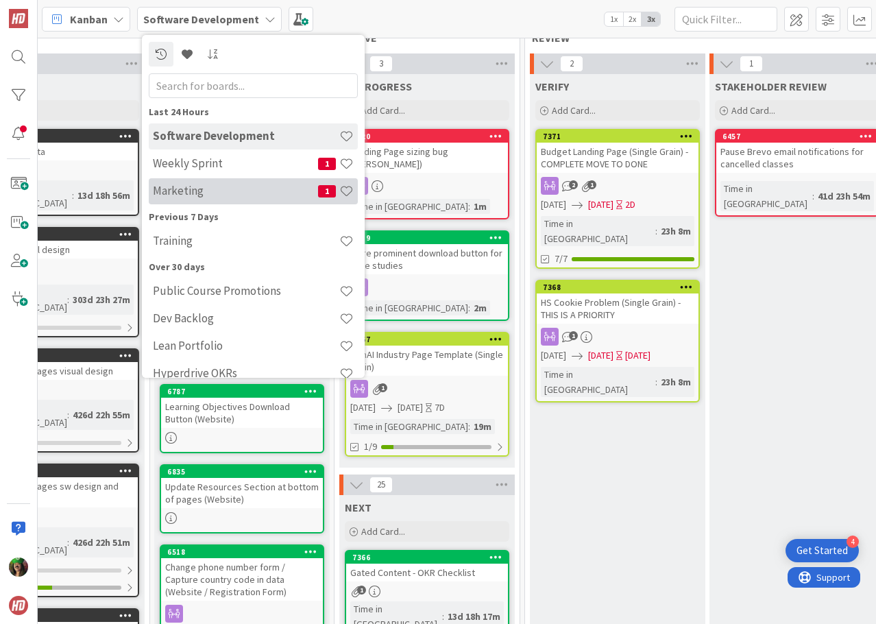
click at [204, 198] on div "Marketing 1" at bounding box center [253, 191] width 209 height 26
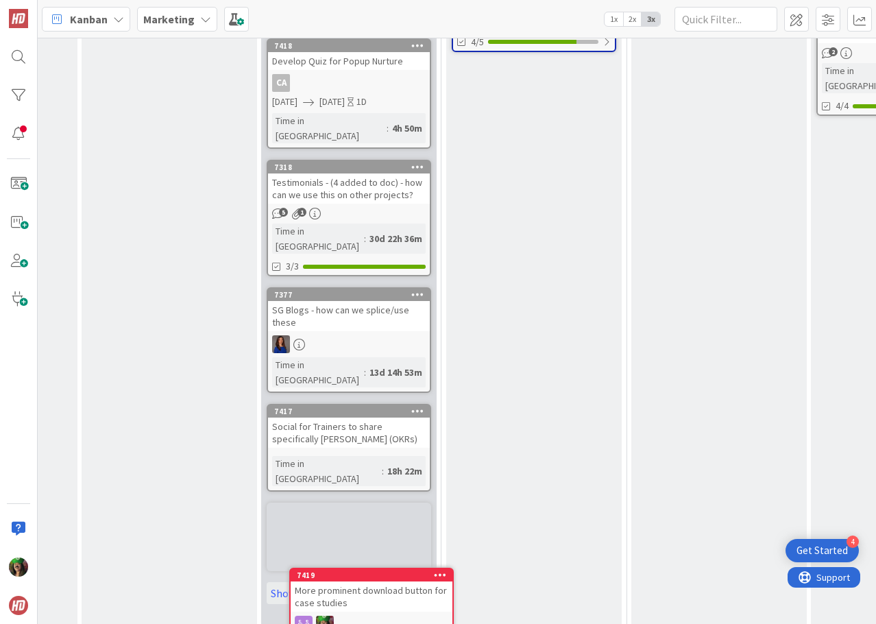
scroll to position [765, 337]
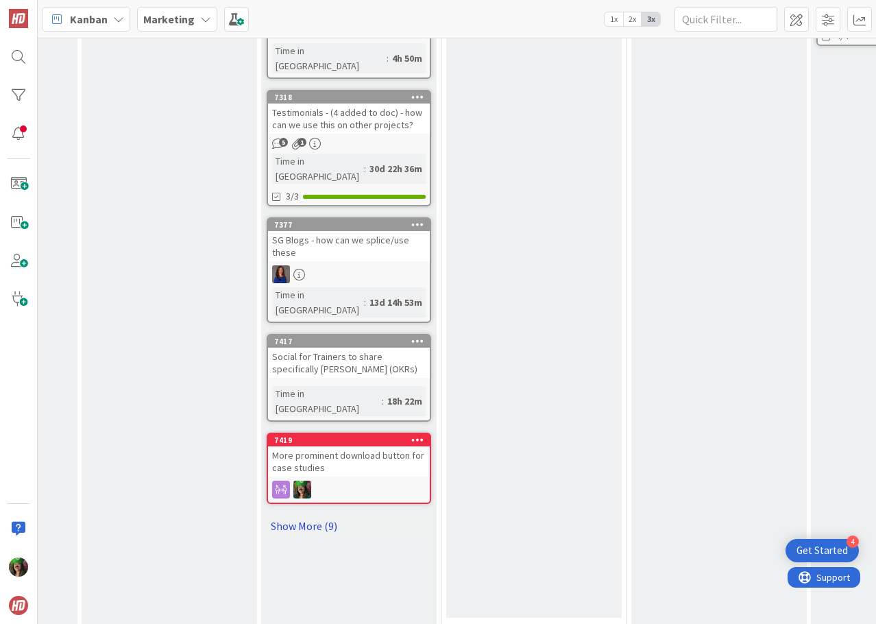
click at [321, 515] on link "Show More (9)" at bounding box center [349, 526] width 165 height 22
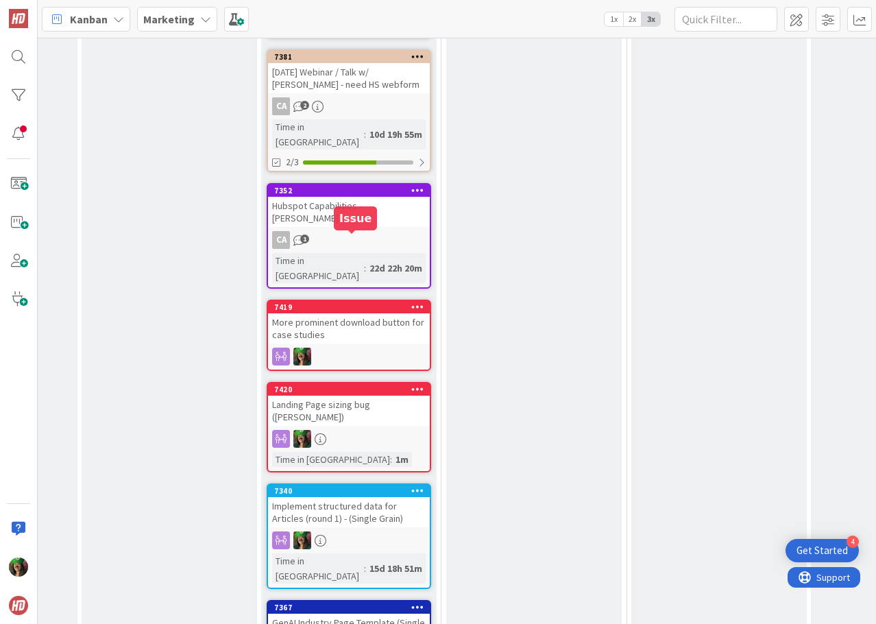
scroll to position [1572, 337]
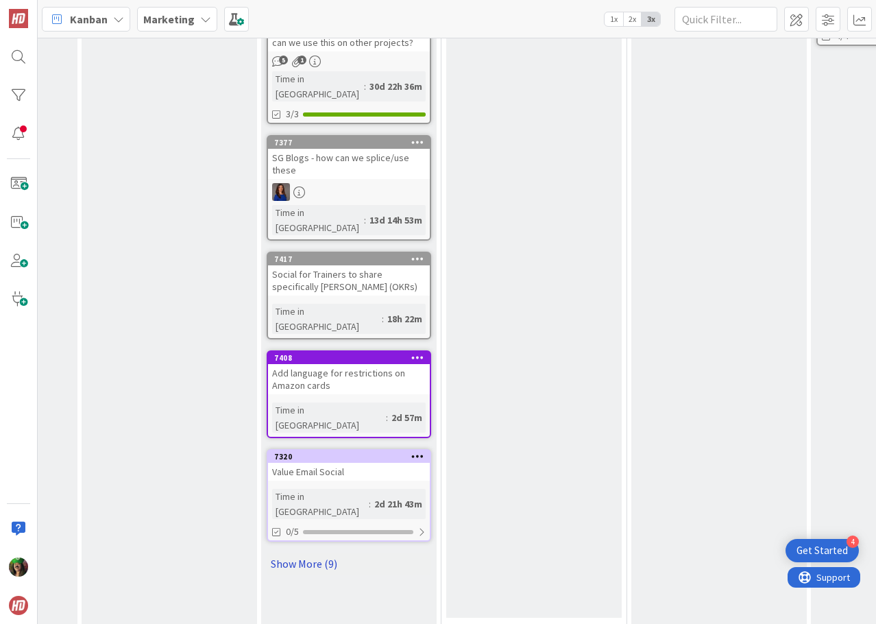
click at [292, 553] on link "Show More (9)" at bounding box center [349, 564] width 165 height 22
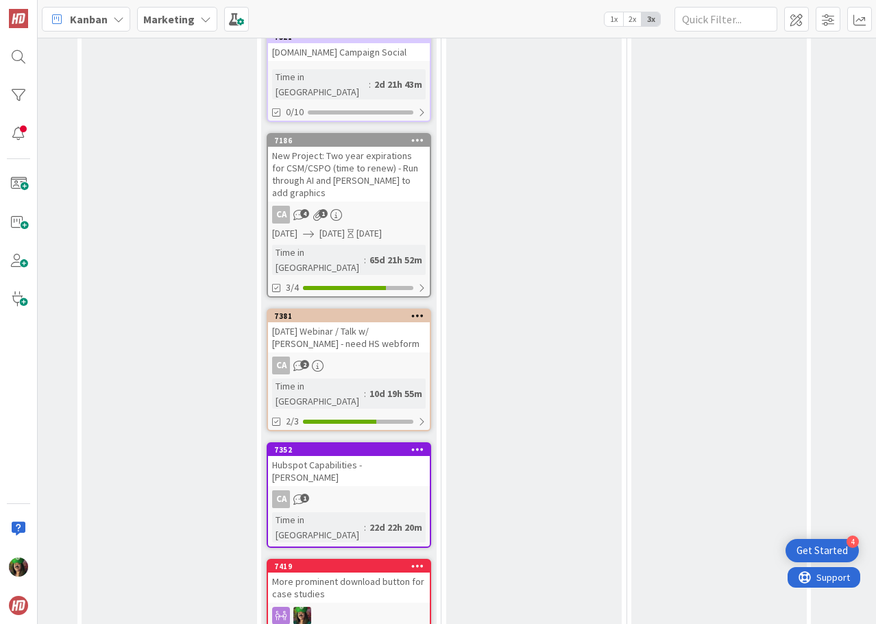
scroll to position [1436, 337]
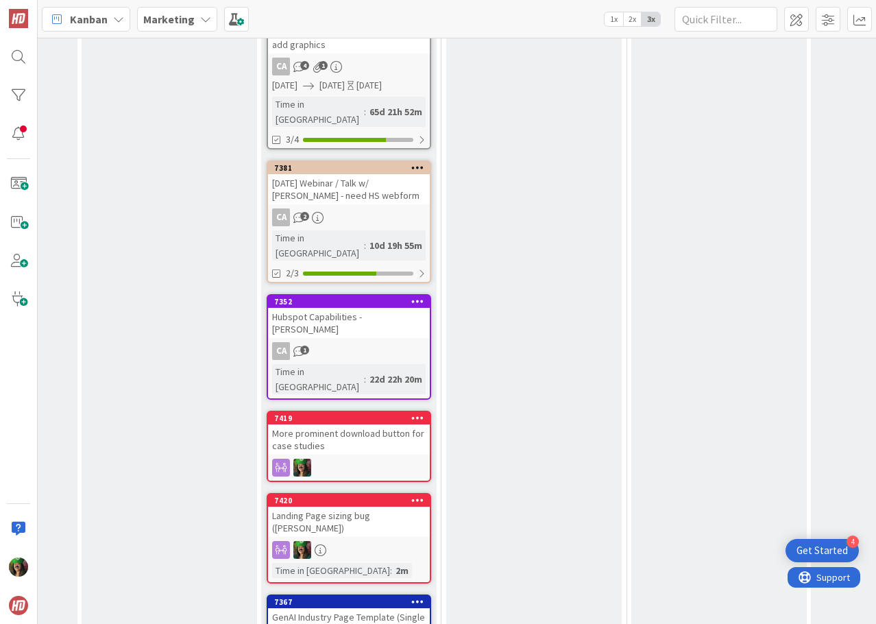
click at [337, 424] on div "More prominent download button for case studies" at bounding box center [349, 439] width 162 height 30
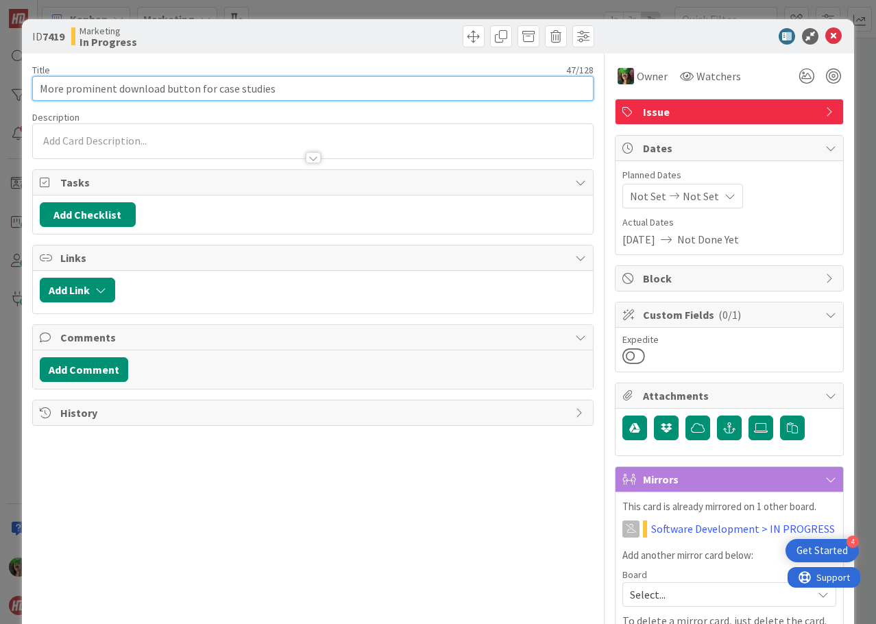
click at [332, 88] on input "More prominent download button for case studies" at bounding box center [313, 88] width 562 height 25
type input "More prominent download button for case studies ([PERSON_NAME])"
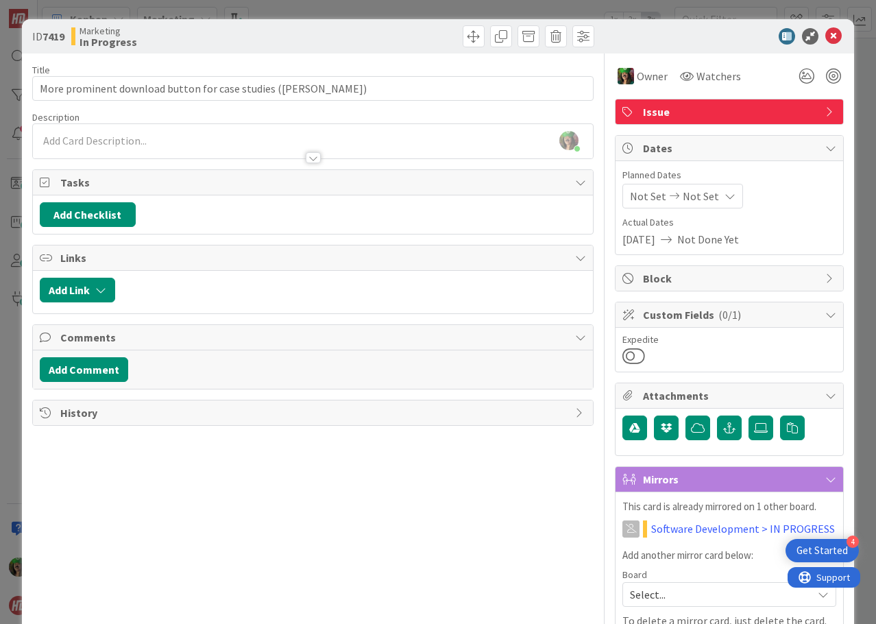
click at [669, 30] on div at bounding box center [722, 36] width 243 height 16
click at [826, 39] on icon at bounding box center [834, 36] width 16 height 16
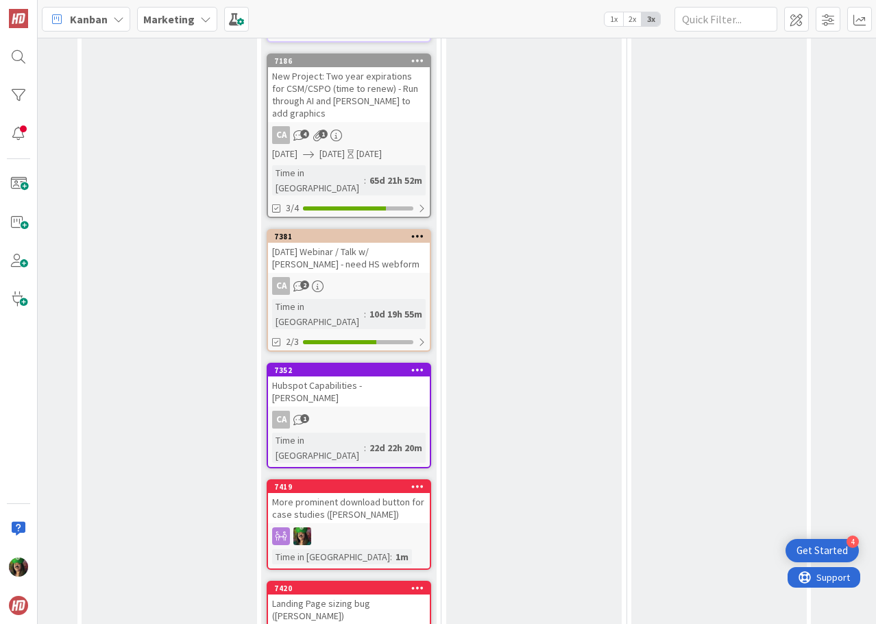
scroll to position [1299, 337]
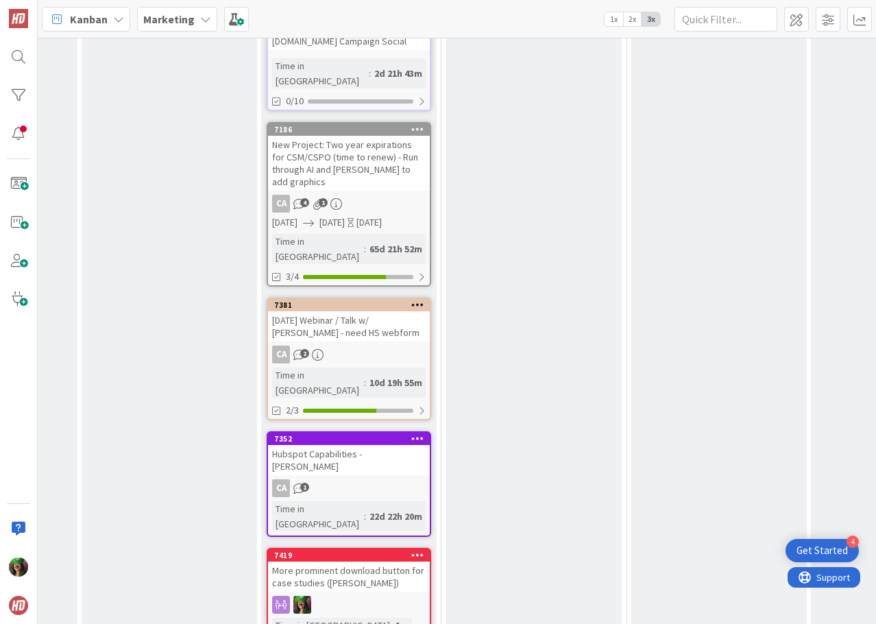
click at [171, 9] on div "Marketing" at bounding box center [177, 19] width 80 height 25
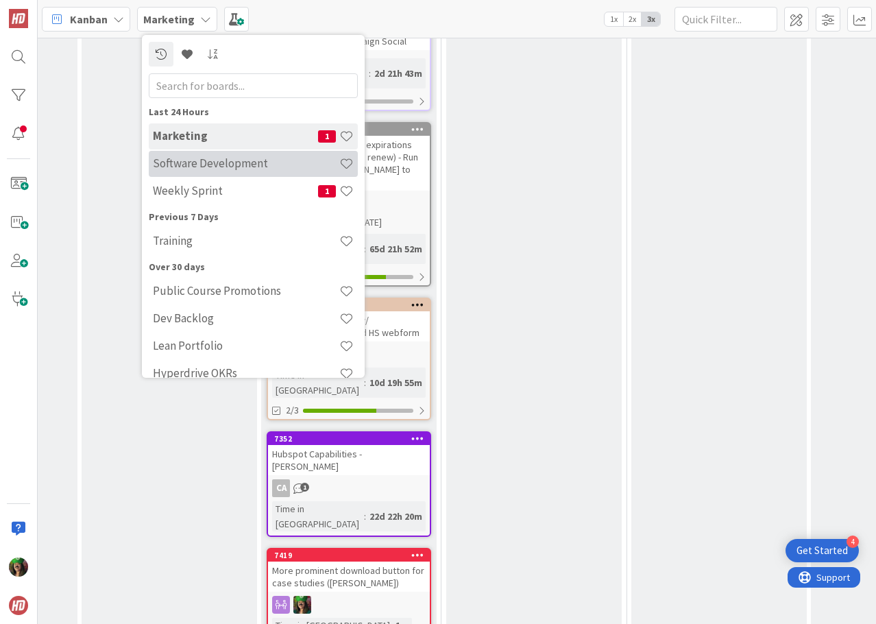
click at [213, 161] on h4 "Software Development" at bounding box center [246, 163] width 187 height 14
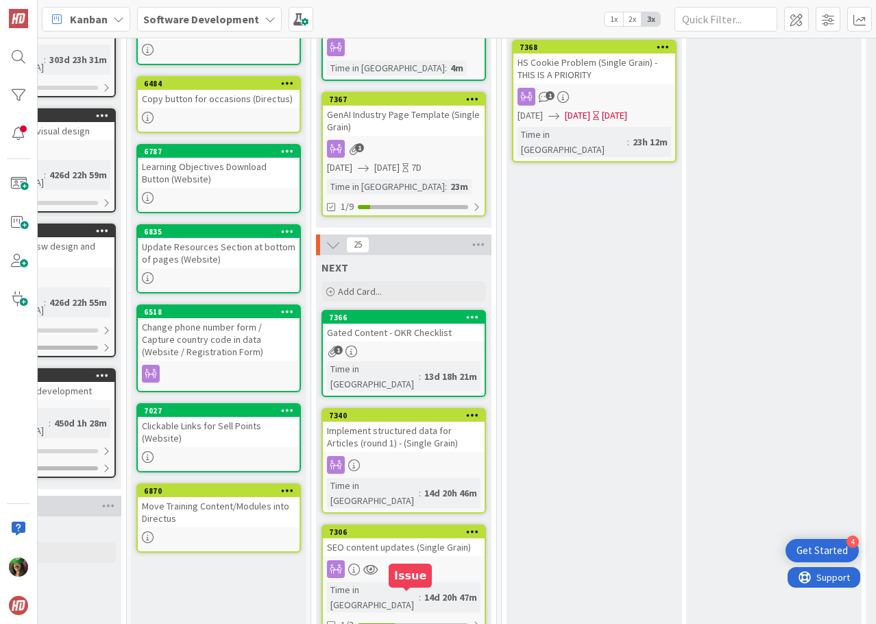
scroll to position [274, 462]
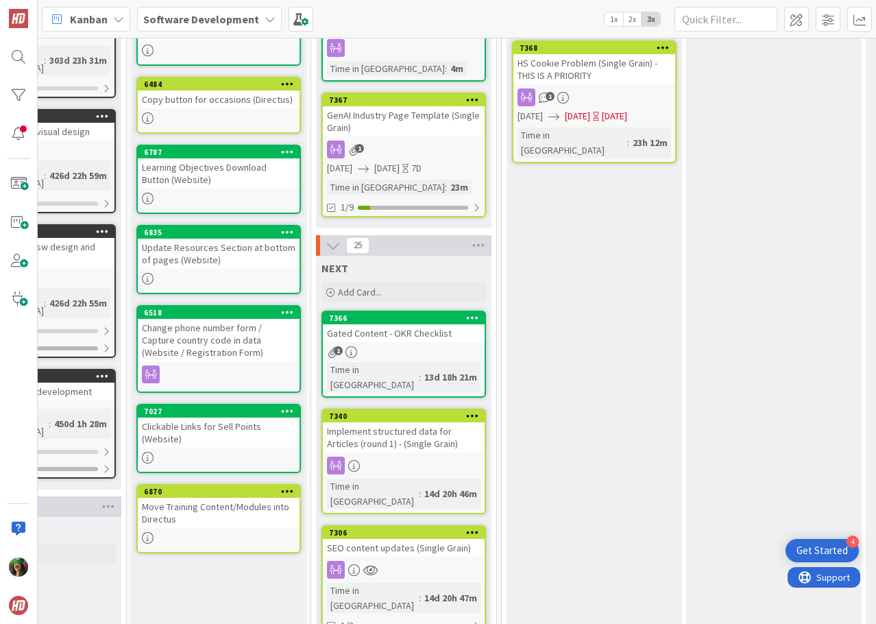
click at [403, 324] on div "Gated Content - OKR Checklist" at bounding box center [404, 333] width 162 height 18
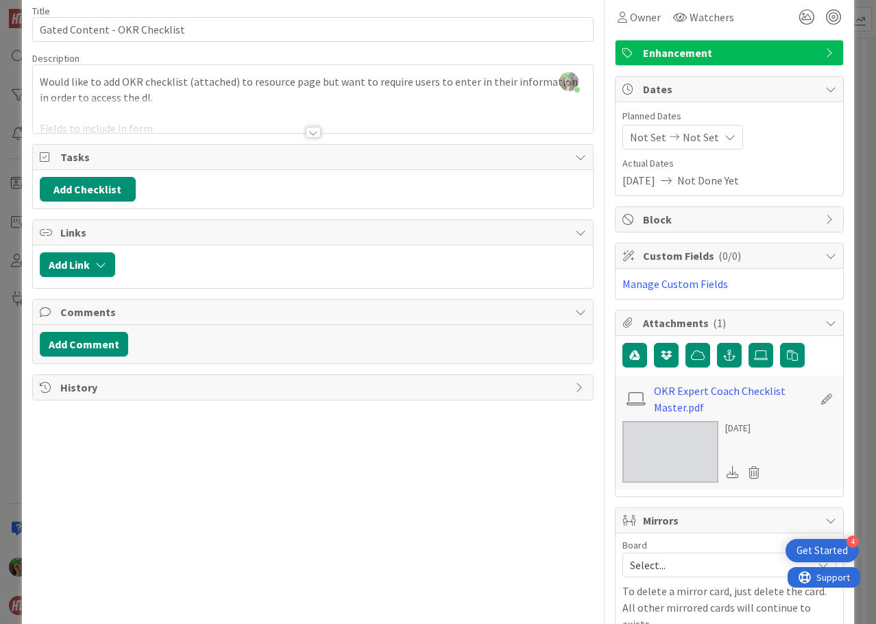
scroll to position [124, 0]
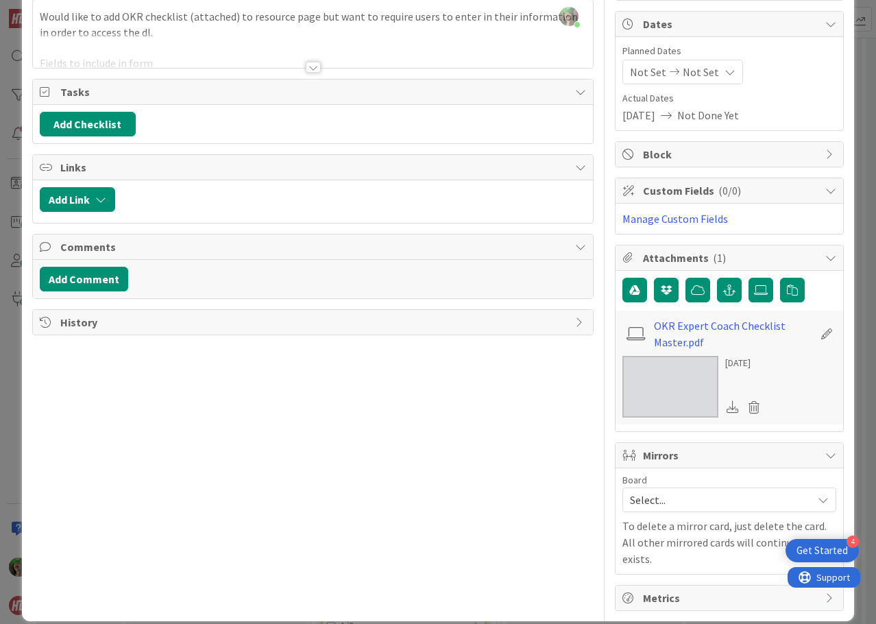
click at [680, 504] on span "Select..." at bounding box center [718, 499] width 176 height 19
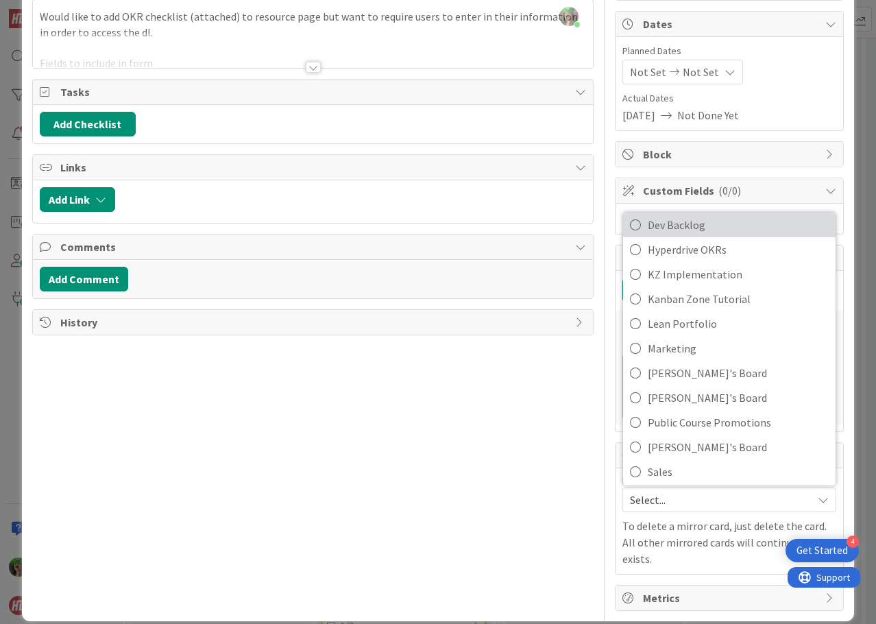
scroll to position [137, 0]
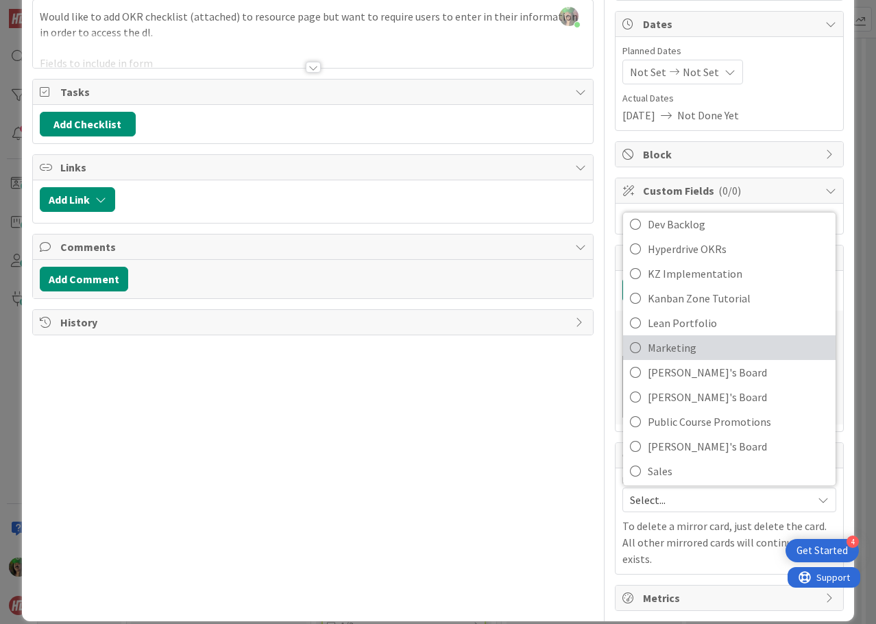
click at [680, 353] on span "Marketing" at bounding box center [738, 347] width 181 height 21
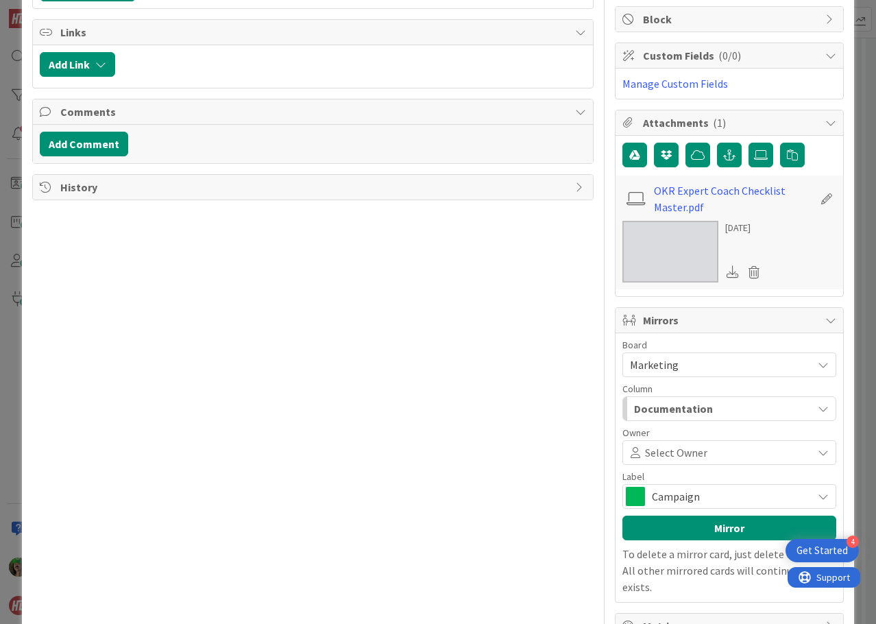
scroll to position [287, 0]
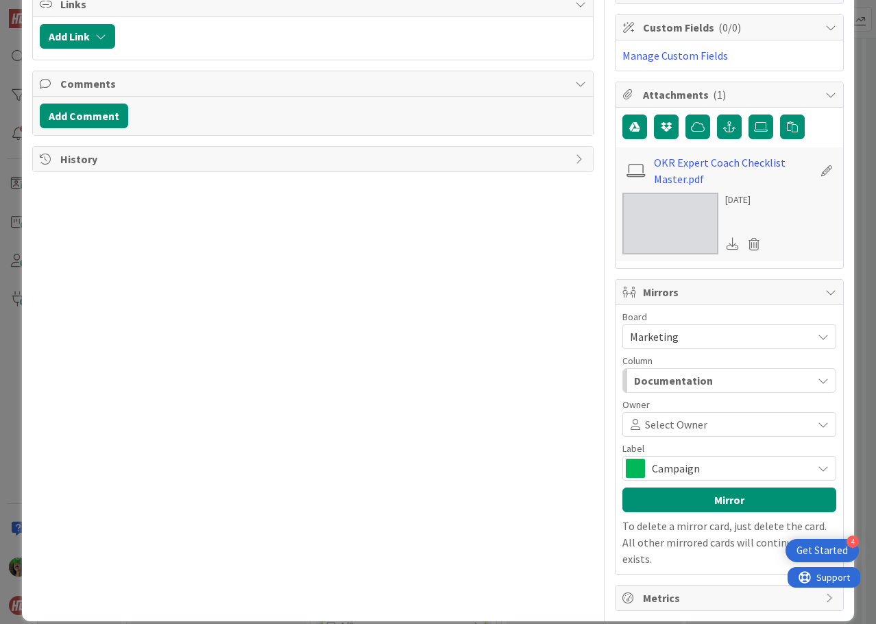
click at [676, 379] on span "Documentation" at bounding box center [673, 381] width 79 height 18
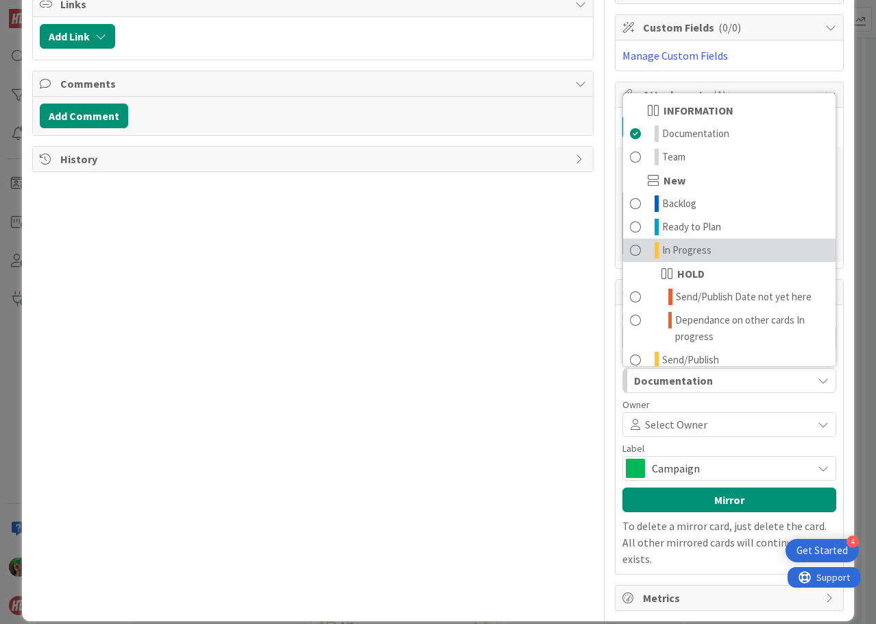
click at [699, 252] on span "In Progress" at bounding box center [686, 250] width 49 height 16
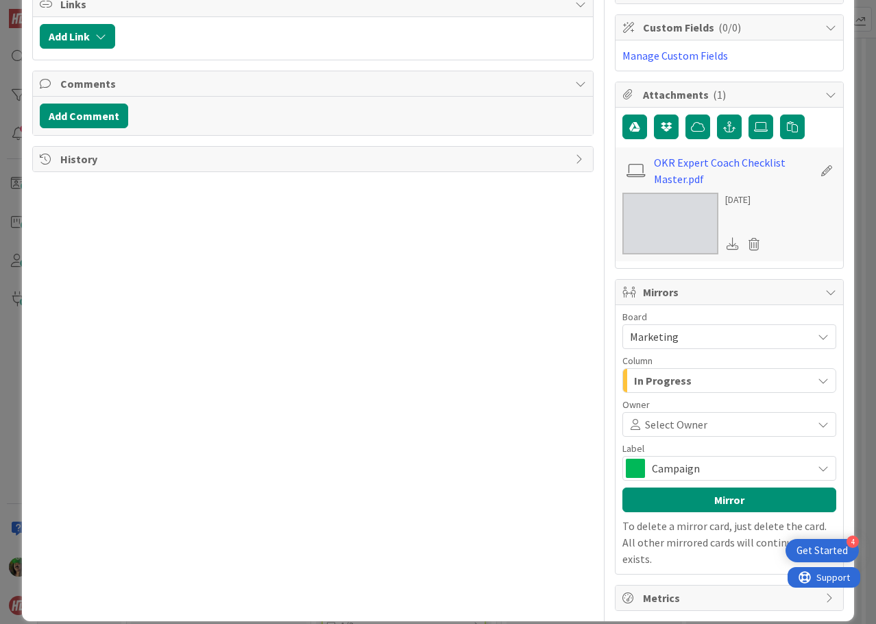
click at [695, 415] on div "Select Owner" at bounding box center [730, 424] width 214 height 25
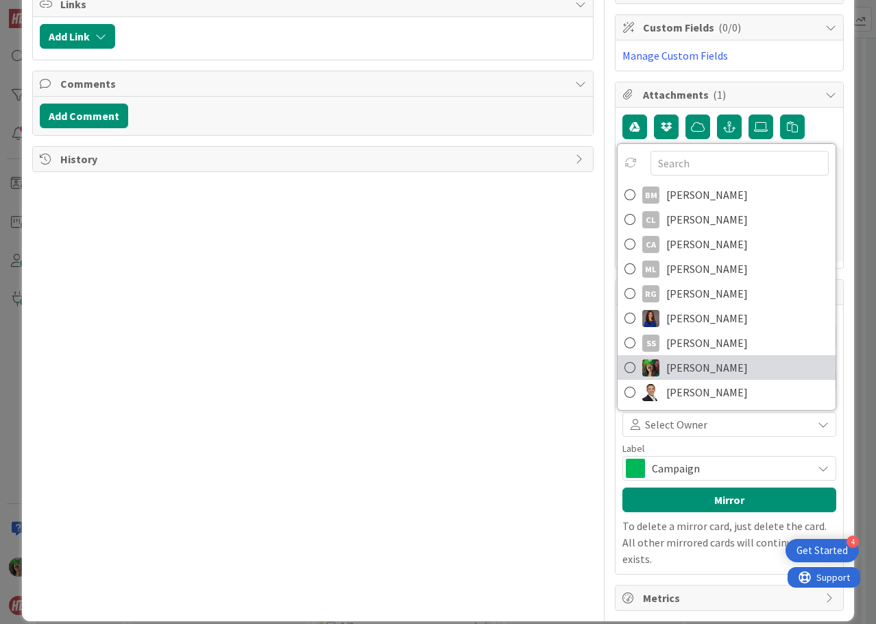
click at [710, 365] on span "[PERSON_NAME]" at bounding box center [708, 367] width 82 height 21
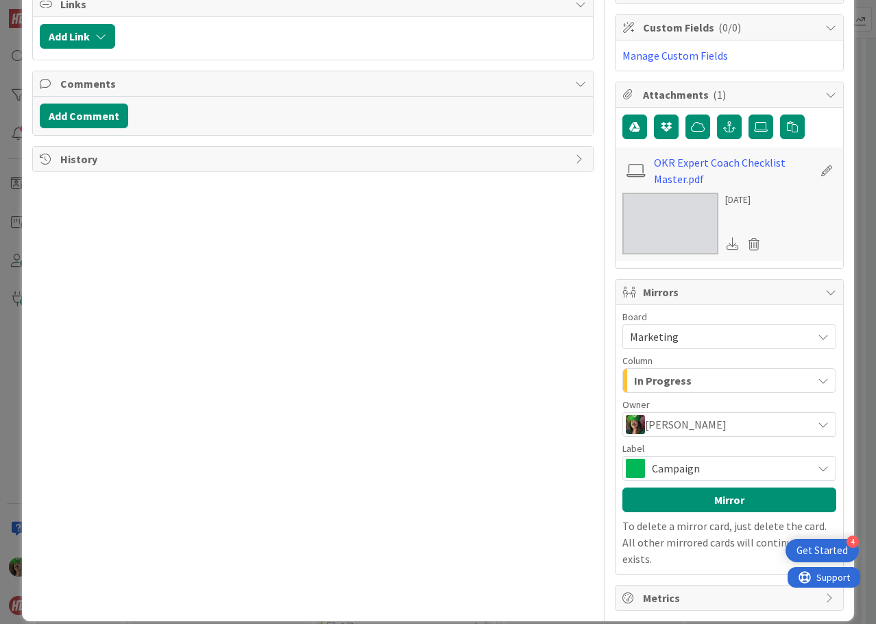
click at [680, 466] on span "Campaign" at bounding box center [729, 468] width 154 height 19
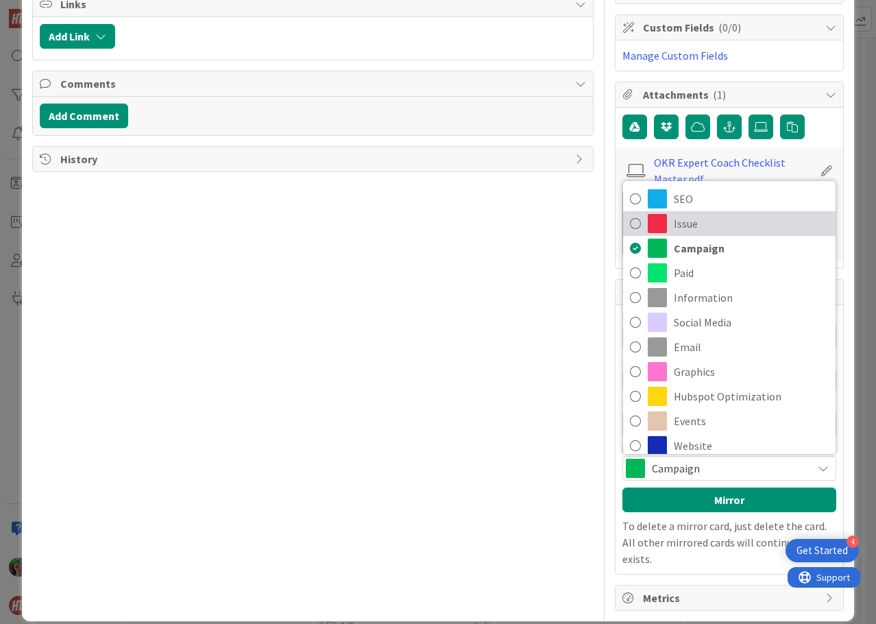
click at [683, 227] on span "Issue" at bounding box center [751, 223] width 155 height 21
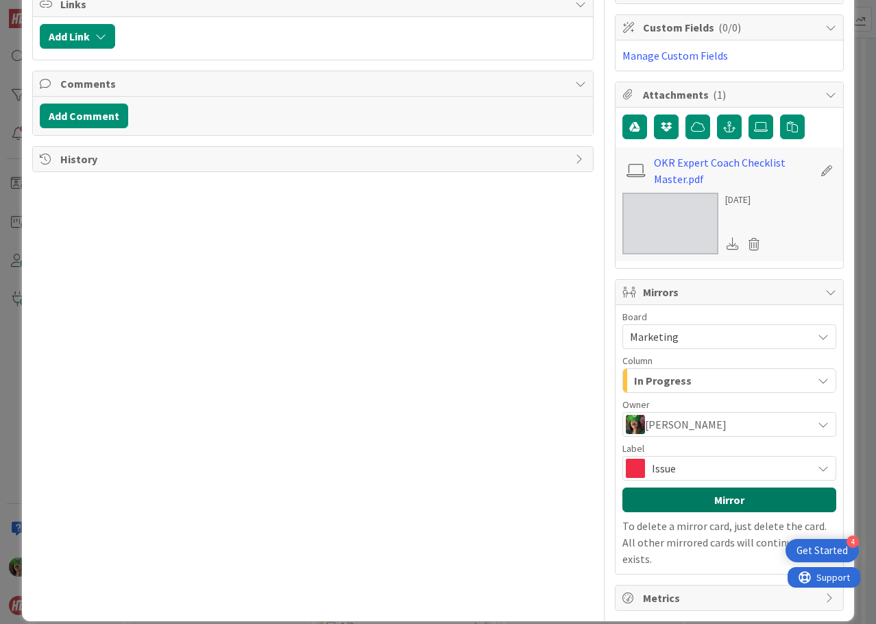
click at [713, 501] on button "Mirror" at bounding box center [730, 500] width 214 height 25
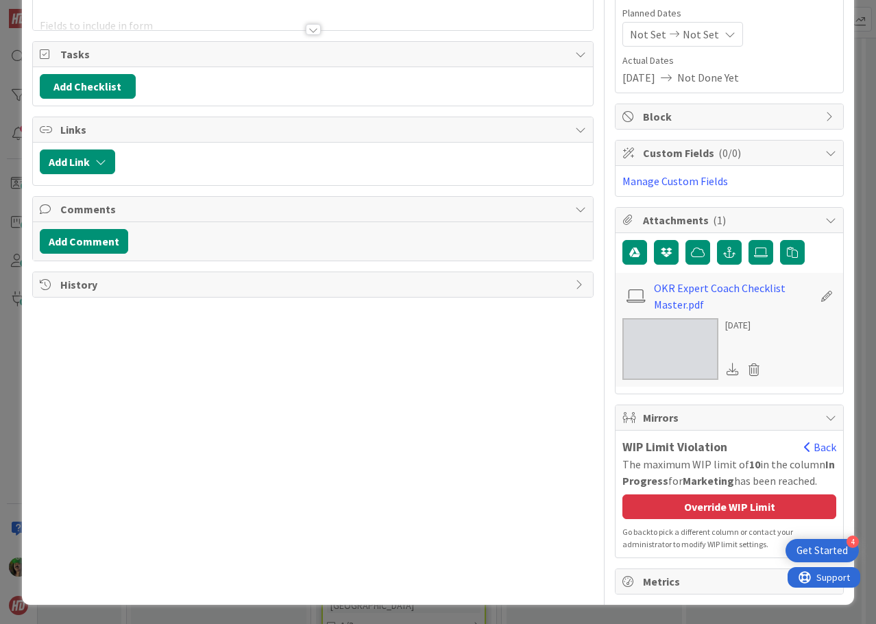
click at [713, 501] on div "Override WIP Limit" at bounding box center [730, 506] width 214 height 25
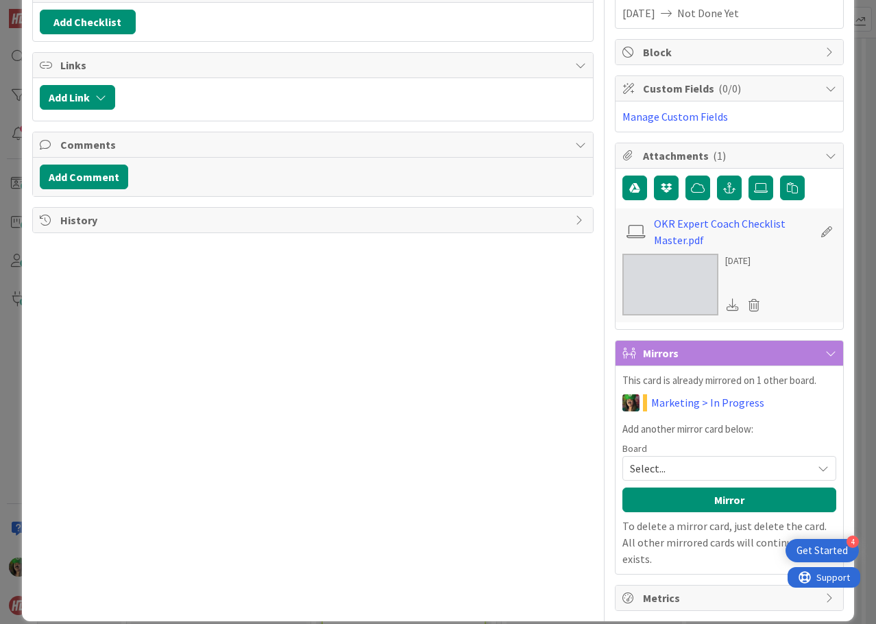
scroll to position [0, 0]
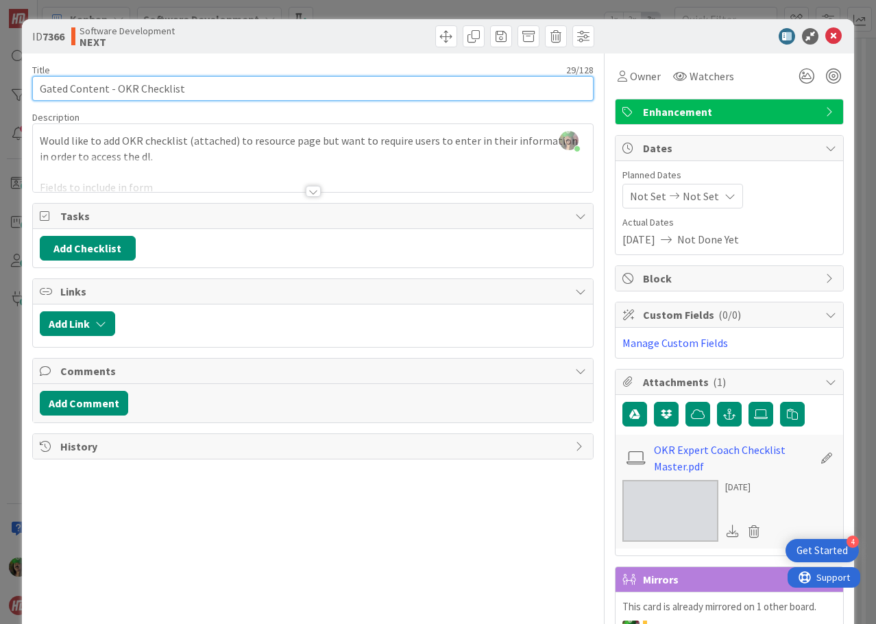
click at [248, 84] on input "Gated Content - OKR Checklist" at bounding box center [313, 88] width 562 height 25
type input "Gated Content - OKR Checklist ([PERSON_NAME])"
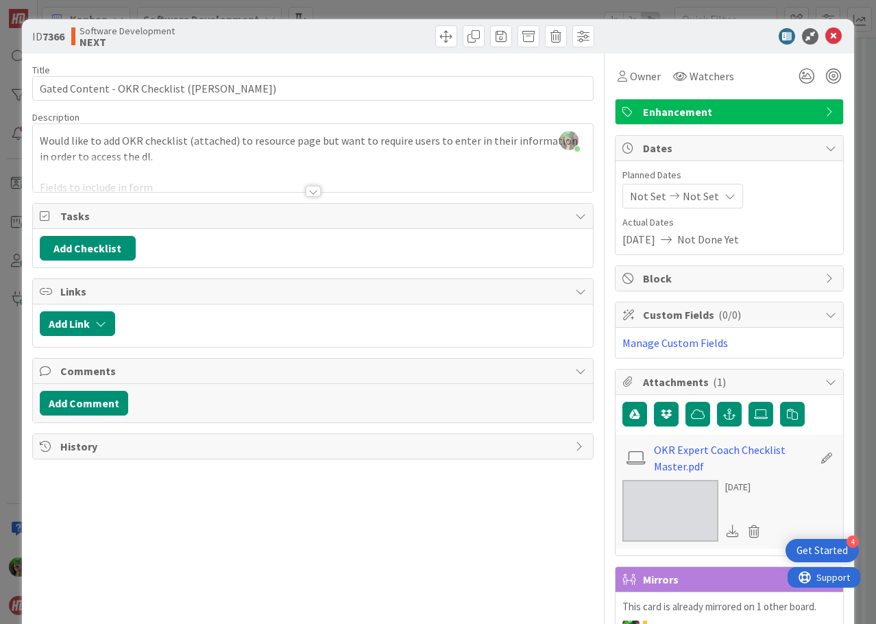
click at [704, 36] on div at bounding box center [722, 36] width 243 height 16
click at [826, 29] on icon at bounding box center [834, 36] width 16 height 16
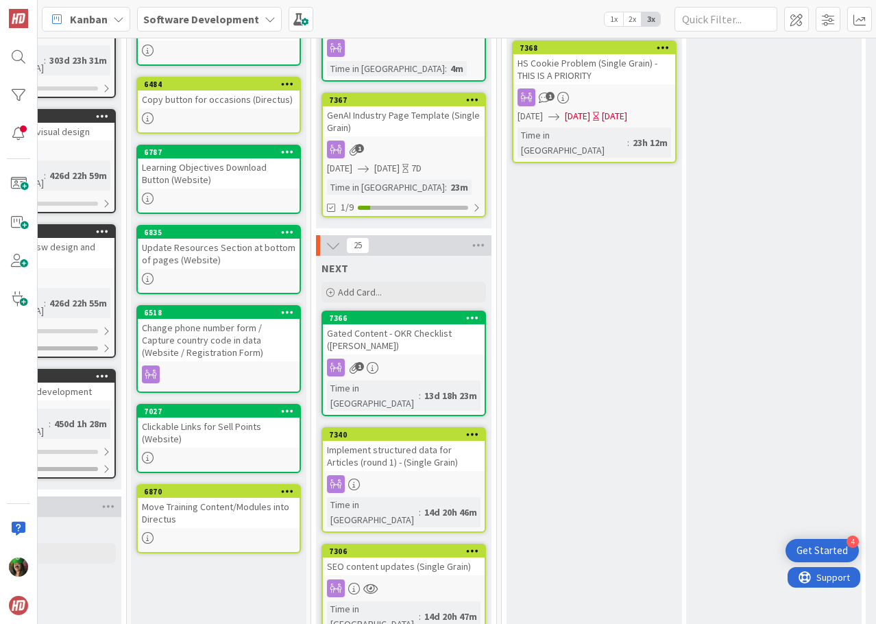
click at [235, 20] on b "Software Development" at bounding box center [201, 19] width 116 height 14
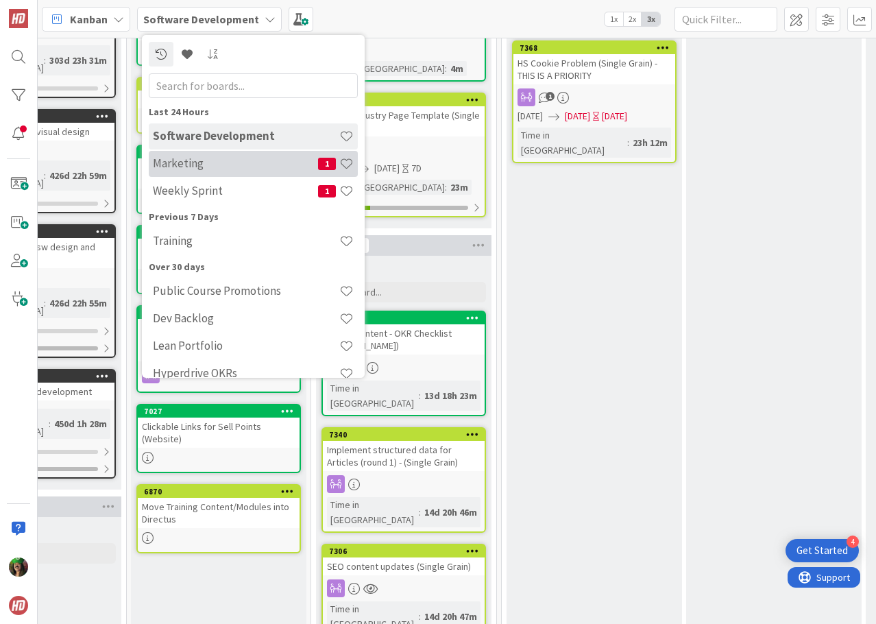
click at [197, 163] on h4 "Marketing" at bounding box center [235, 163] width 165 height 14
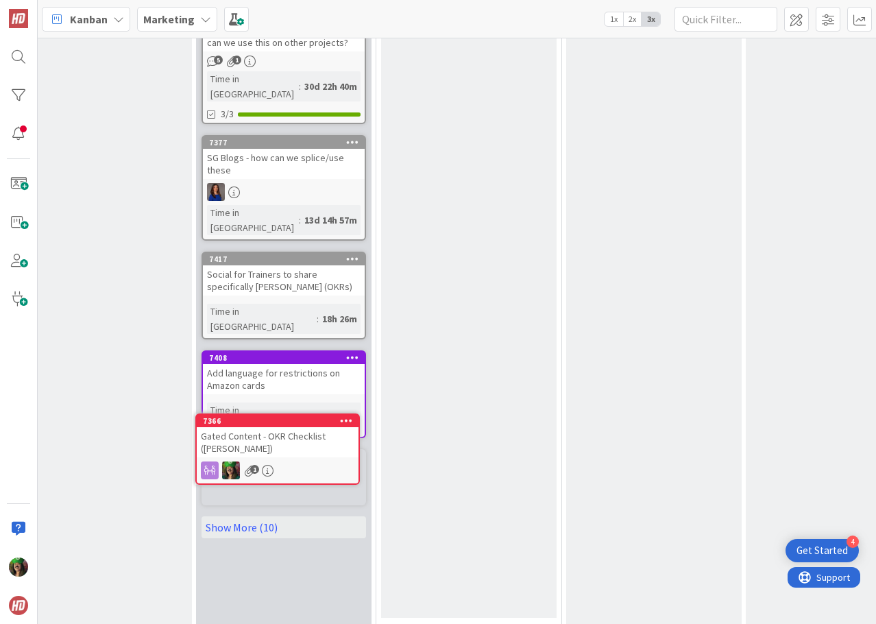
scroll to position [765, 398]
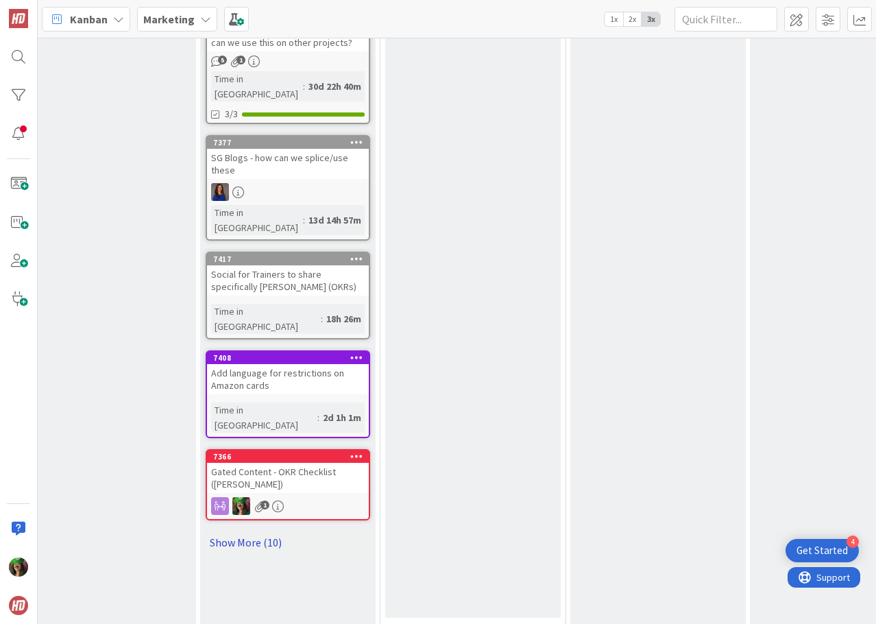
click at [255, 531] on link "Show More (10)" at bounding box center [288, 542] width 165 height 22
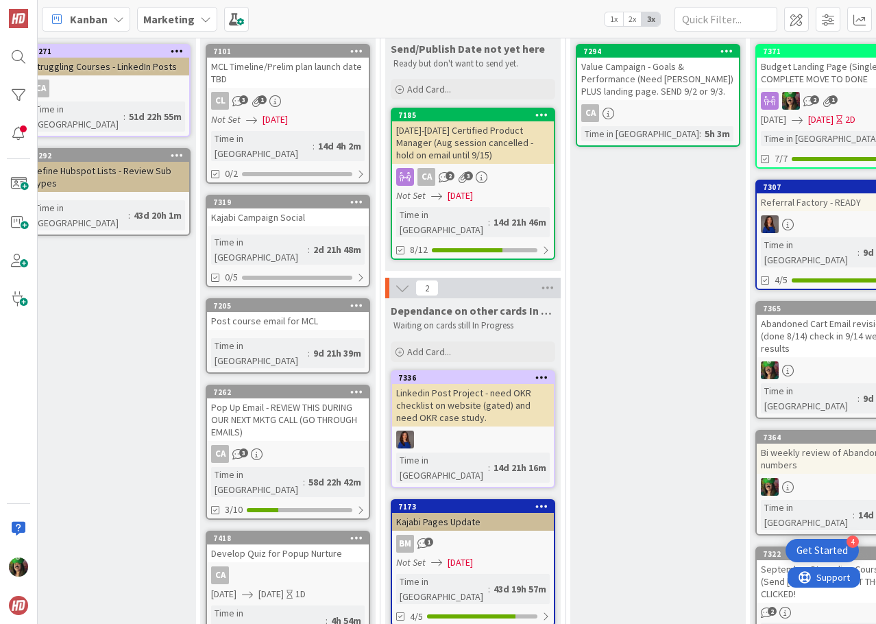
scroll to position [0, 398]
